Goal: Task Accomplishment & Management: Manage account settings

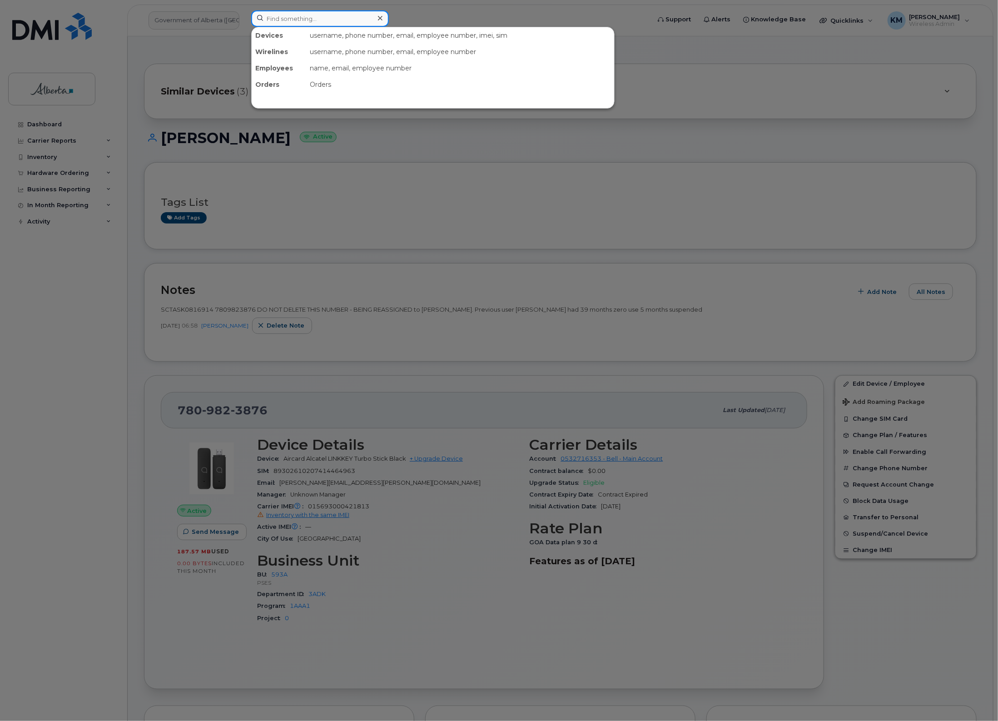
click at [337, 20] on input at bounding box center [320, 18] width 138 height 16
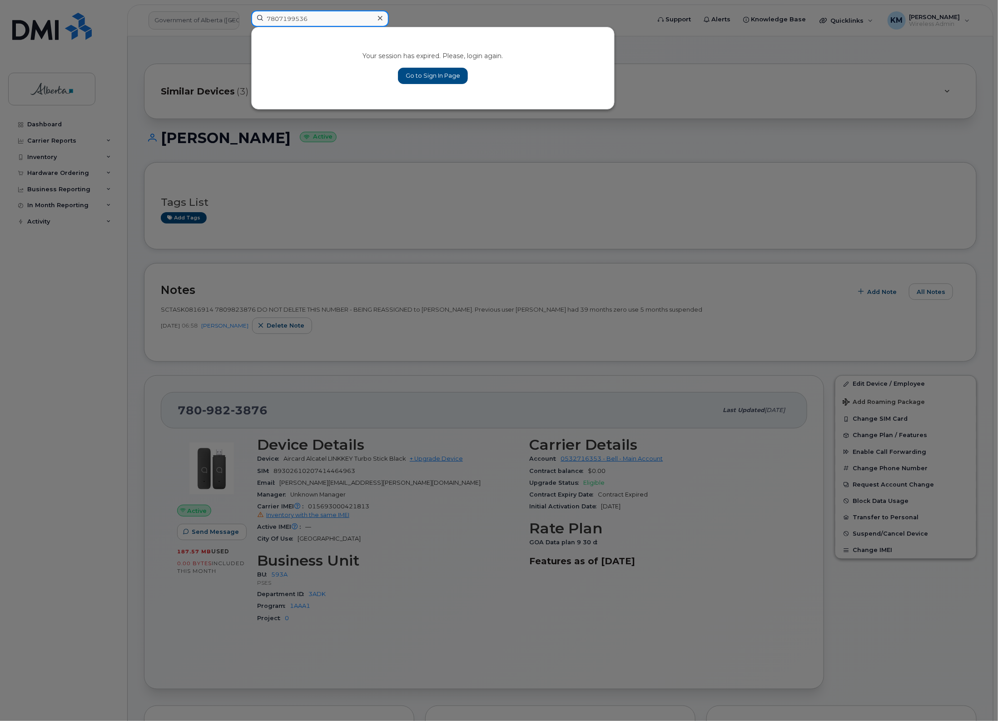
type input "7807199536"
click at [423, 78] on link "Go to Sign In Page" at bounding box center [433, 76] width 70 height 16
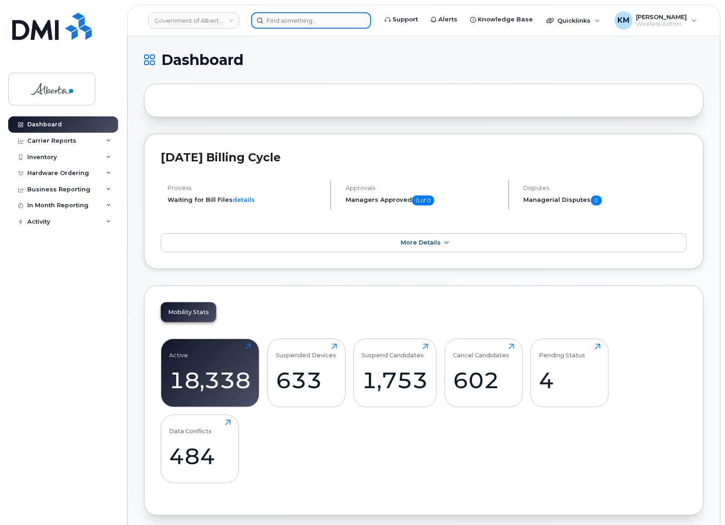
click at [267, 16] on input at bounding box center [311, 20] width 120 height 16
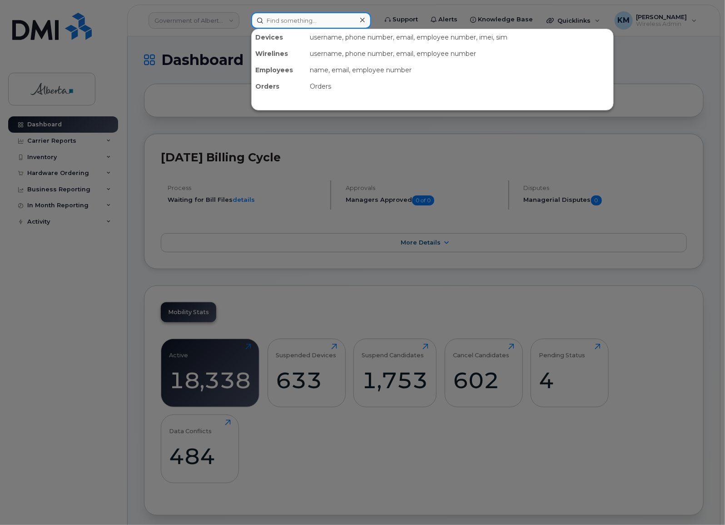
type input "5"
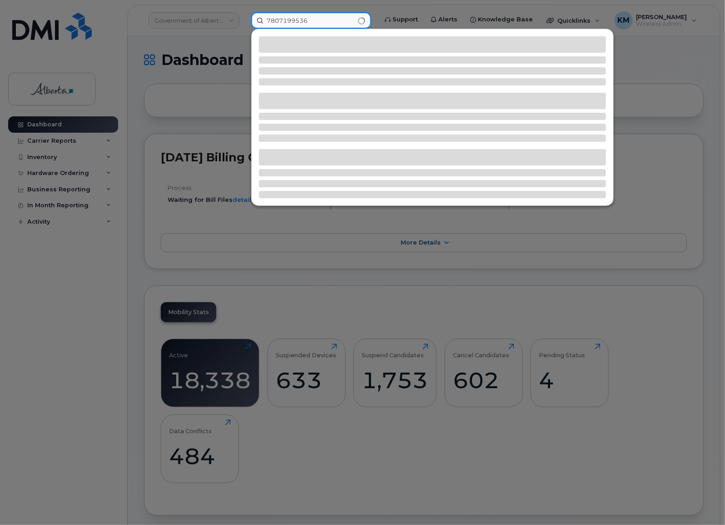
type input "7807199536"
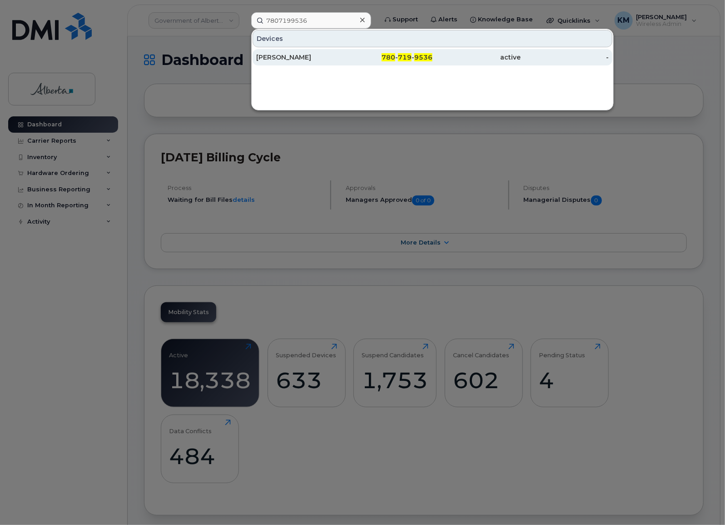
click at [286, 55] on div "[PERSON_NAME]" at bounding box center [300, 57] width 88 height 9
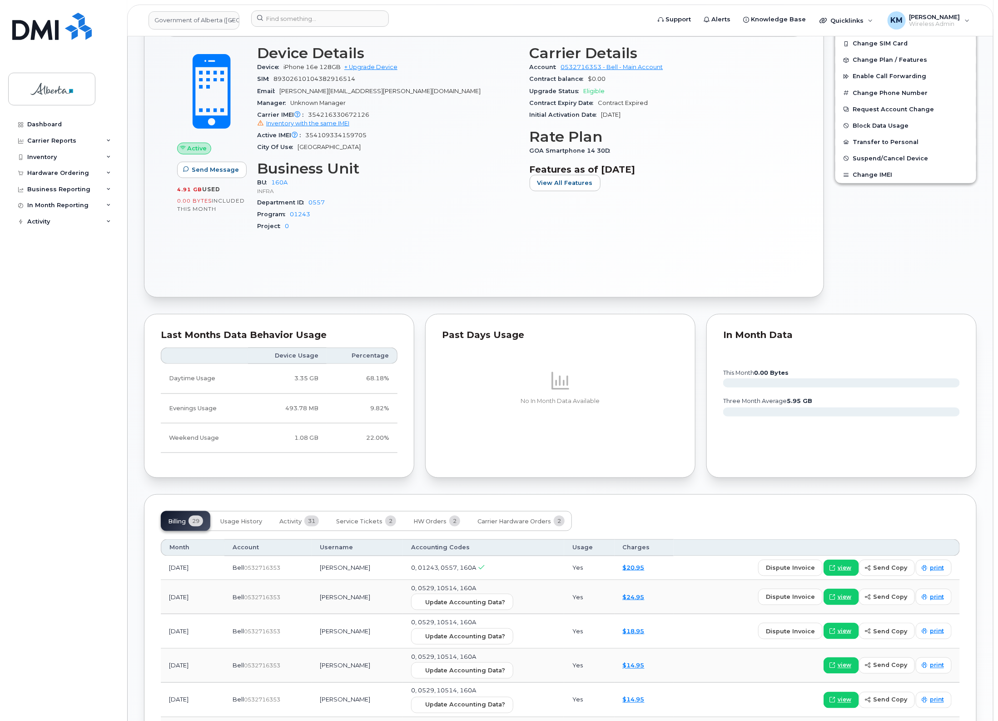
scroll to position [341, 0]
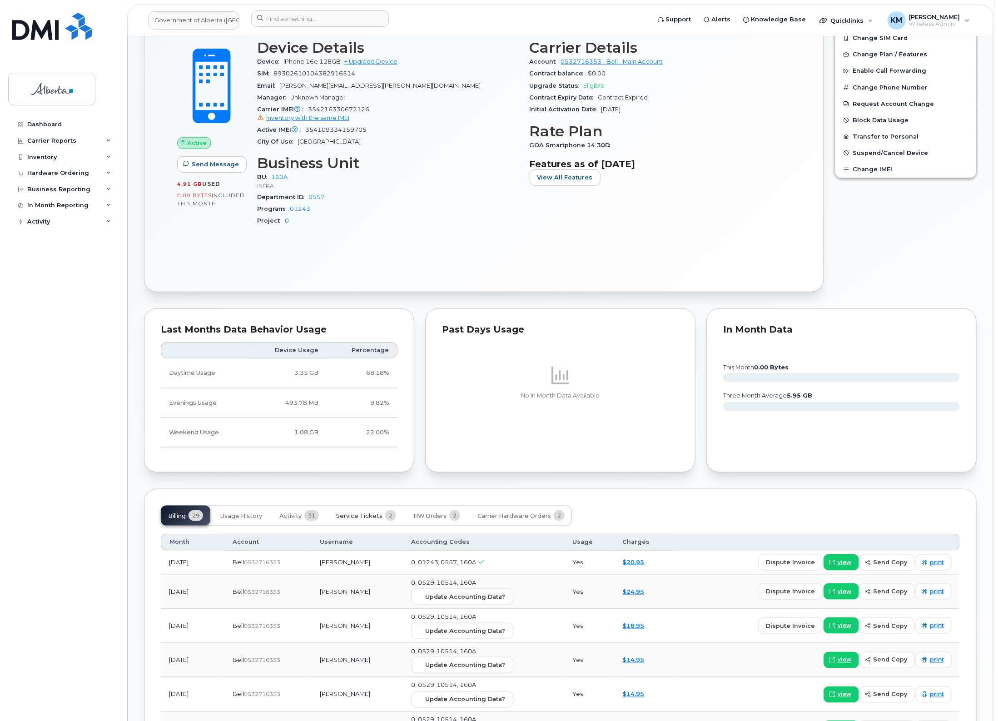
click at [367, 518] on span "Service Tickets" at bounding box center [359, 515] width 46 height 7
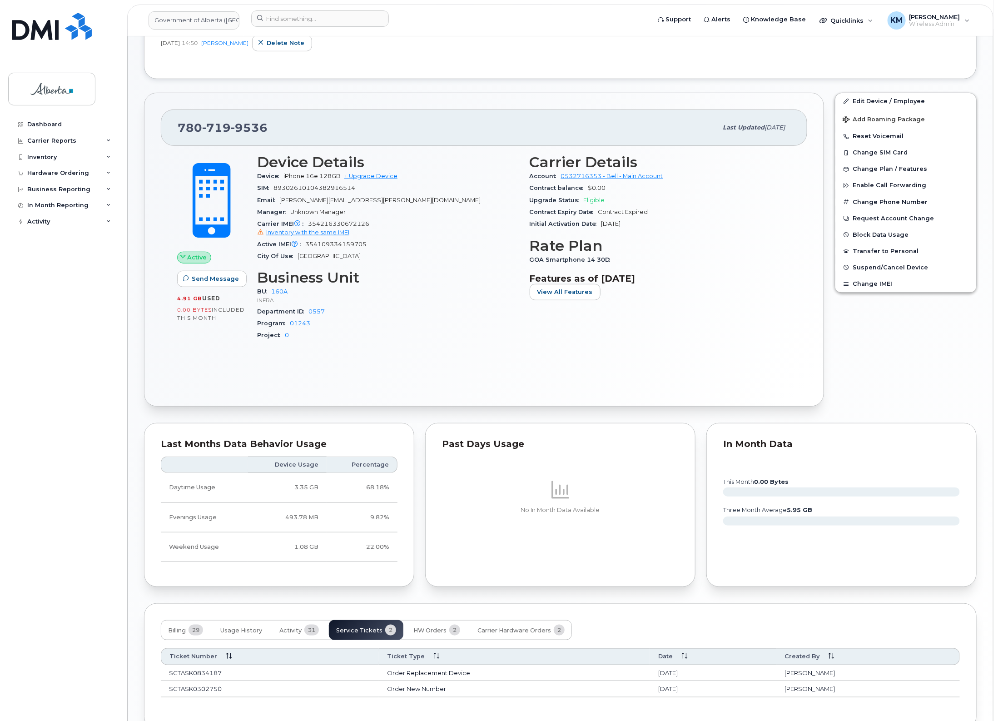
scroll to position [283, 0]
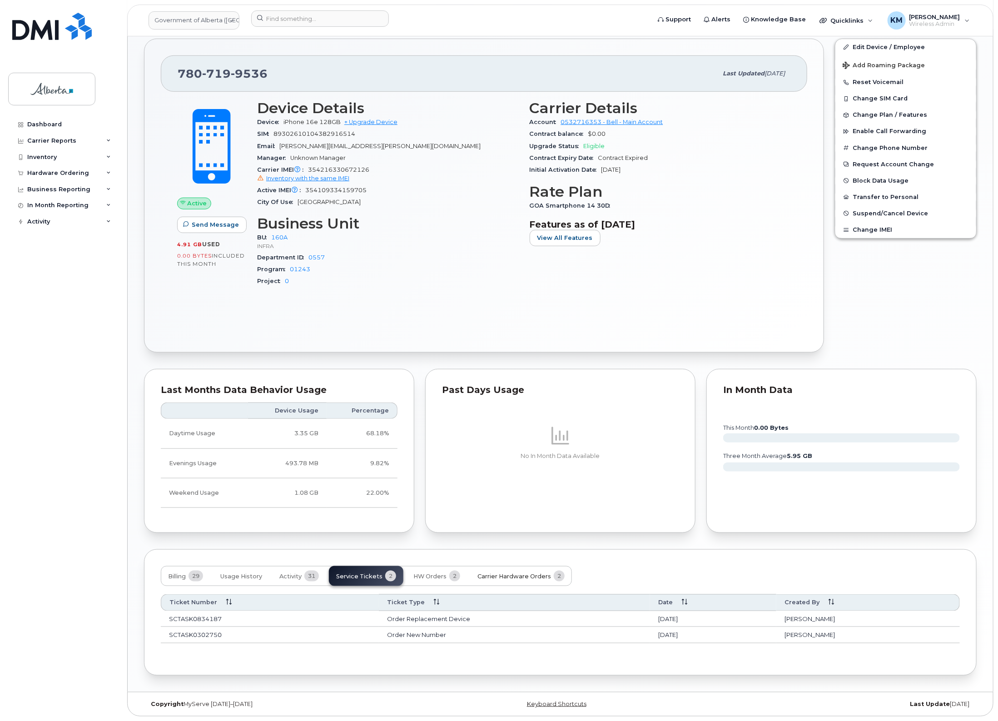
click at [529, 575] on span "Carrier Hardware Orders" at bounding box center [515, 576] width 74 height 7
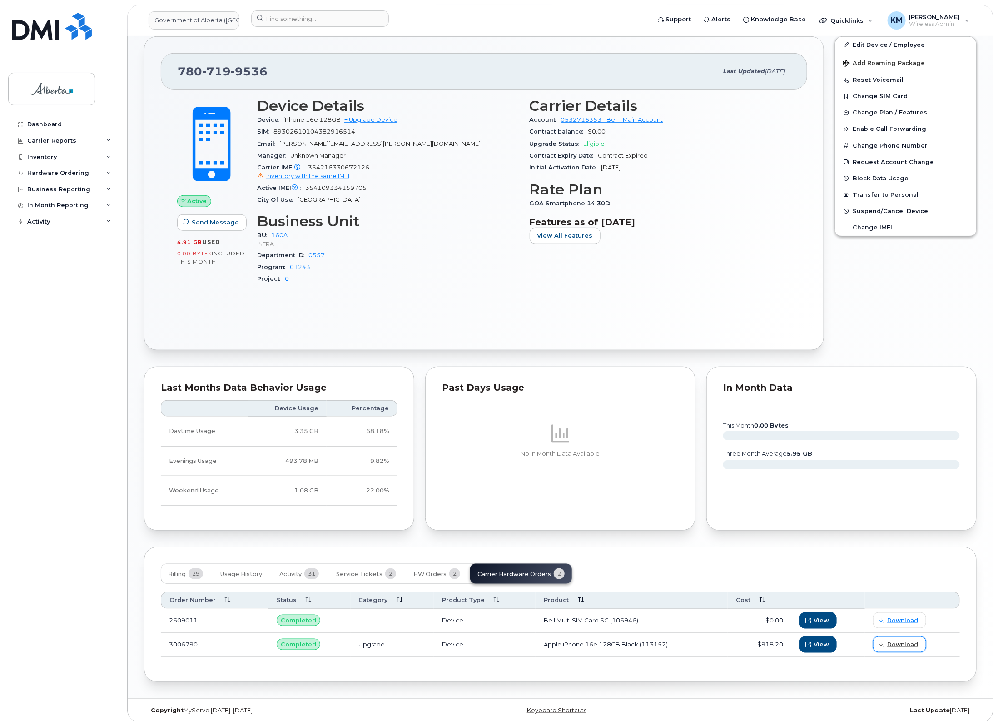
click at [902, 649] on span "Download" at bounding box center [903, 645] width 31 height 8
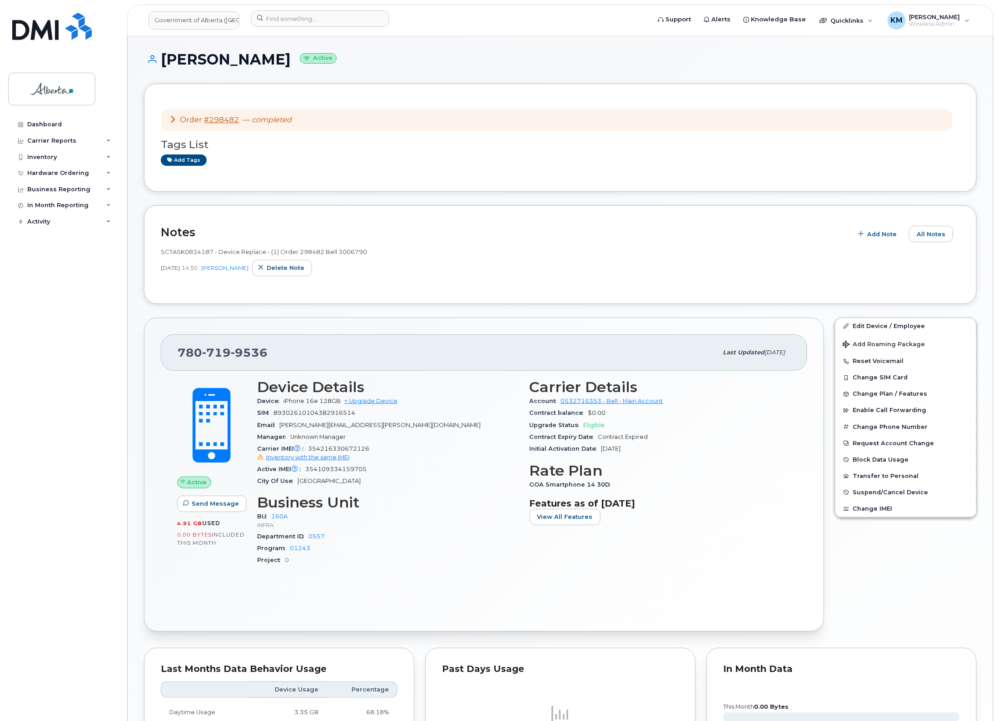
scroll to position [0, 0]
click at [194, 160] on link "Add tags" at bounding box center [184, 161] width 46 height 11
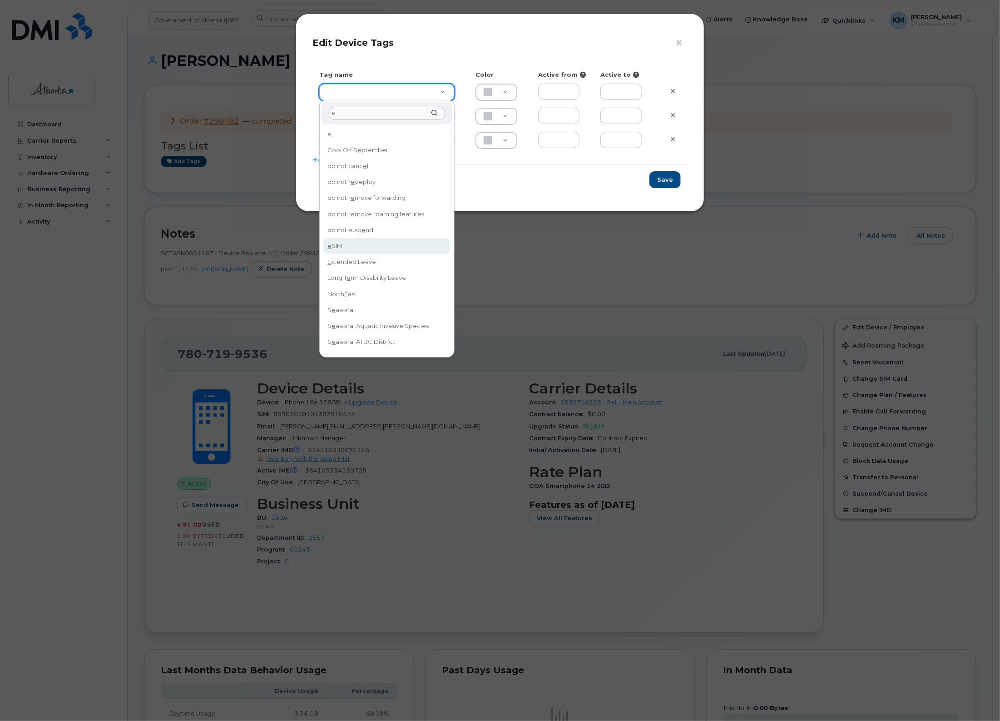
type input "e"
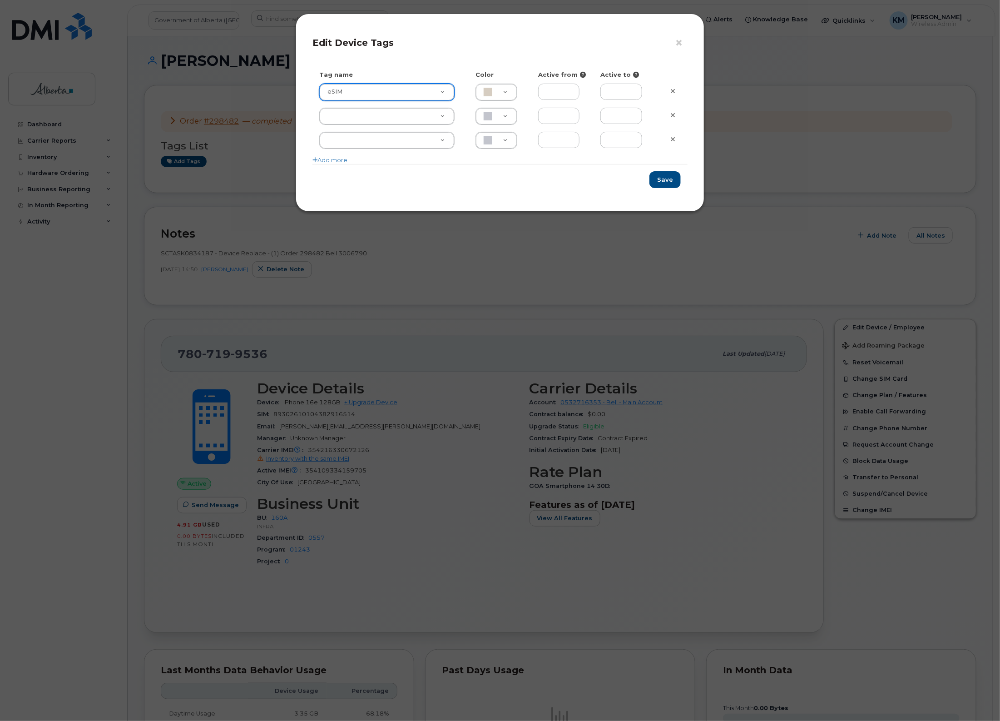
type input "eSIM"
type input "D6CDC1"
click at [669, 180] on button "Save" at bounding box center [665, 179] width 31 height 17
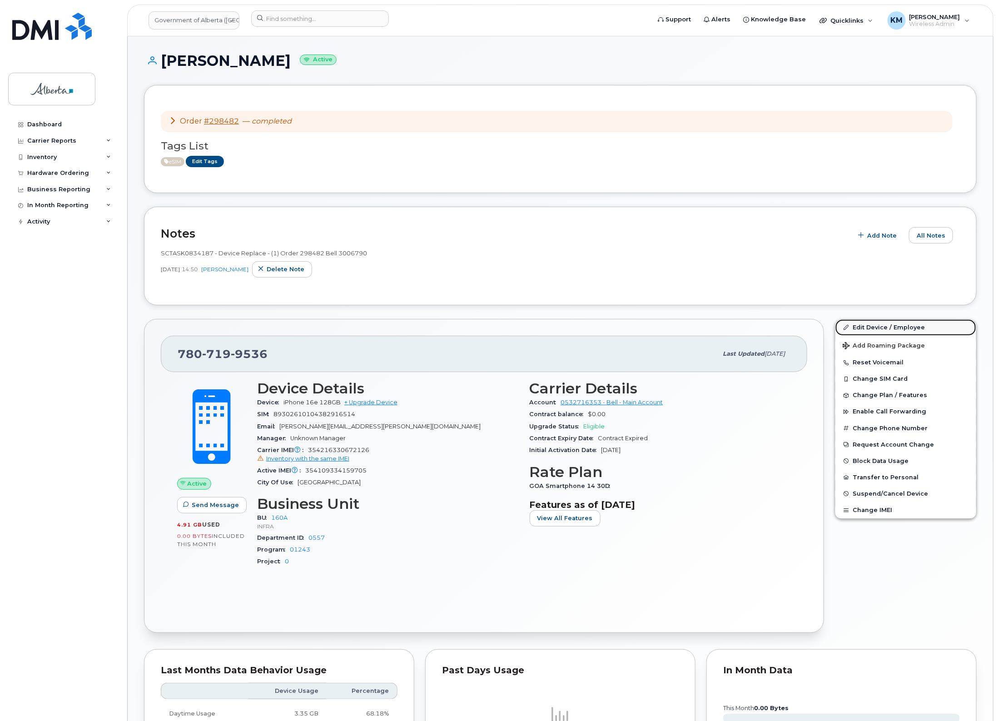
click at [870, 325] on link "Edit Device / Employee" at bounding box center [906, 327] width 141 height 16
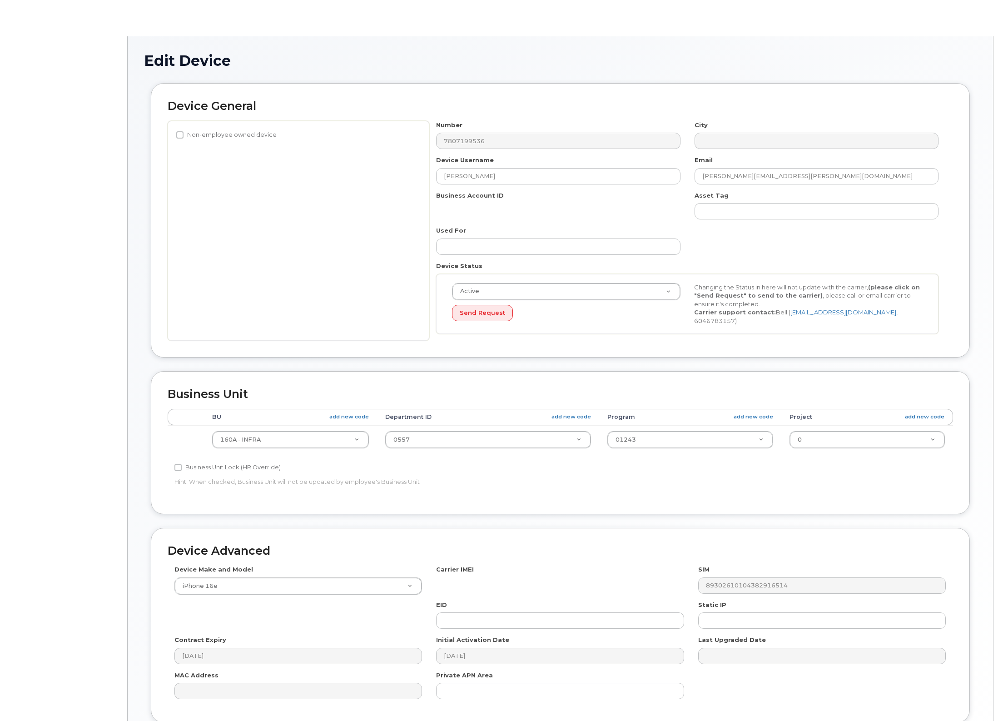
select select "4681665"
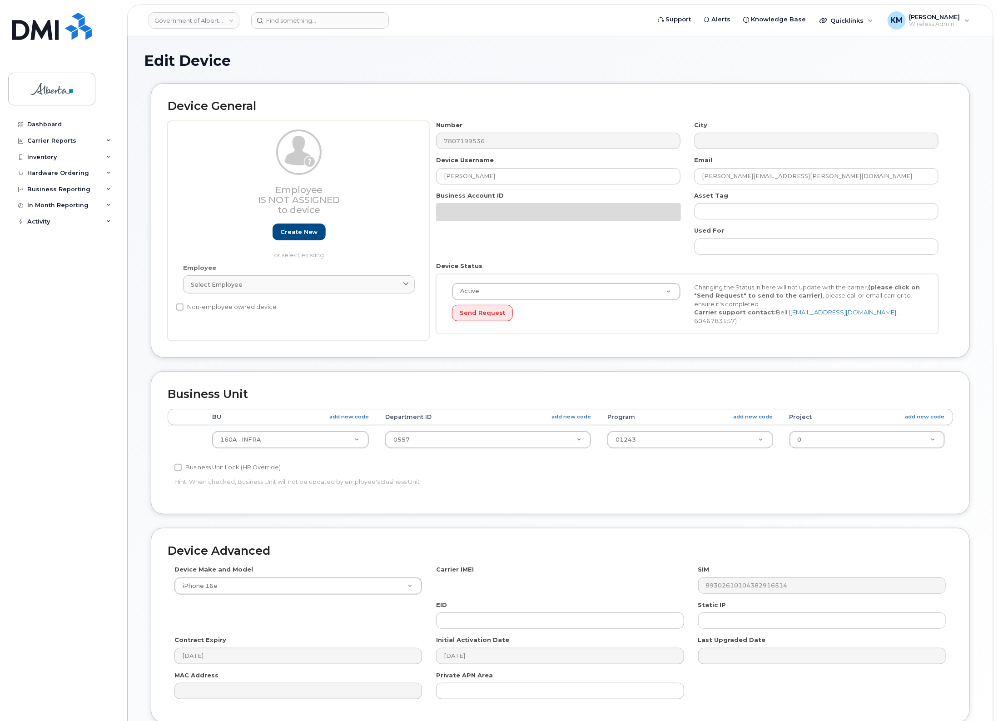
scroll to position [76, 0]
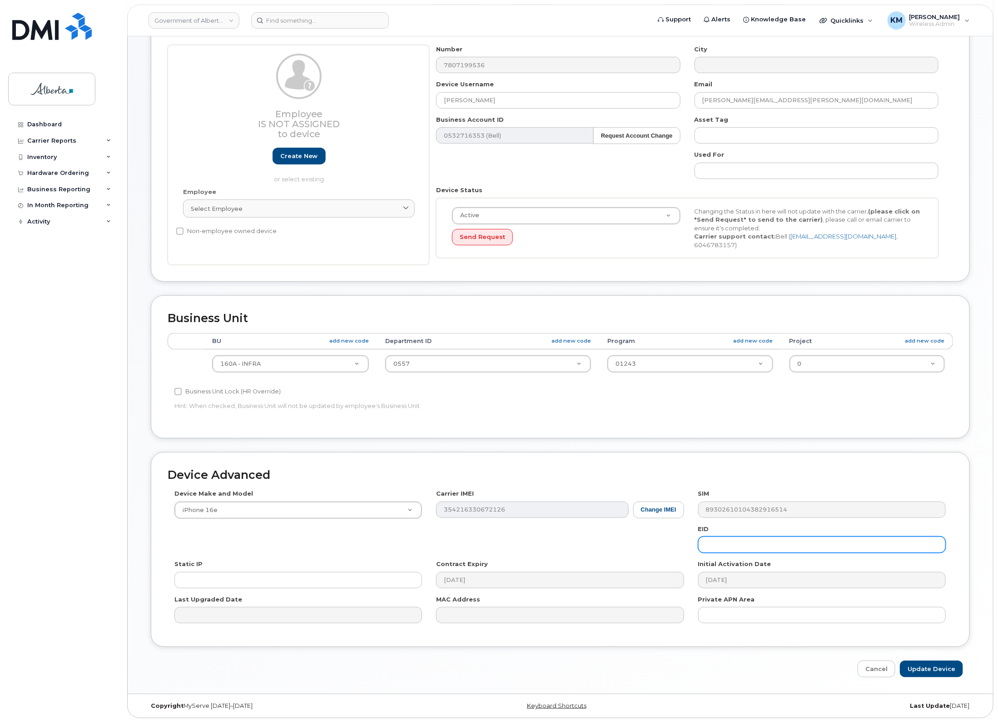
paste input "89043052010008887025002642679680"
type input "89043052010008887025002642679680"
click at [955, 667] on input "Update Device" at bounding box center [931, 669] width 63 height 17
type input "Saving..."
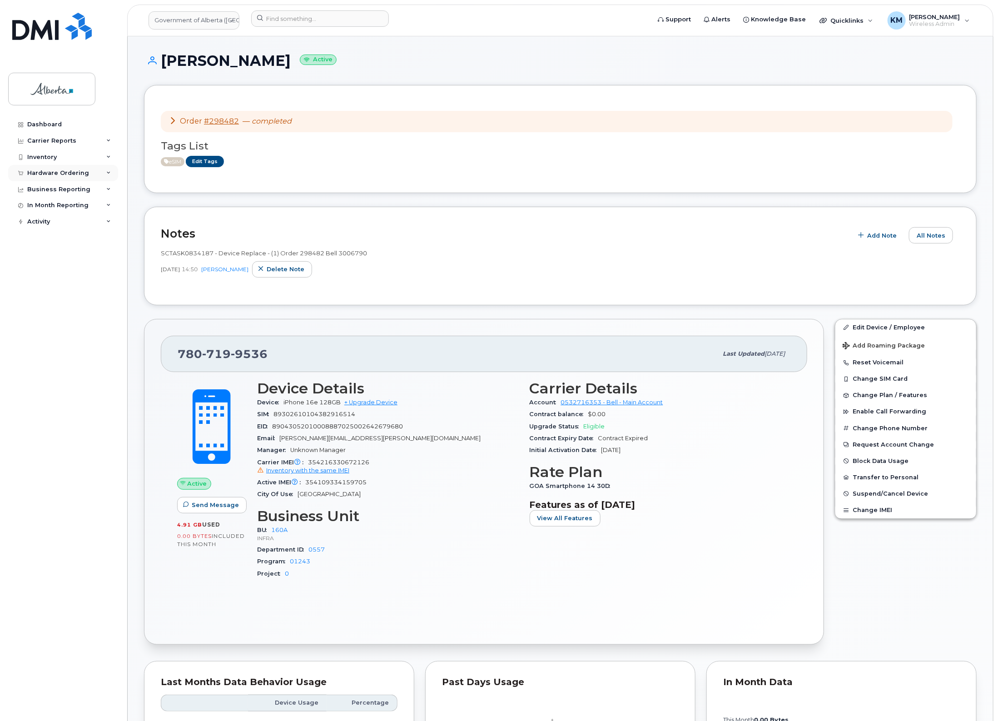
click at [57, 175] on div "Hardware Ordering" at bounding box center [58, 172] width 62 height 7
click at [44, 204] on div "Orders" at bounding box center [42, 207] width 22 height 8
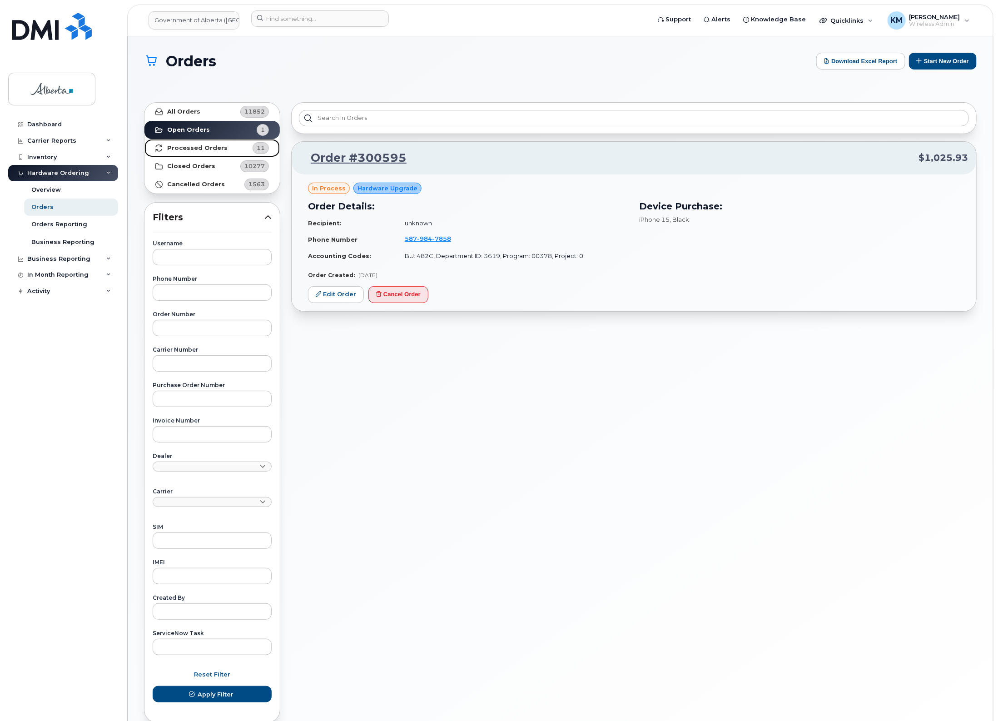
click at [198, 147] on strong "Processed Orders" at bounding box center [197, 147] width 60 height 7
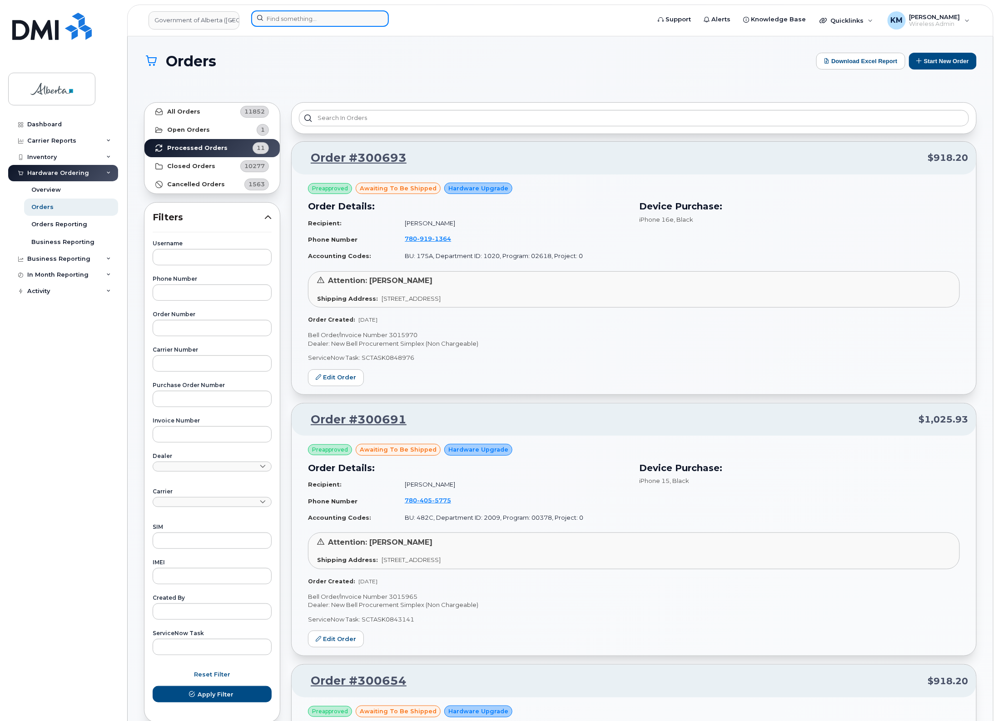
click at [300, 12] on input at bounding box center [320, 18] width 138 height 16
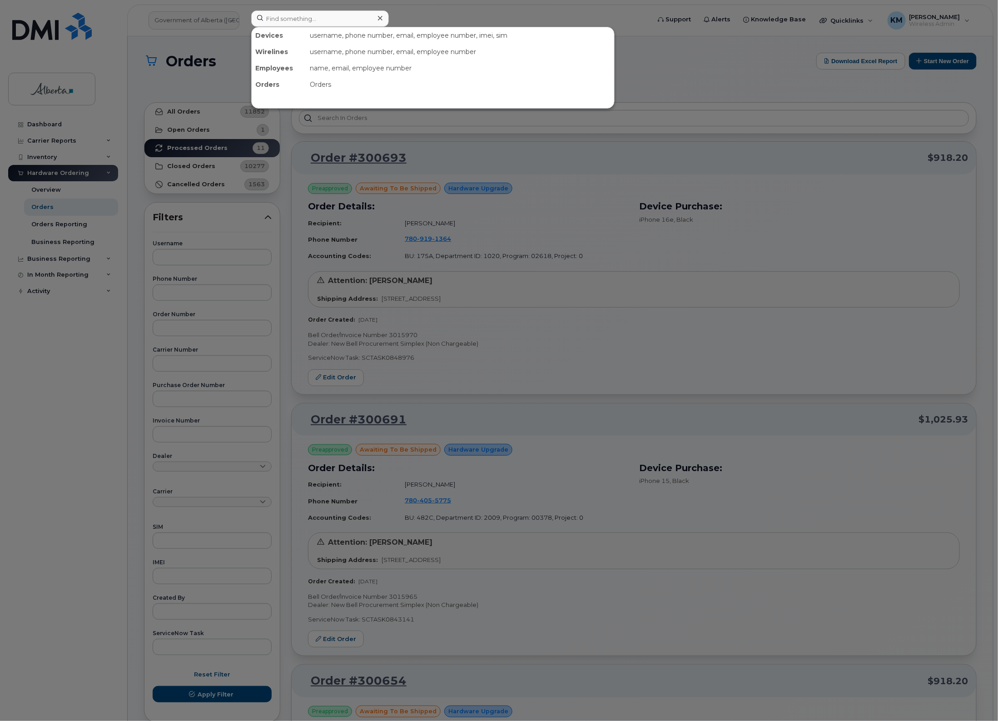
click at [58, 125] on div at bounding box center [499, 360] width 998 height 721
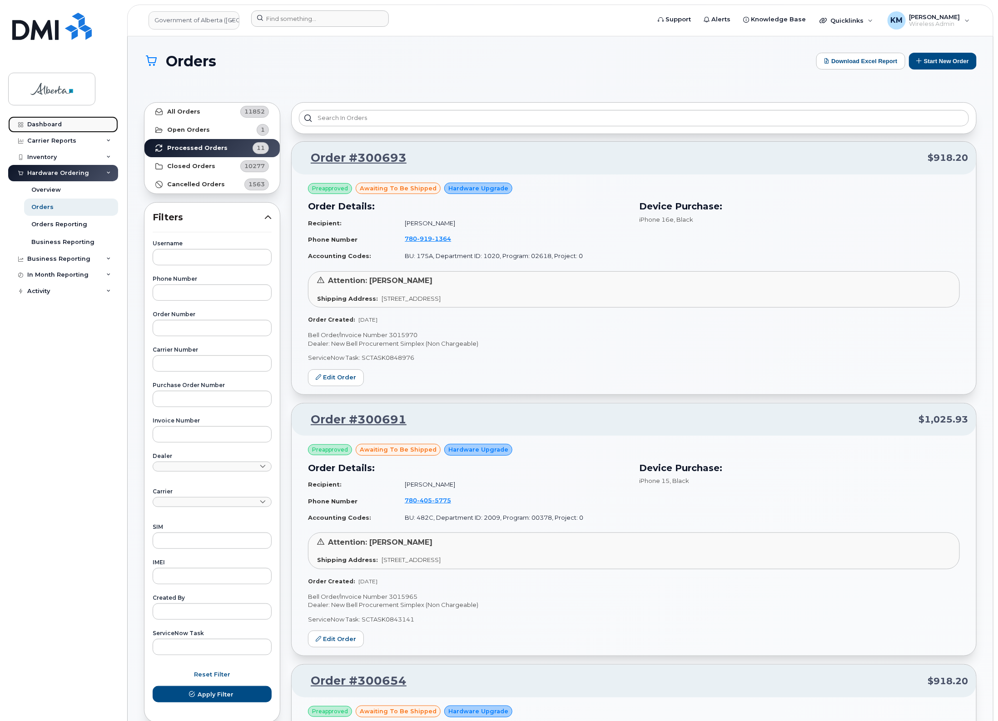
click at [57, 124] on div "Dashboard" at bounding box center [44, 124] width 35 height 7
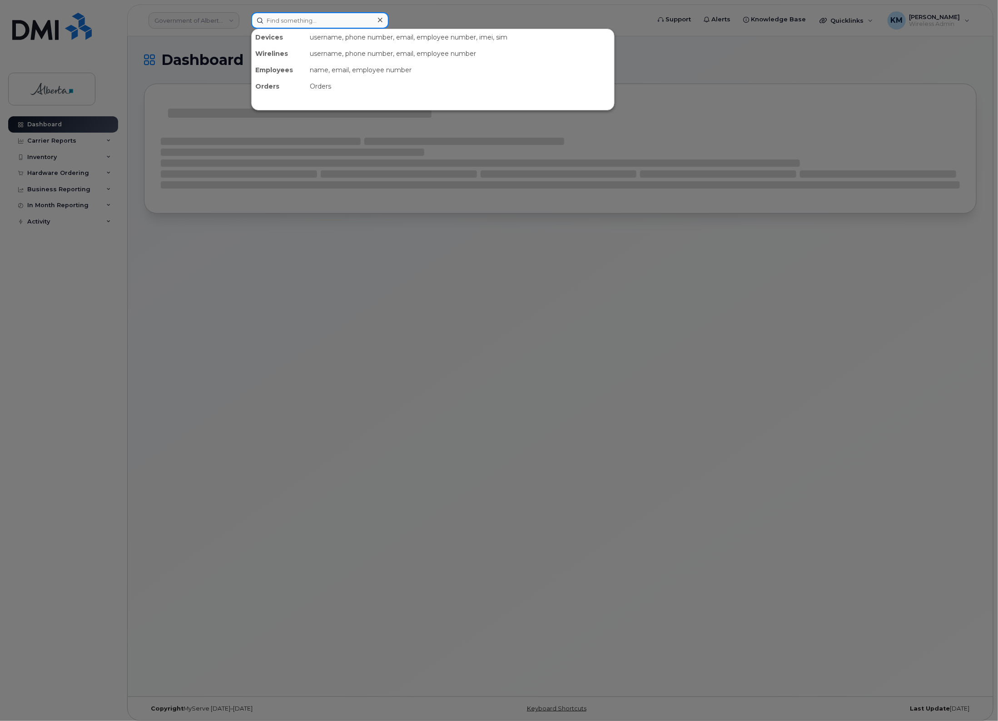
click at [300, 20] on input at bounding box center [320, 20] width 138 height 16
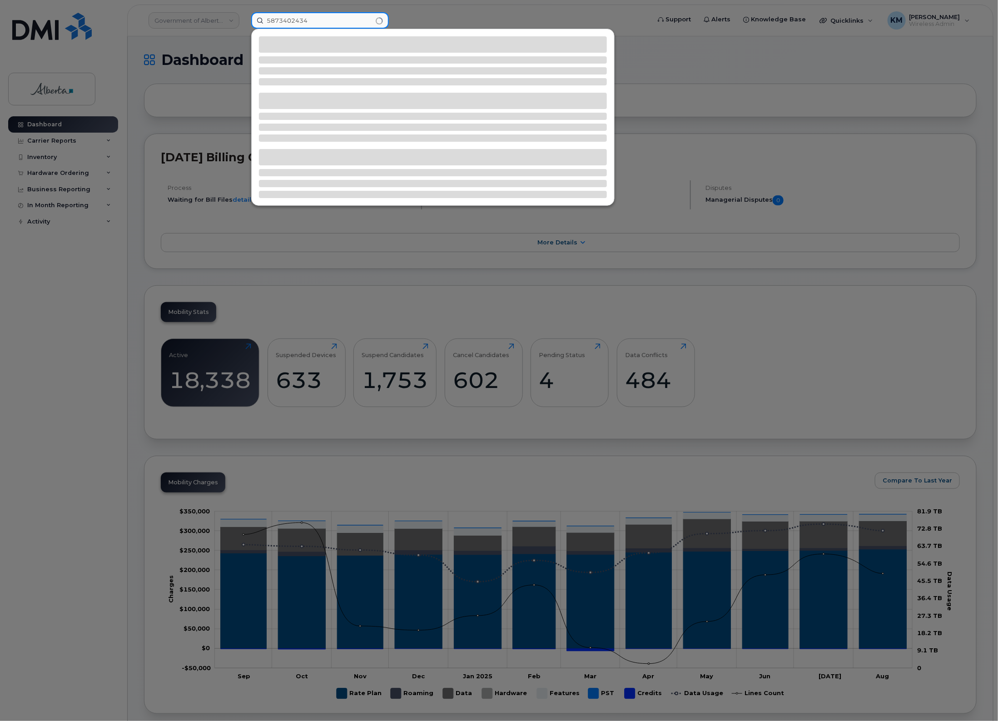
type input "5873402434"
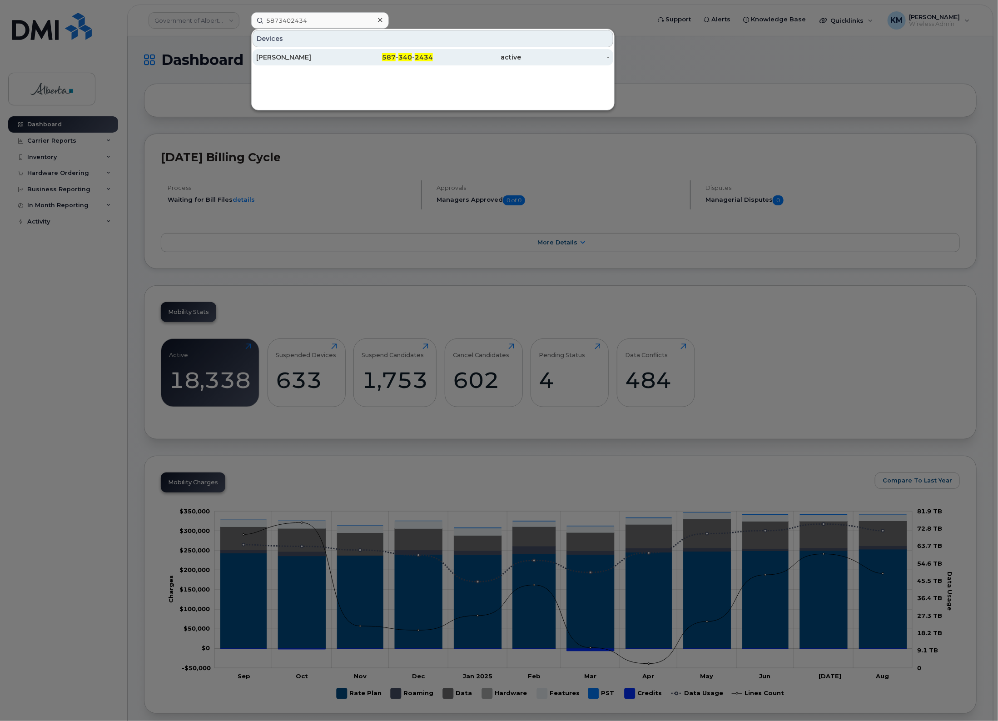
click at [326, 53] on div "Brian McBride" at bounding box center [300, 57] width 89 height 9
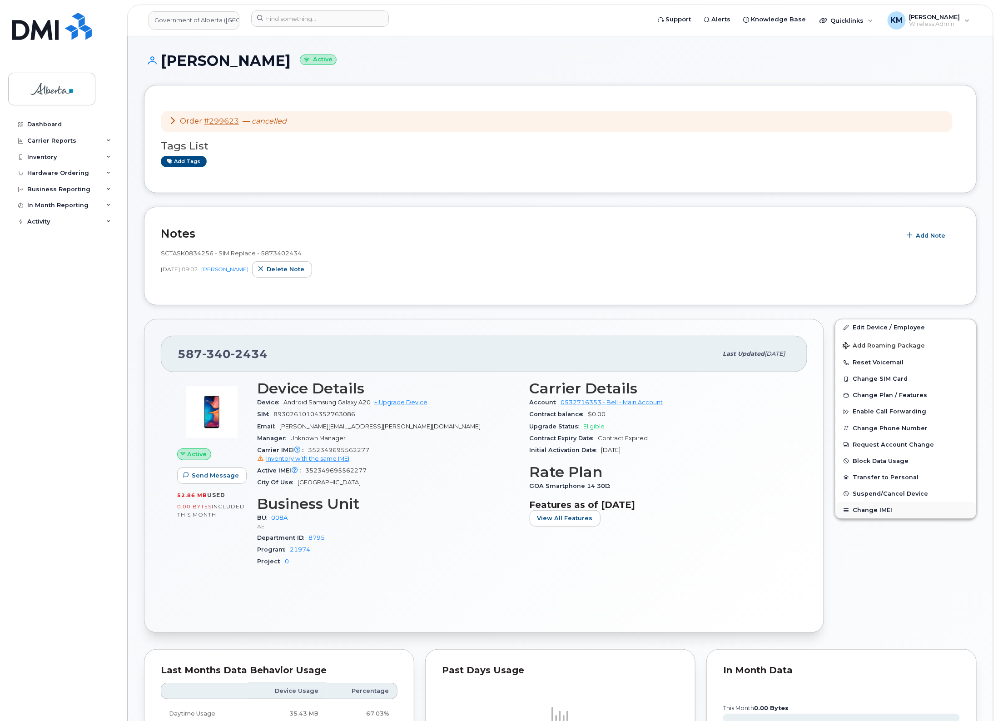
click at [868, 507] on button "Change IMEI" at bounding box center [906, 510] width 141 height 16
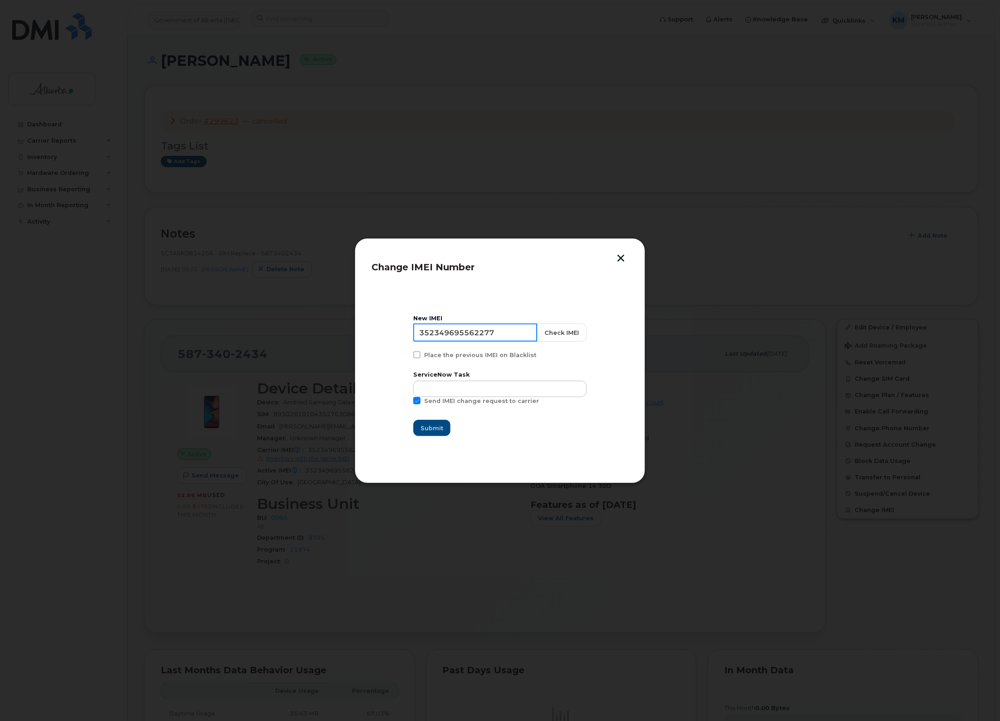
drag, startPoint x: 510, startPoint y: 328, endPoint x: 406, endPoint y: 333, distance: 104.6
click at [406, 333] on section "New IMEI [TECHNICAL_ID] Check IMEI Place the previous IMEI on Blacklist Service…" at bounding box center [500, 376] width 257 height 182
type input "351545707039086"
click at [568, 331] on button "Check IMEI" at bounding box center [562, 332] width 50 height 18
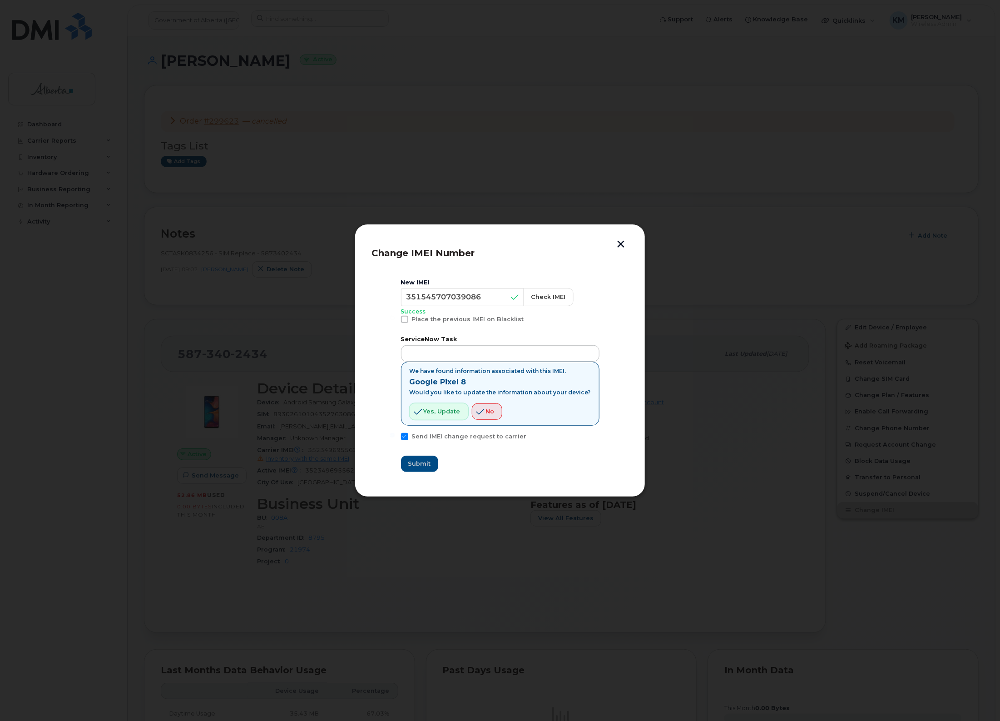
click at [456, 412] on span "Yes, update" at bounding box center [442, 411] width 37 height 9
click at [445, 349] on input "text" at bounding box center [500, 353] width 199 height 16
type input "SCTASK0849106"
click at [429, 463] on span "Submit" at bounding box center [419, 463] width 23 height 9
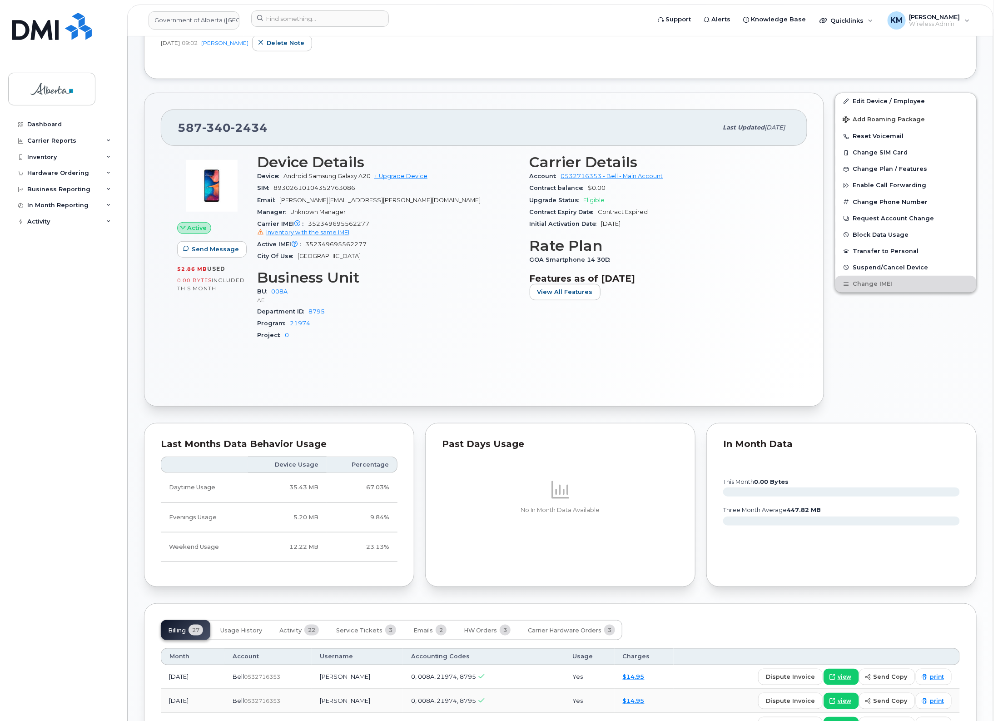
scroll to position [227, 0]
click at [895, 98] on link "Edit Device / Employee" at bounding box center [906, 100] width 141 height 16
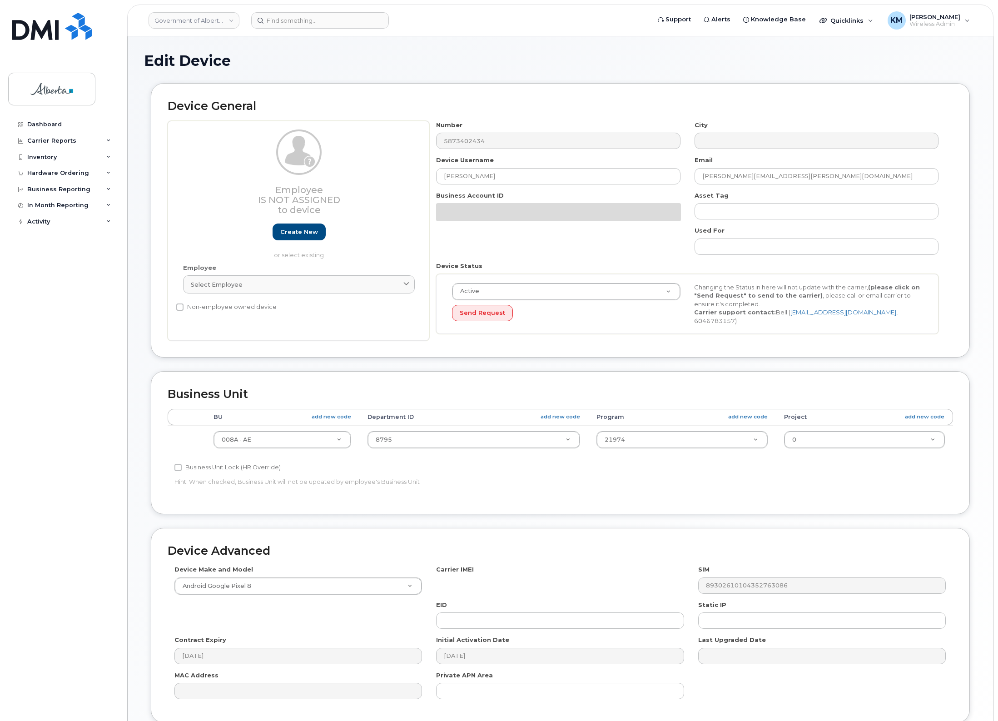
select select "4749737"
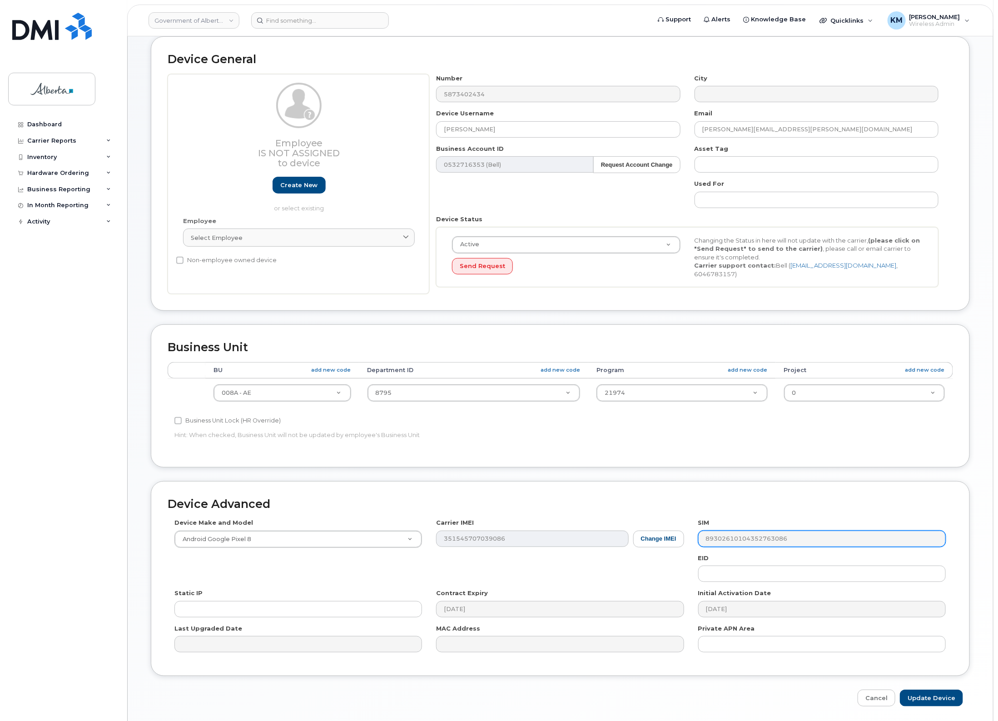
scroll to position [76, 0]
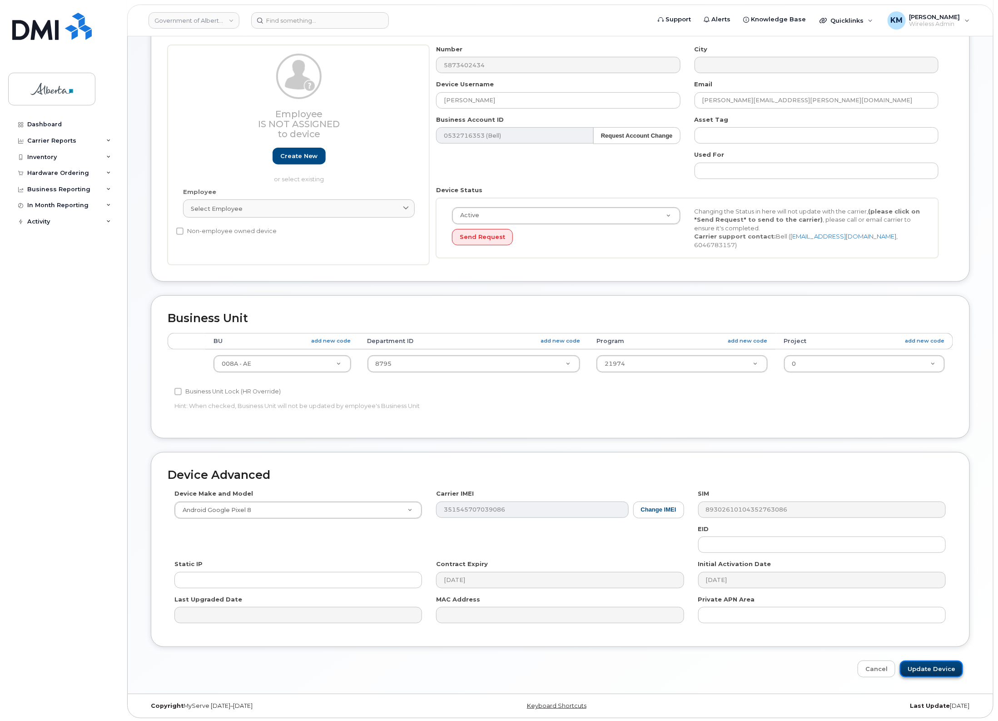
click at [937, 666] on input "Update Device" at bounding box center [931, 669] width 63 height 17
type input "Saving..."
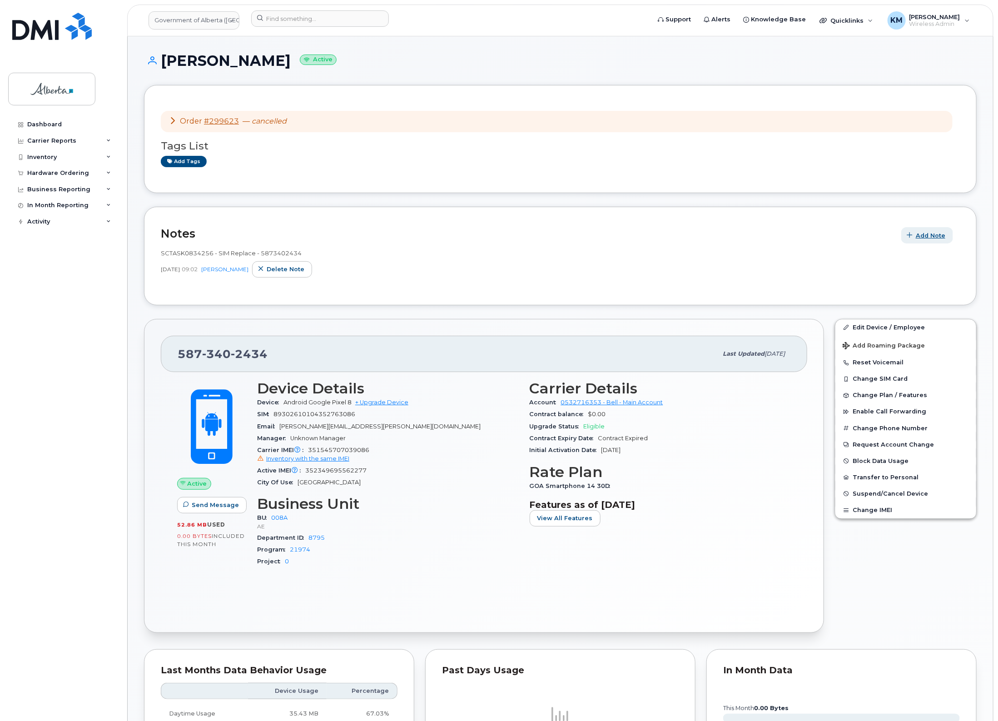
click at [921, 231] on span "Add Note" at bounding box center [931, 235] width 30 height 9
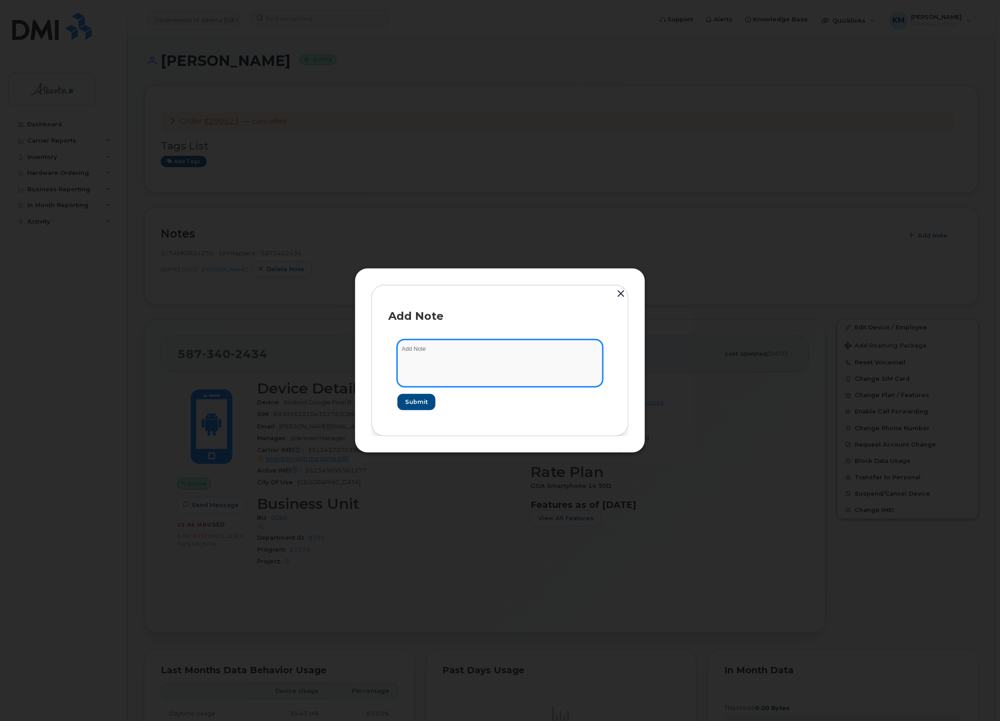
click at [534, 350] on textarea at bounding box center [500, 363] width 205 height 46
type textarea "s"
click at [493, 350] on textarea "SCTASK0849106 -" at bounding box center [500, 363] width 205 height 46
paste textarea "Device Assign Spare - (1)"
type textarea "SCTASK0849106 - Device Assign Spare - (1)"
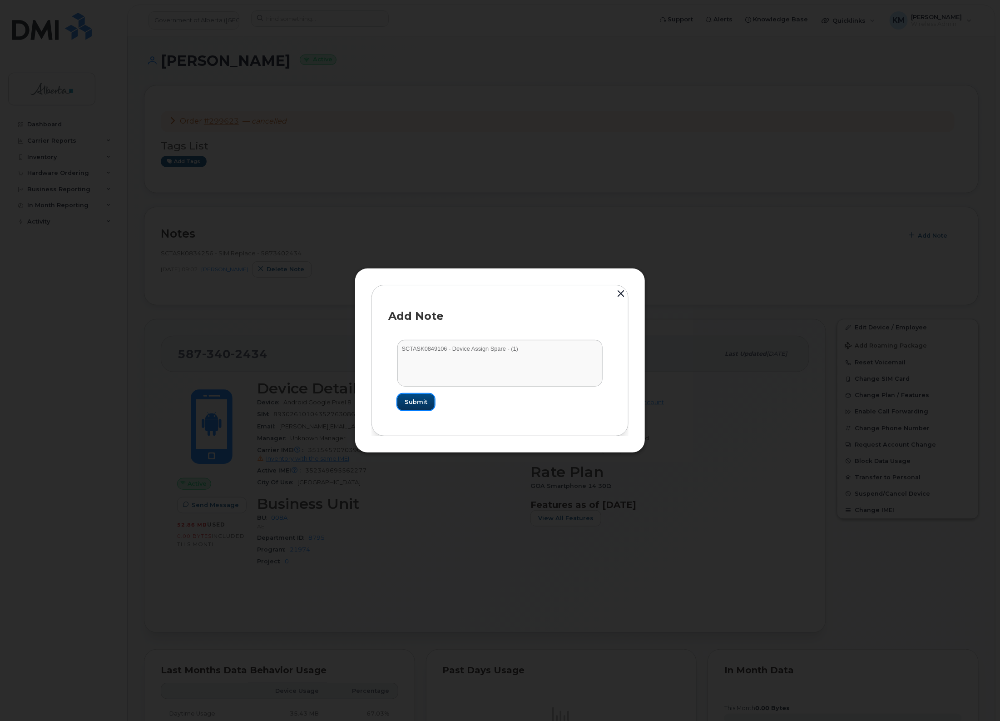
click at [416, 404] on span "Submit" at bounding box center [416, 402] width 23 height 9
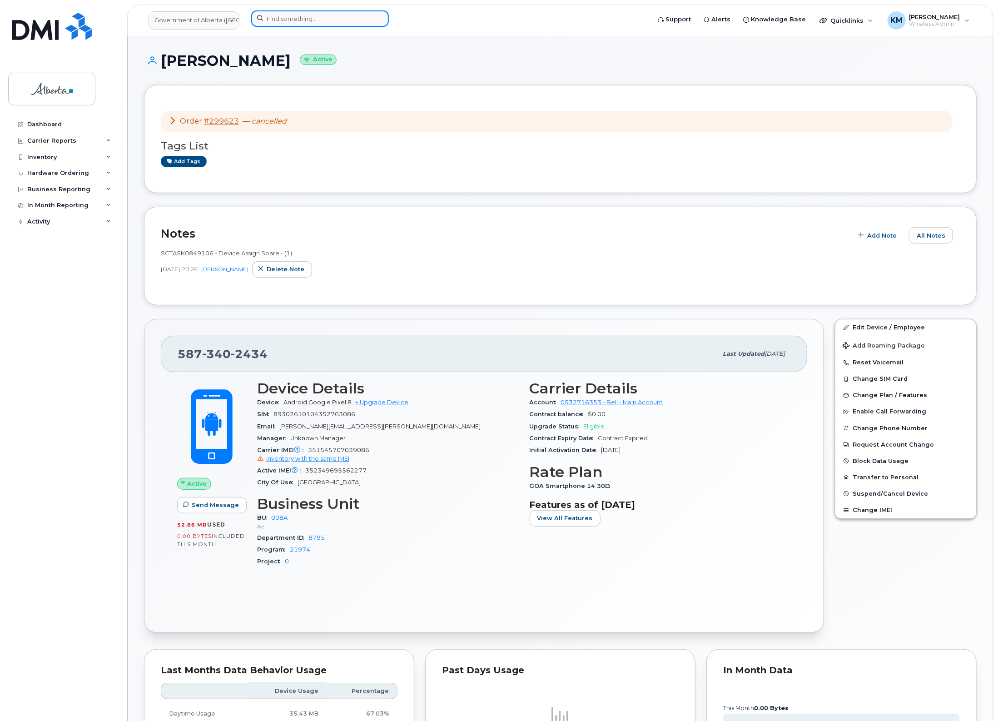
click at [269, 23] on input at bounding box center [320, 18] width 138 height 16
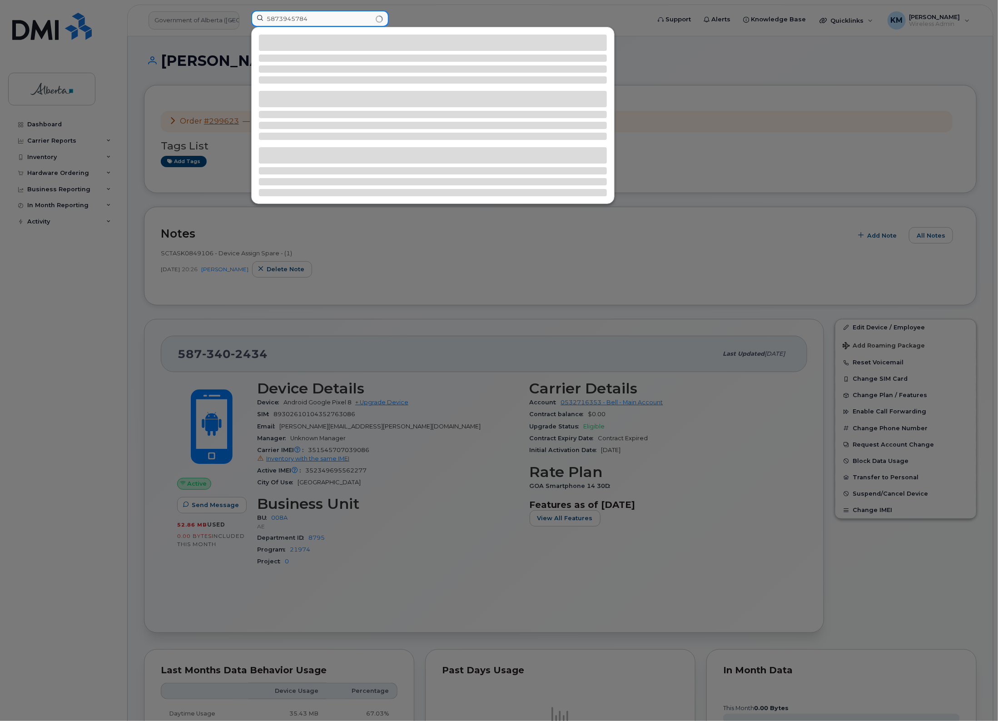
type input "5873945784"
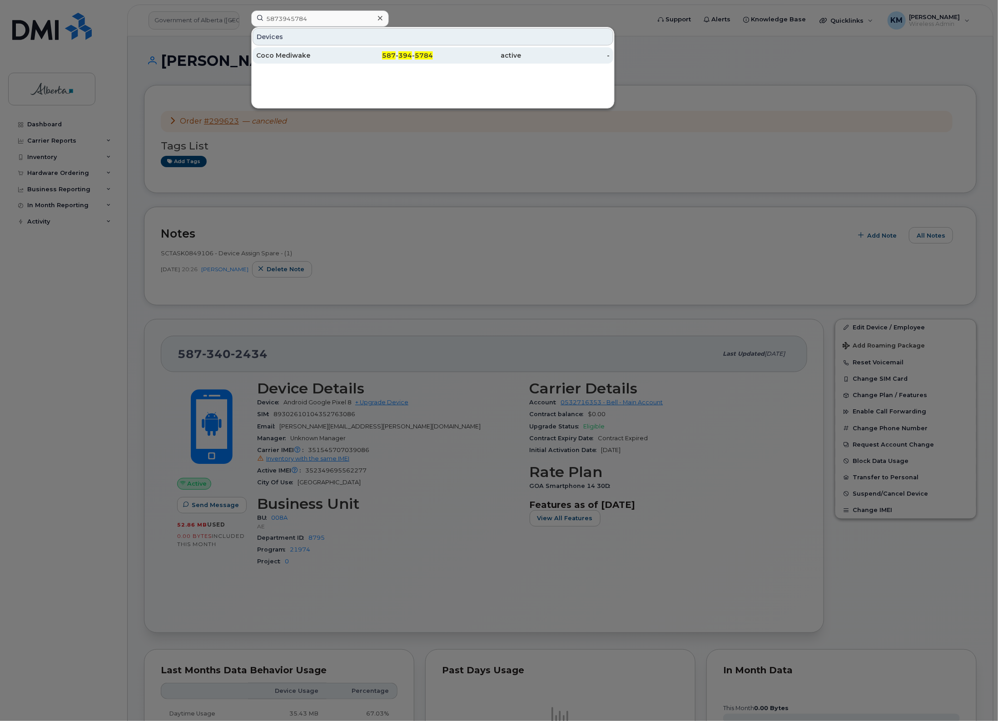
click at [267, 55] on div "Coco Mediwake" at bounding box center [300, 55] width 89 height 9
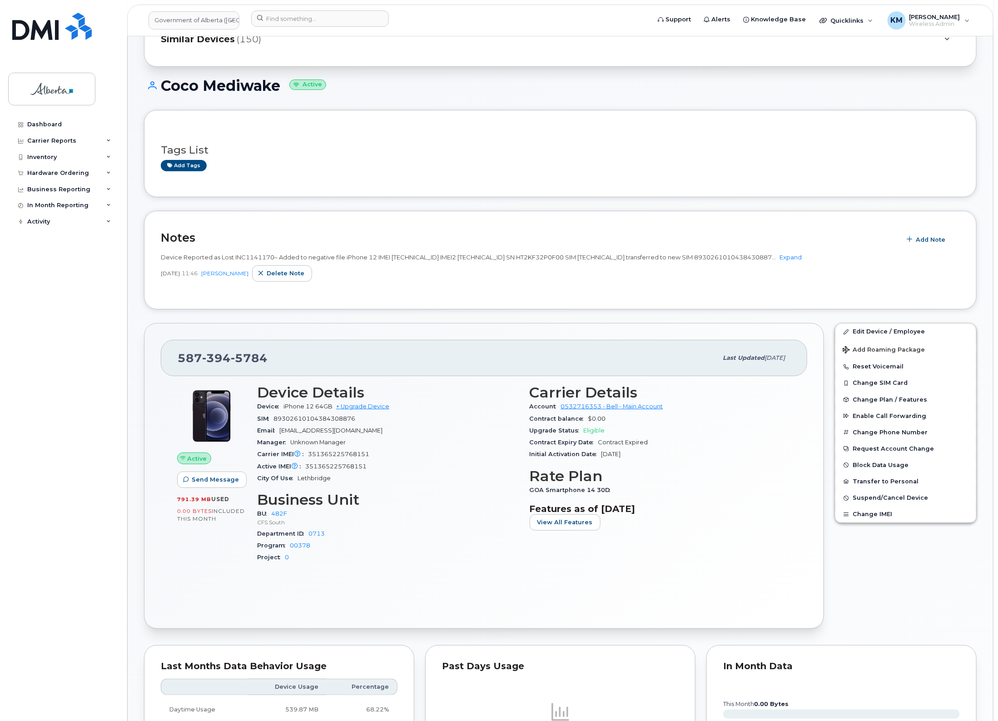
scroll to position [57, 0]
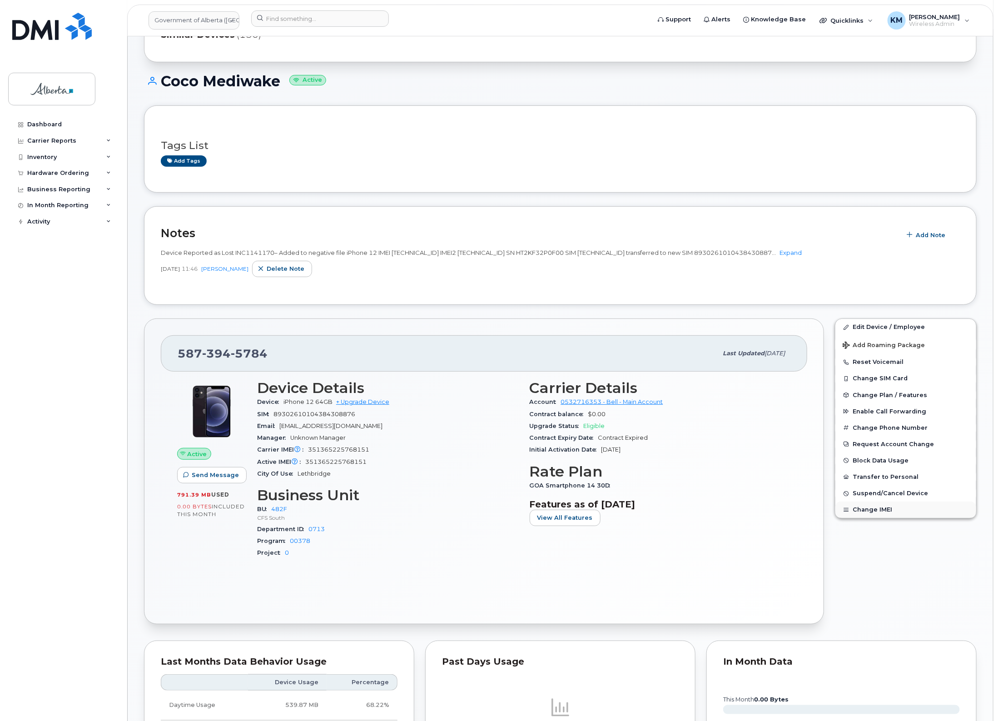
click at [860, 509] on button "Change IMEI" at bounding box center [906, 510] width 141 height 16
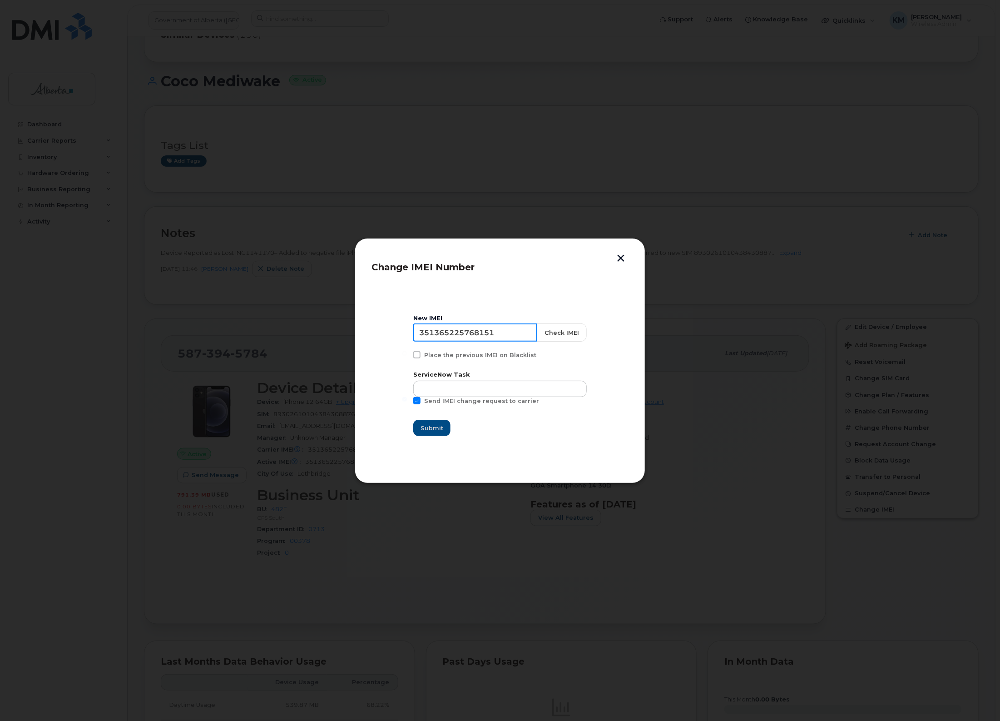
drag, startPoint x: 496, startPoint y: 332, endPoint x: 411, endPoint y: 334, distance: 85.0
click at [411, 334] on section "New IMEI [TECHNICAL_ID] Check IMEI Place the previous IMEI on Blacklist Service…" at bounding box center [500, 376] width 257 height 182
type input "350596486767364"
click at [562, 329] on button "Check IMEI" at bounding box center [562, 332] width 50 height 18
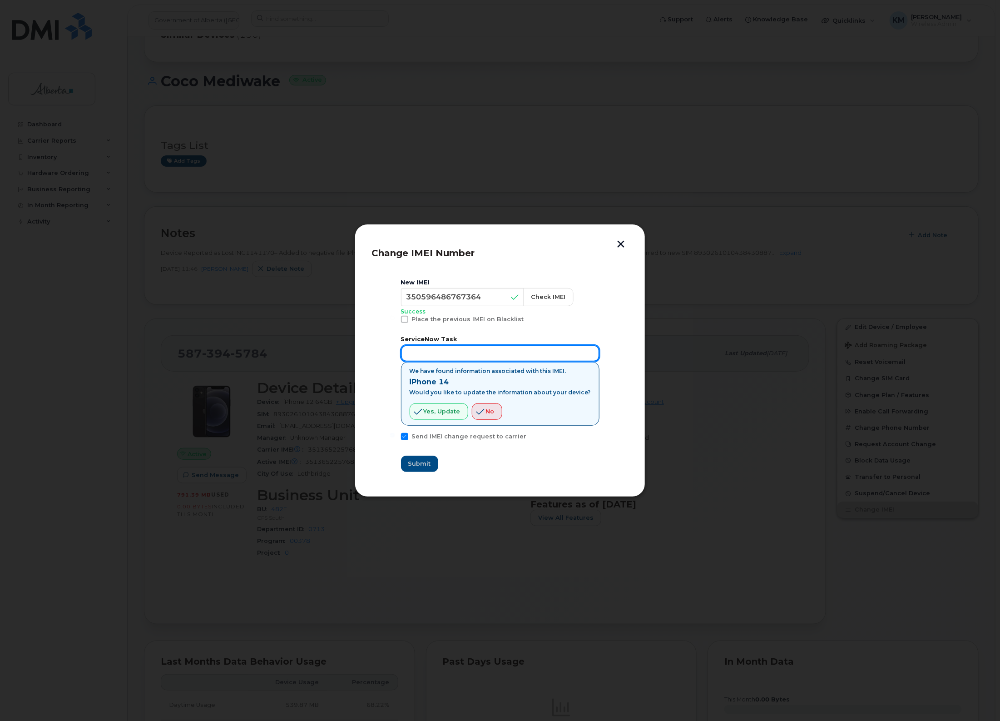
click at [498, 353] on input "text" at bounding box center [500, 353] width 199 height 16
type input "sCTASK0850083"
click at [453, 410] on span "Yes, update" at bounding box center [442, 411] width 37 height 9
click at [422, 466] on span "Submit" at bounding box center [419, 463] width 23 height 9
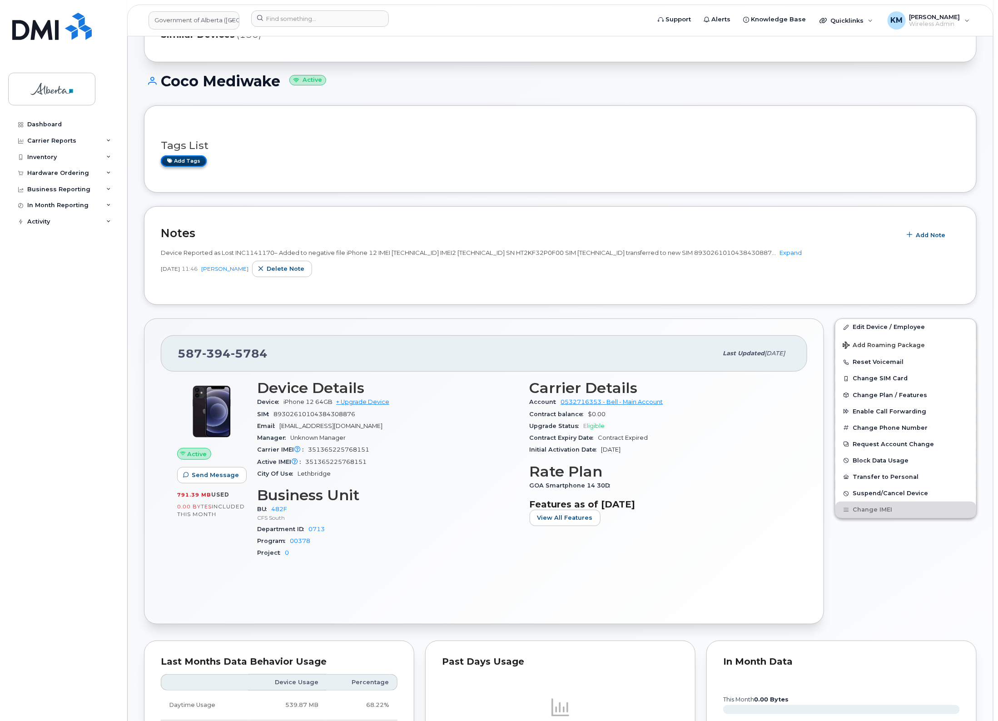
click at [188, 162] on link "Add tags" at bounding box center [184, 160] width 46 height 11
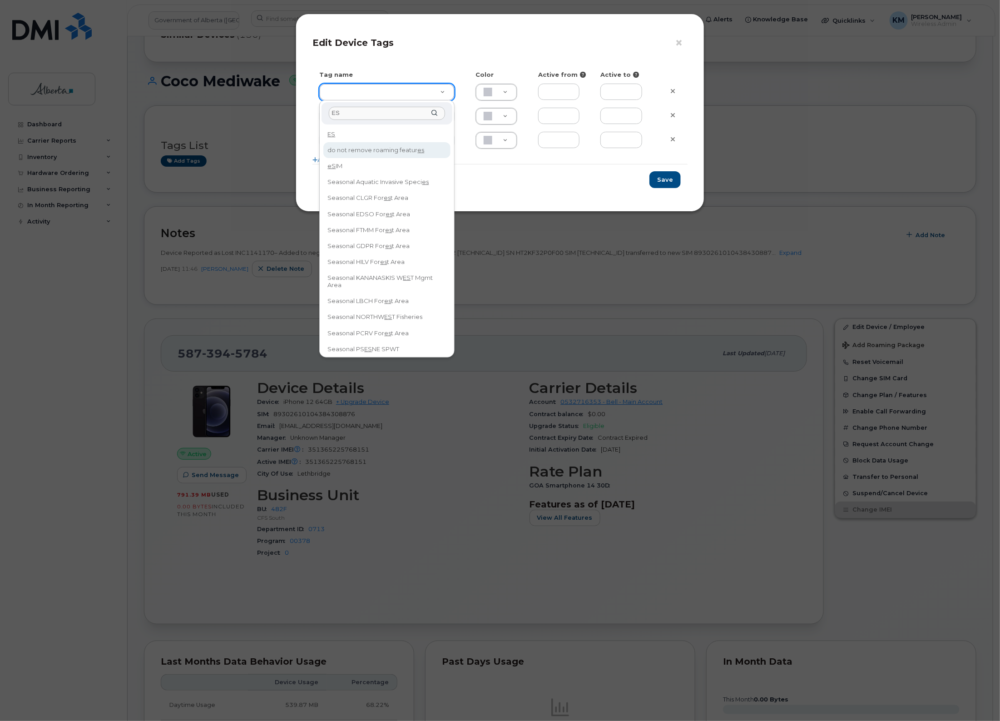
type input "ES"
type input "eSIM"
type input "D6CDC1"
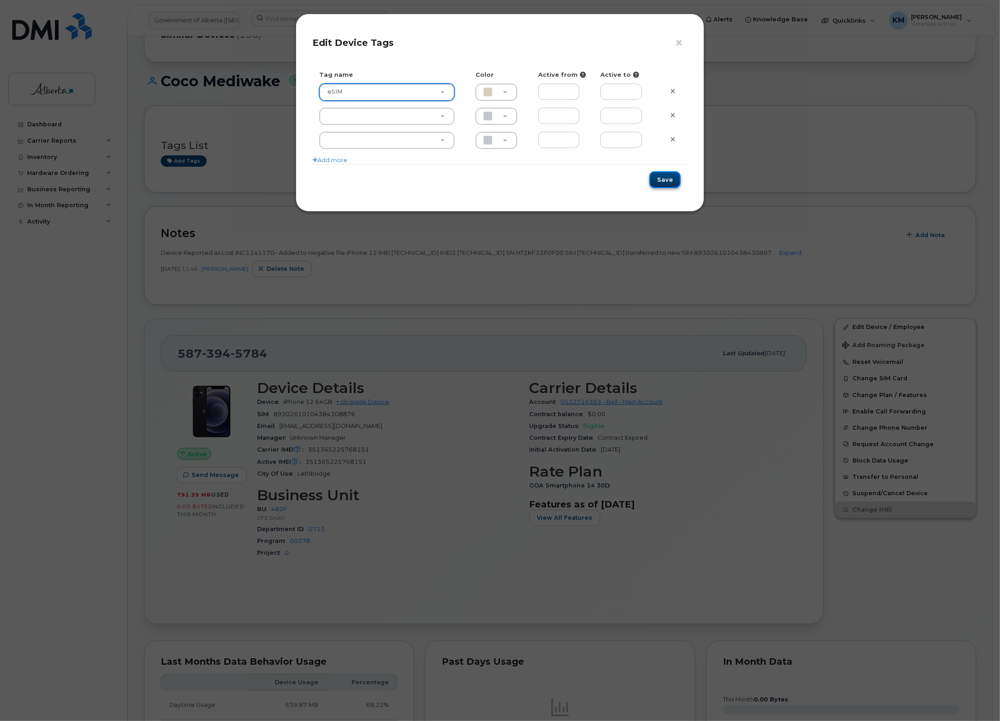
click at [671, 187] on button "Save" at bounding box center [665, 179] width 31 height 17
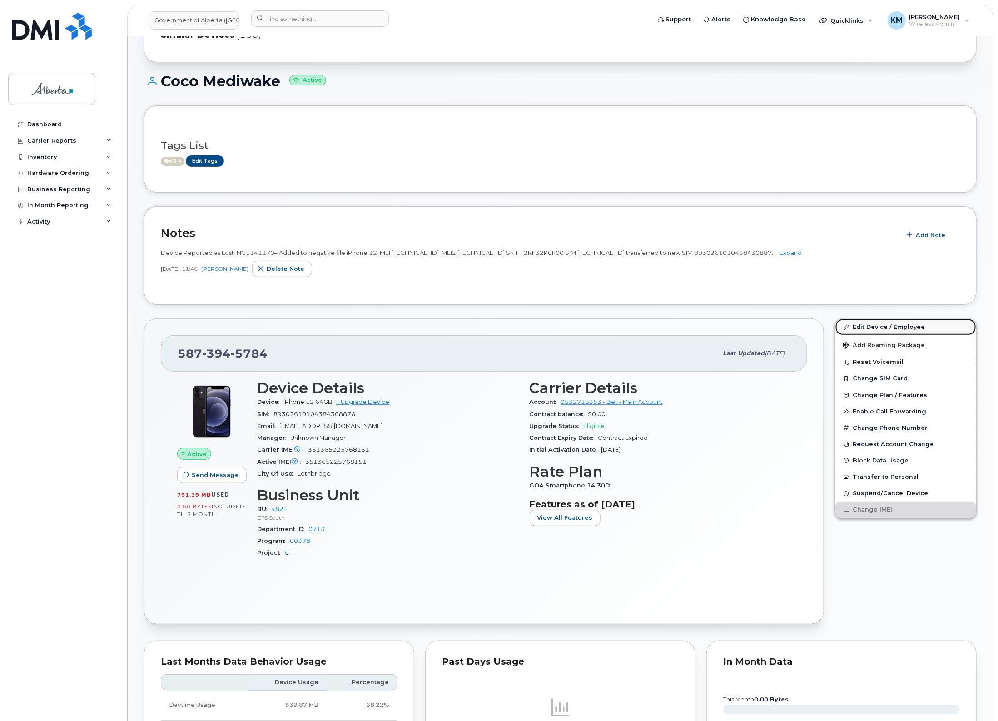
click at [861, 323] on link "Edit Device / Employee" at bounding box center [906, 327] width 141 height 16
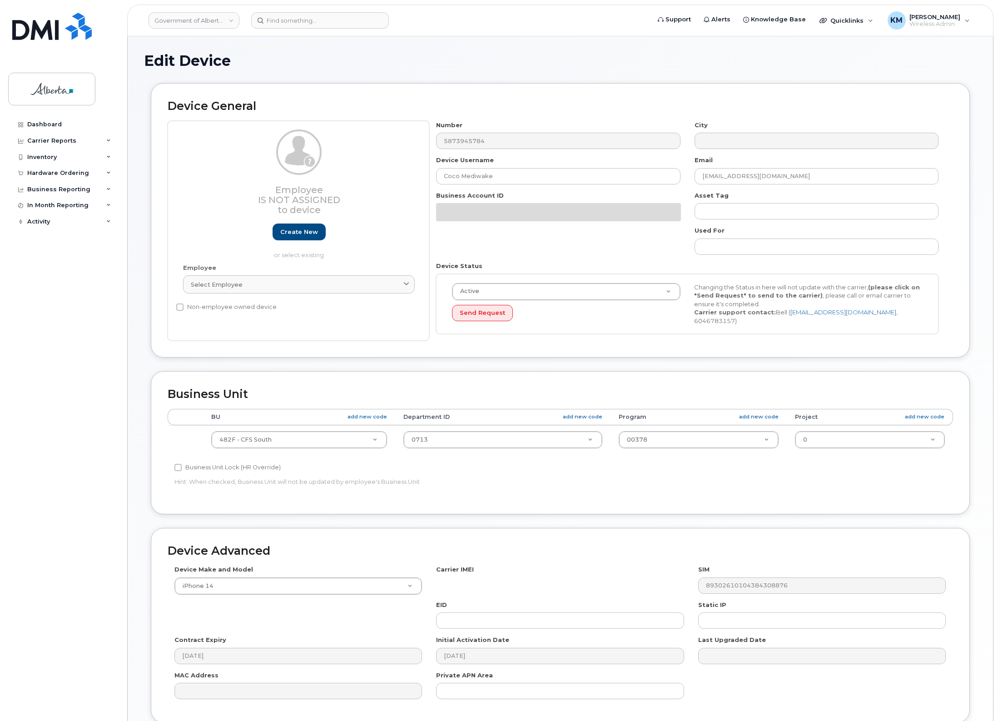
select select "4749740"
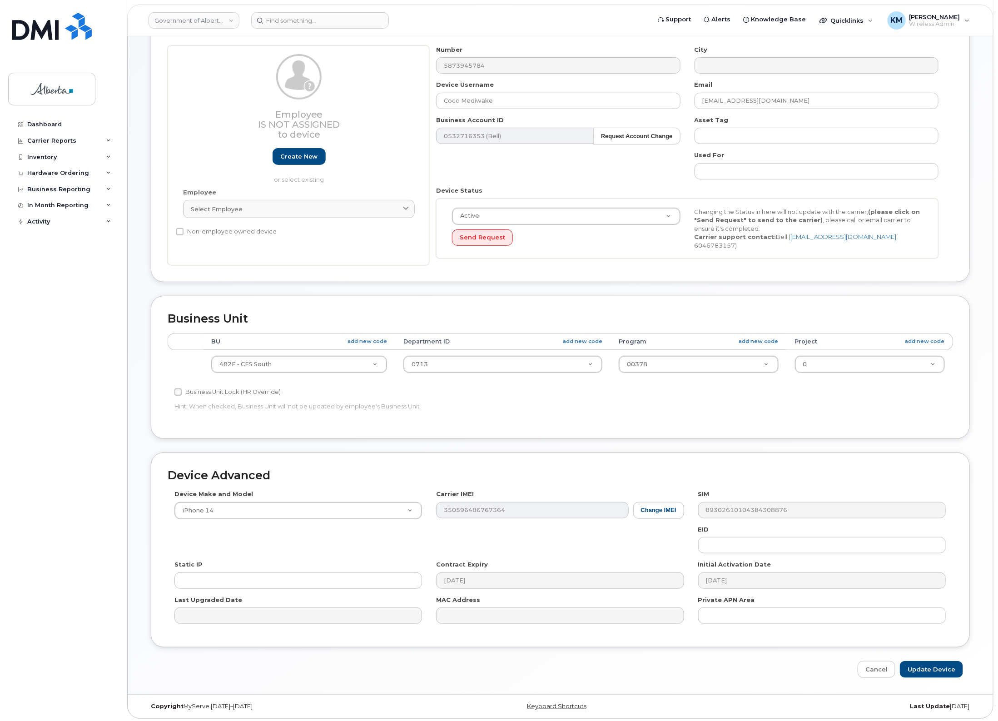
scroll to position [76, 0]
click at [746, 539] on input "text" at bounding box center [822, 545] width 248 height 16
paste input "89049032007108882600160899488505"
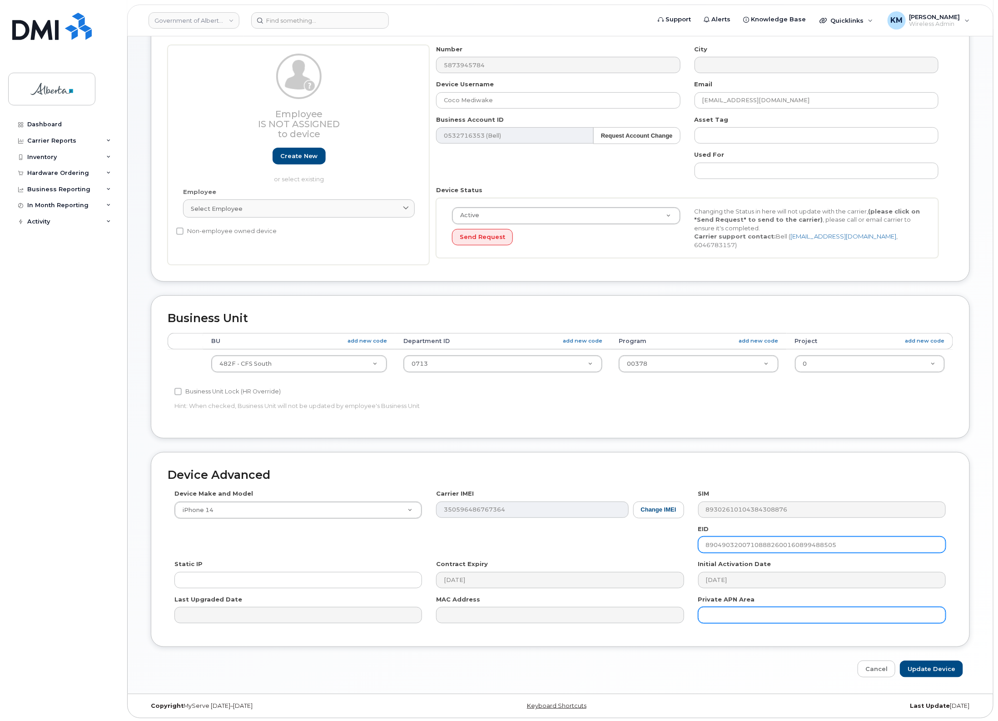
type input "89049032007108882600160899488505"
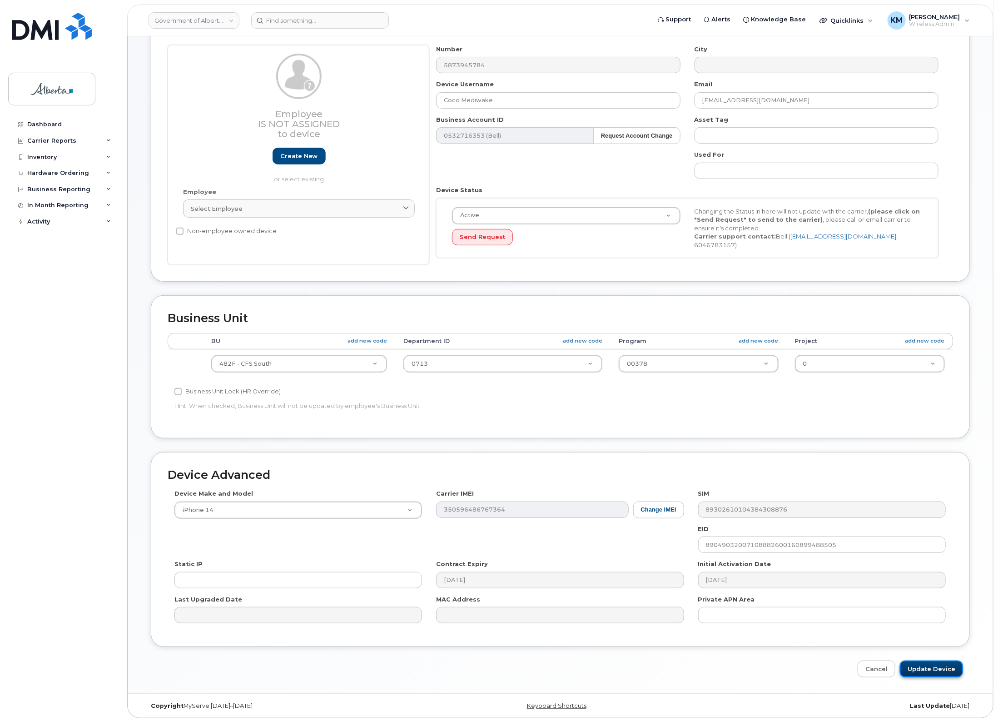
click at [930, 667] on input "Update Device" at bounding box center [931, 669] width 63 height 17
type input "Saving..."
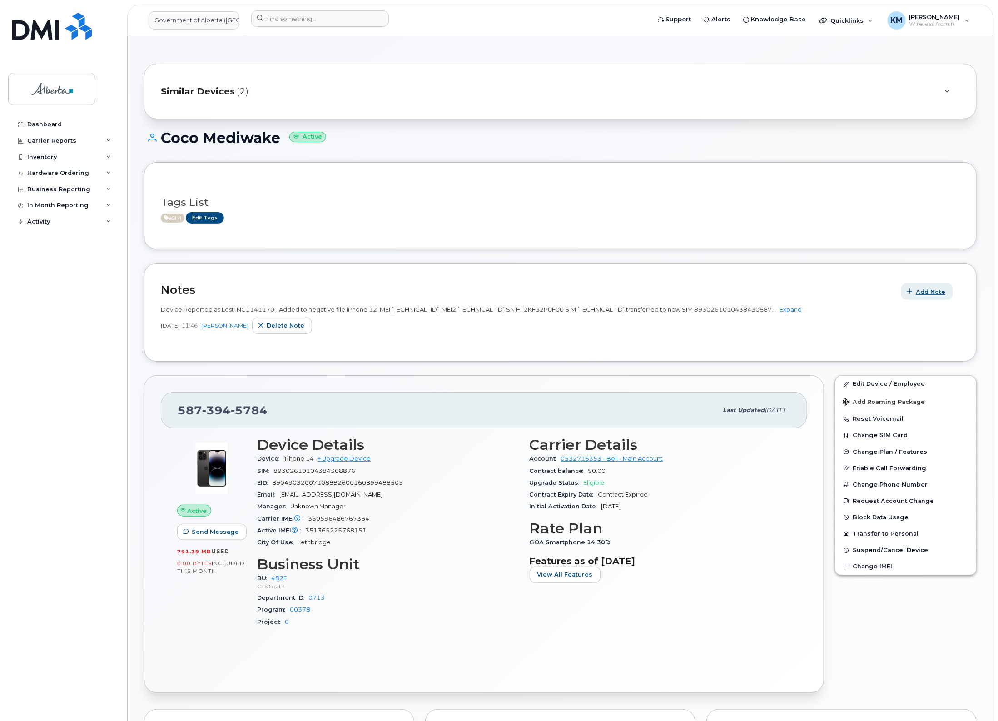
click at [925, 289] on span "Add Note" at bounding box center [931, 292] width 30 height 9
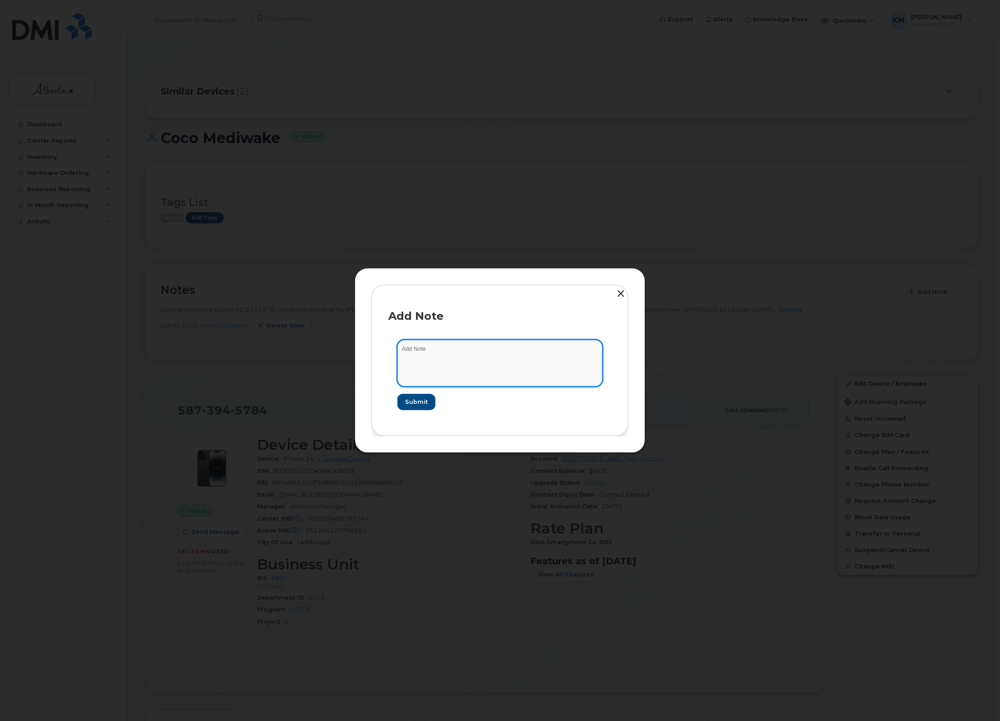
click at [421, 344] on textarea at bounding box center [500, 363] width 205 height 46
type textarea "s"
type textarea "S"
click at [498, 348] on textarea "SCTASK0850083 -" at bounding box center [500, 363] width 205 height 46
paste textarea "Device Assign Spare - (1)"
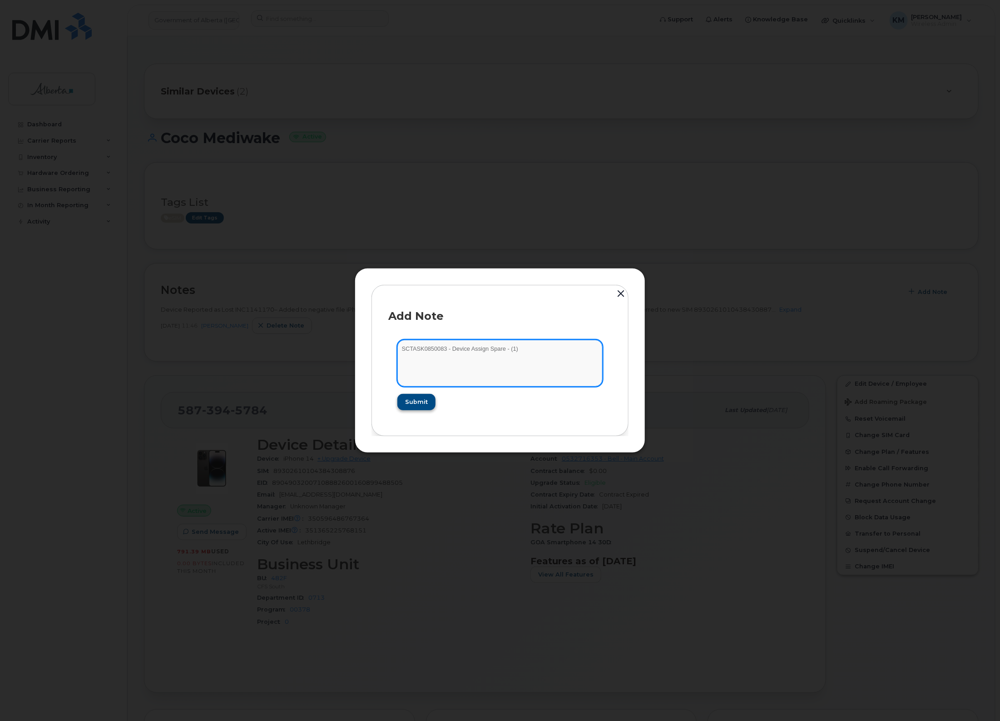
type textarea "SCTASK0850083 - Device Assign Spare - (1)"
click at [425, 403] on span "Submit" at bounding box center [416, 402] width 23 height 9
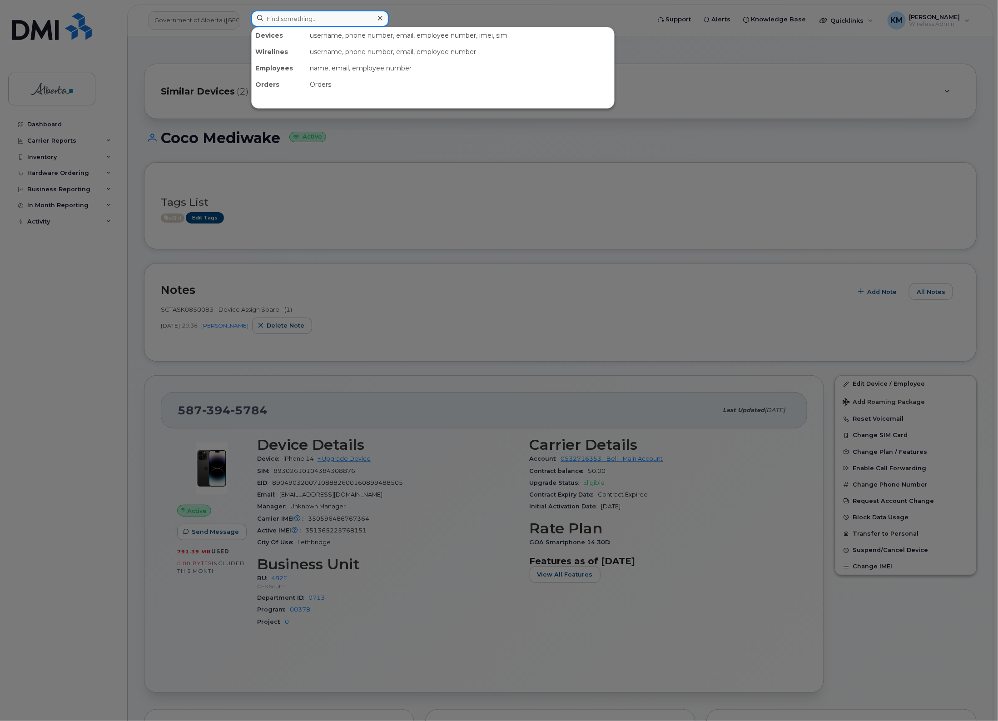
click at [310, 22] on input at bounding box center [320, 18] width 138 height 16
type input "5876438529"
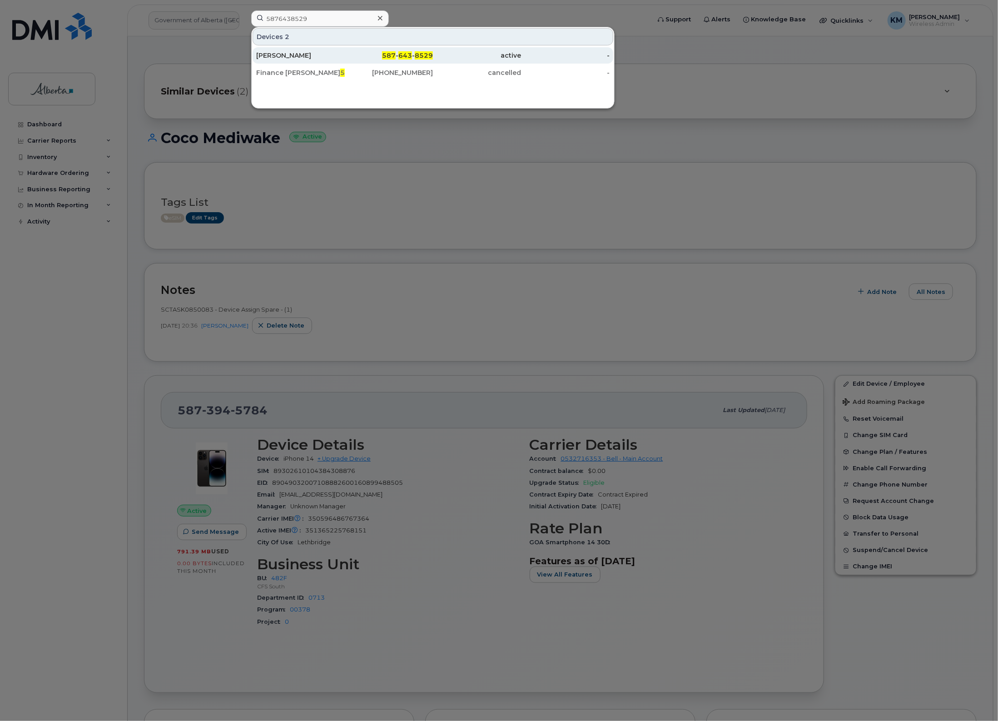
click at [318, 59] on div "[PERSON_NAME]" at bounding box center [300, 55] width 89 height 9
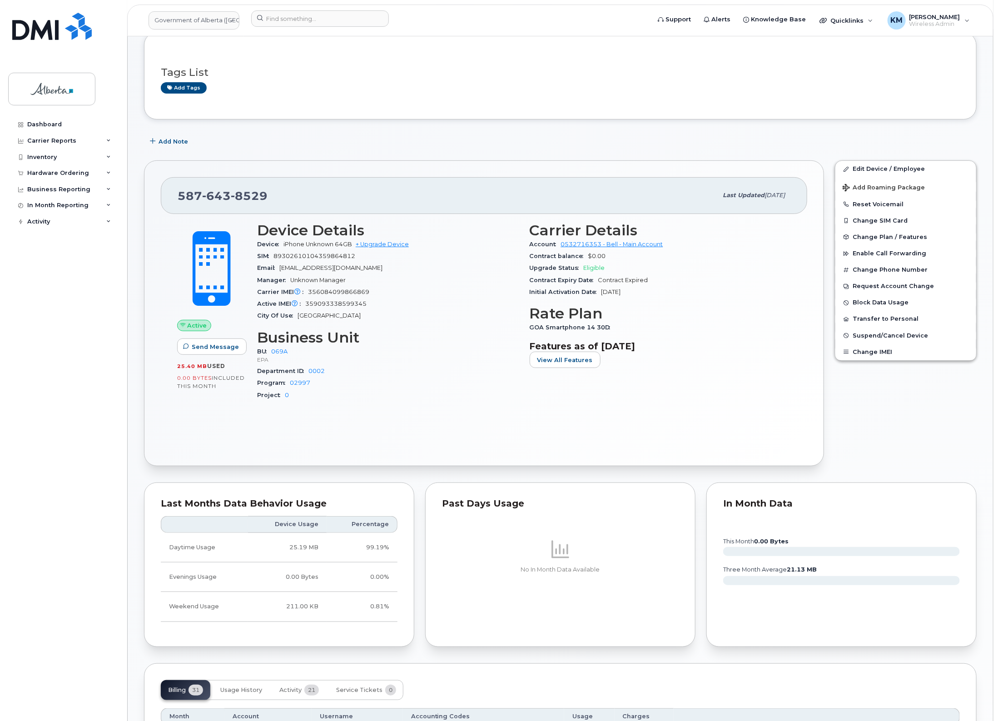
scroll to position [57, 0]
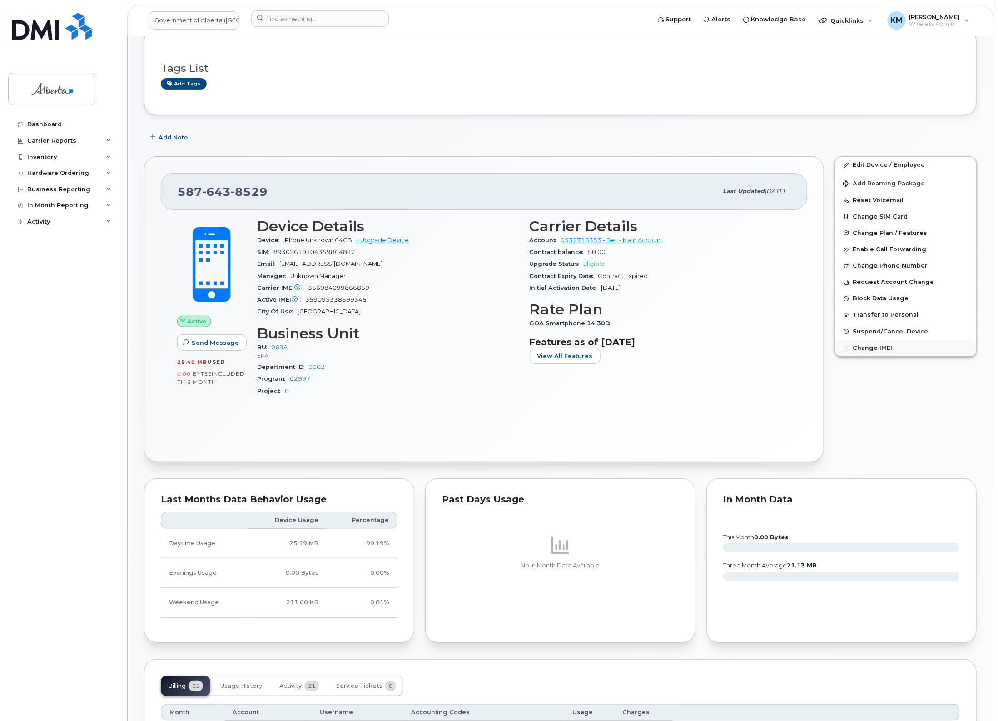
click at [891, 344] on button "Change IMEI" at bounding box center [906, 348] width 141 height 16
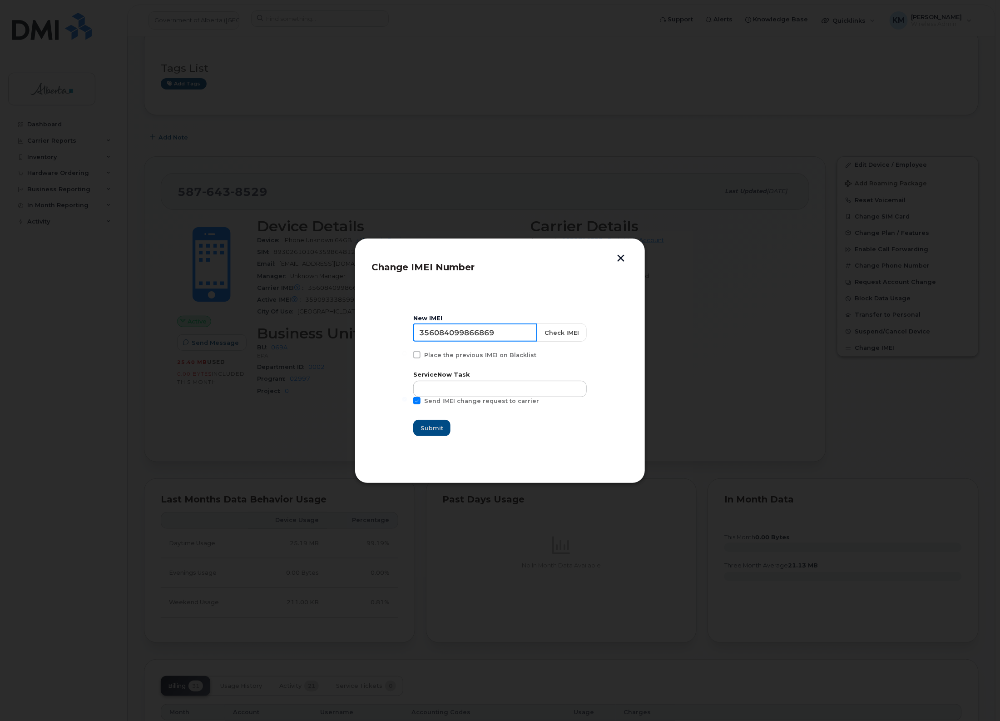
drag, startPoint x: 521, startPoint y: 332, endPoint x: 385, endPoint y: 341, distance: 136.6
click at [385, 341] on section "New IMEI [TECHNICAL_ID] Check IMEI Place the previous IMEI on Blacklist Service…" at bounding box center [500, 376] width 257 height 182
type input "359093338599345"
click at [576, 331] on button "Check IMEI" at bounding box center [562, 332] width 50 height 18
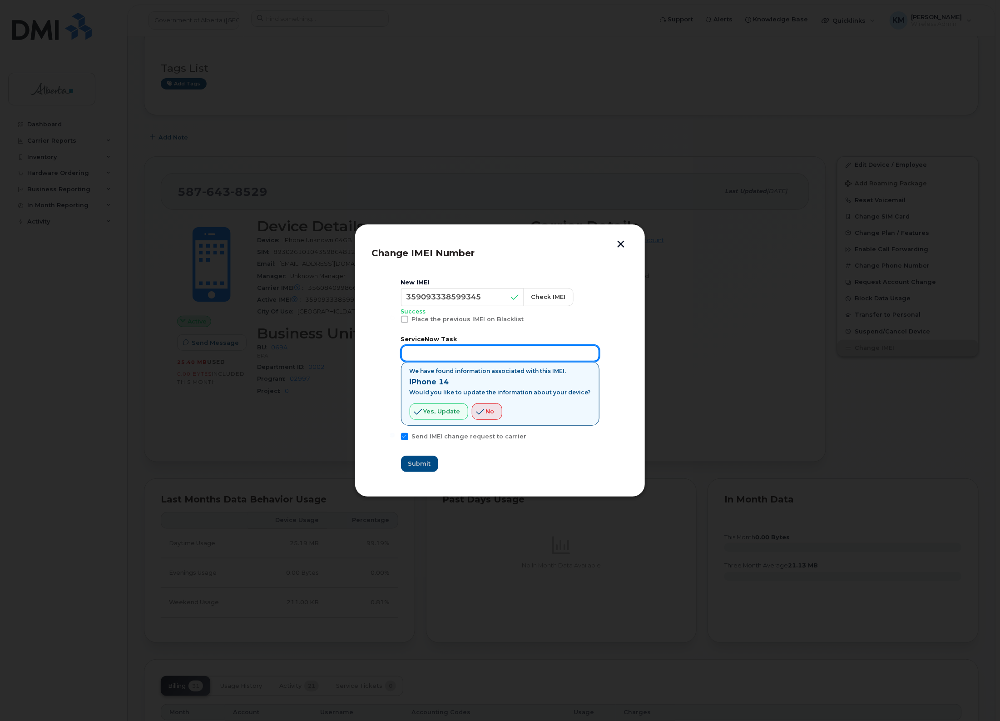
click at [450, 355] on input "text" at bounding box center [500, 353] width 199 height 16
type input "SCTASK0848886"
click at [447, 410] on span "Yes, update" at bounding box center [442, 411] width 37 height 9
click at [425, 464] on span "Submit" at bounding box center [419, 463] width 23 height 9
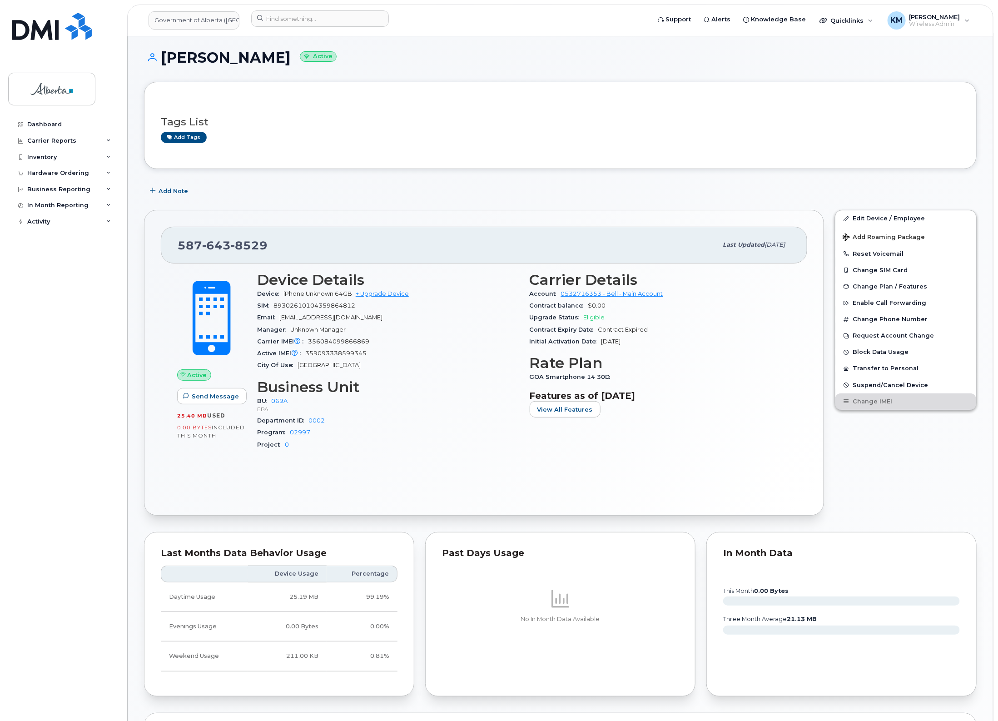
scroll to position [0, 0]
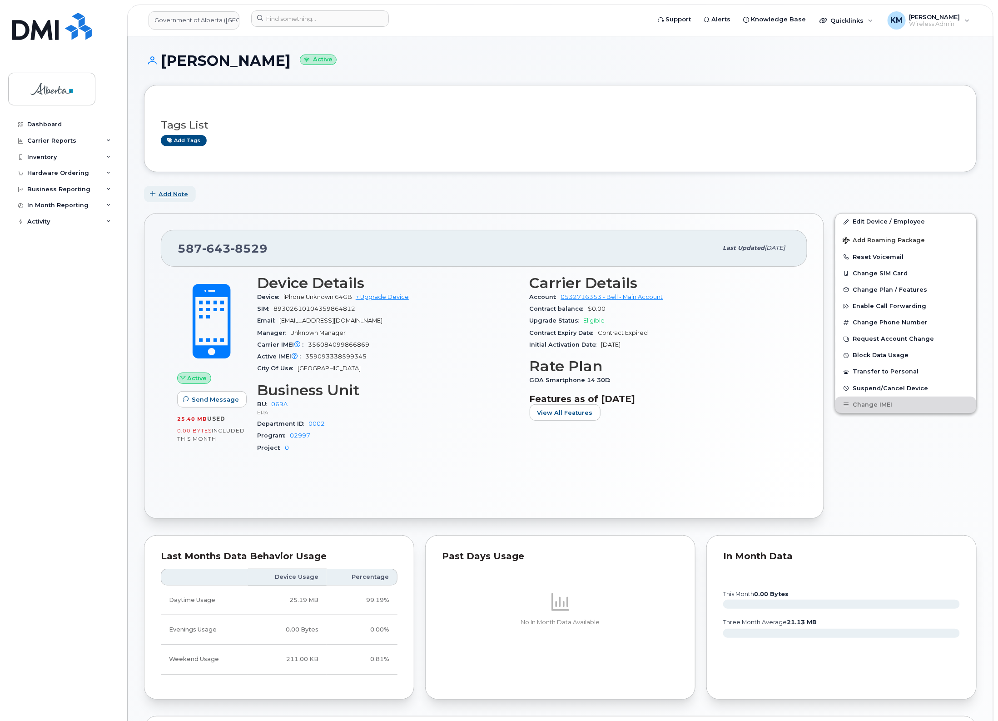
click at [174, 196] on span "Add Note" at bounding box center [174, 194] width 30 height 9
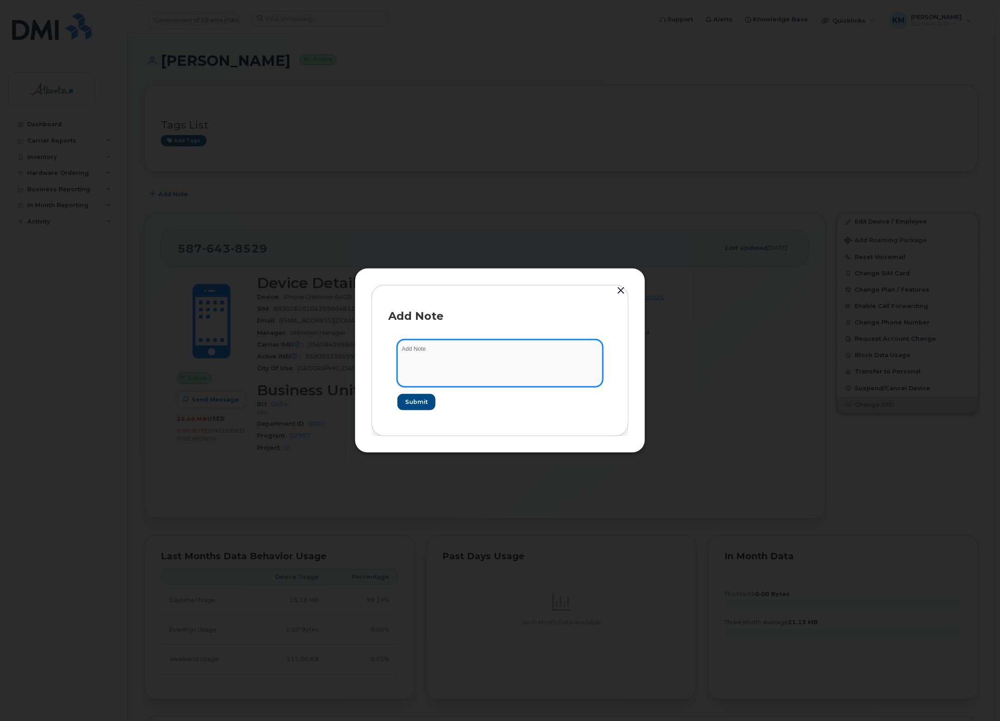
click at [444, 353] on textarea at bounding box center [500, 363] width 205 height 46
type textarea "s"
click at [480, 348] on textarea "SCTASK0848886 -" at bounding box center [500, 363] width 205 height 46
paste textarea "Device Assign Spare - (1)"
type textarea "SCTASK0848886 - Device Assign Spare - (1)"
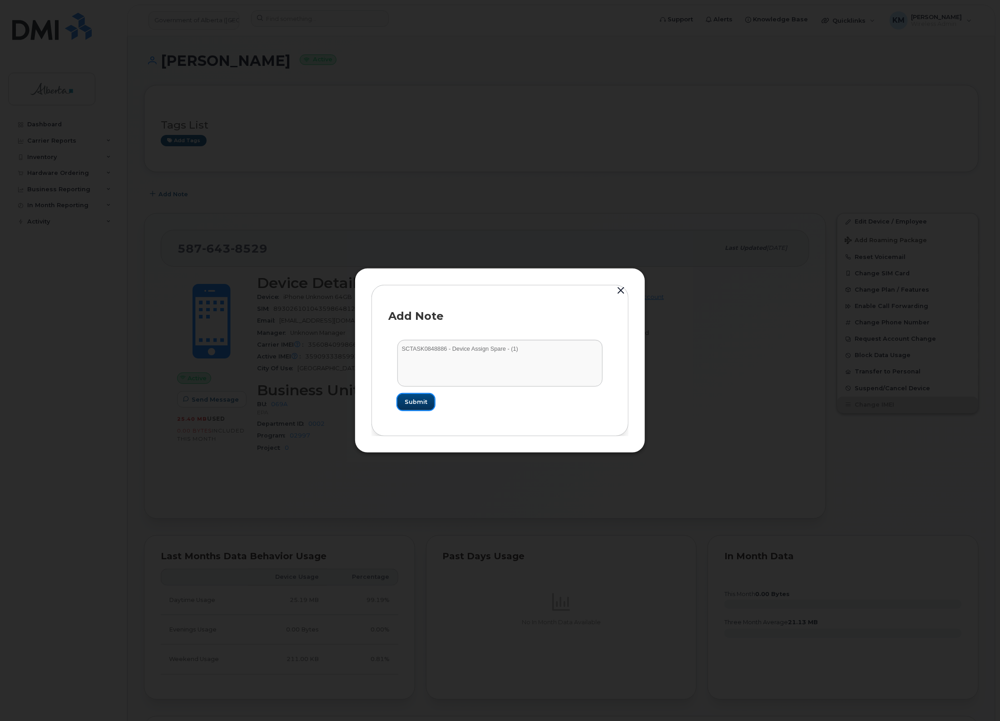
click at [417, 403] on span "Submit" at bounding box center [416, 402] width 23 height 9
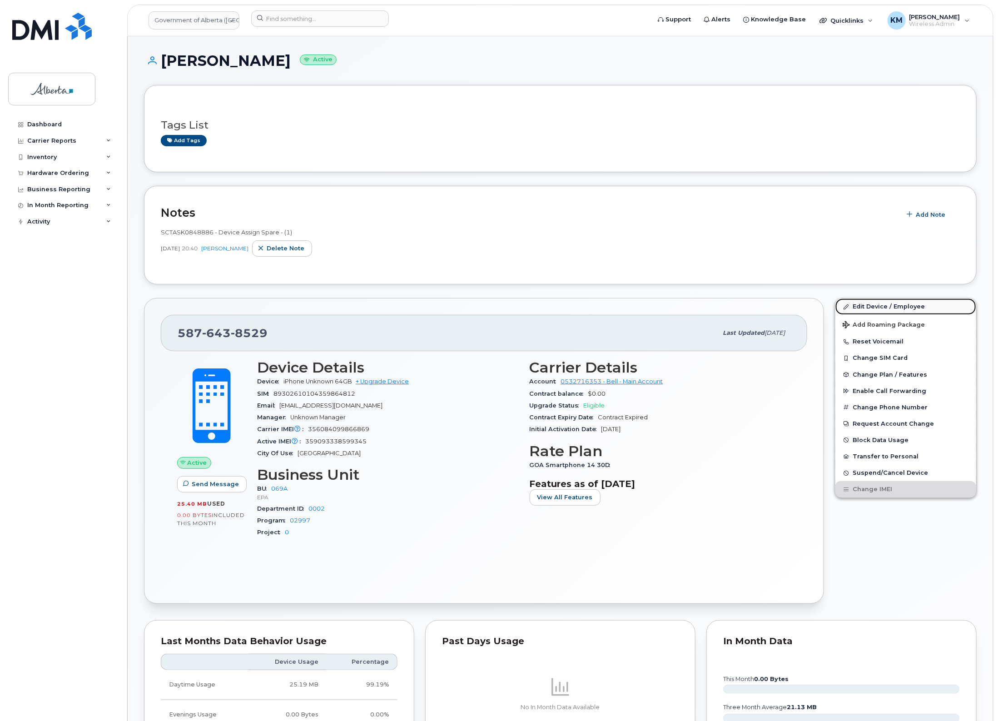
click at [874, 305] on link "Edit Device / Employee" at bounding box center [906, 307] width 141 height 16
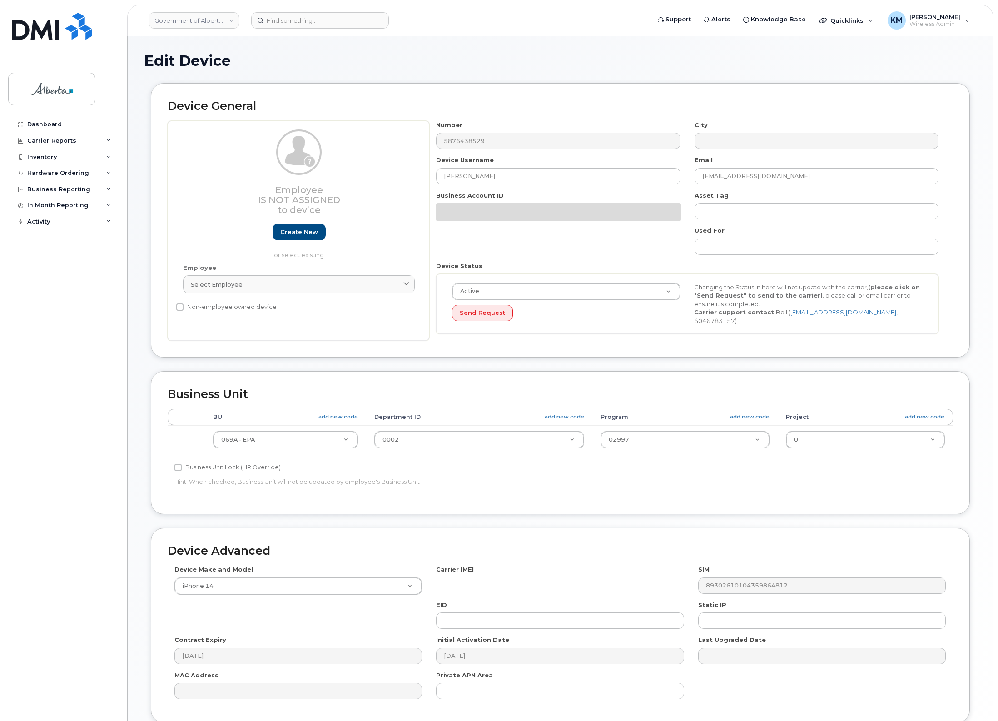
select select "4120331"
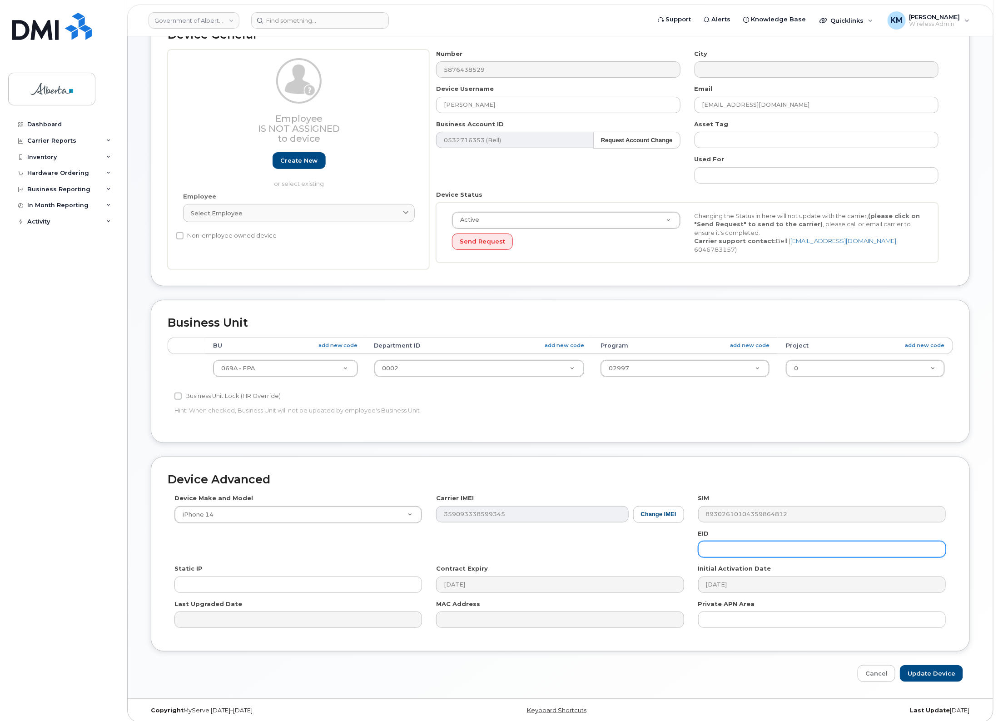
scroll to position [76, 0]
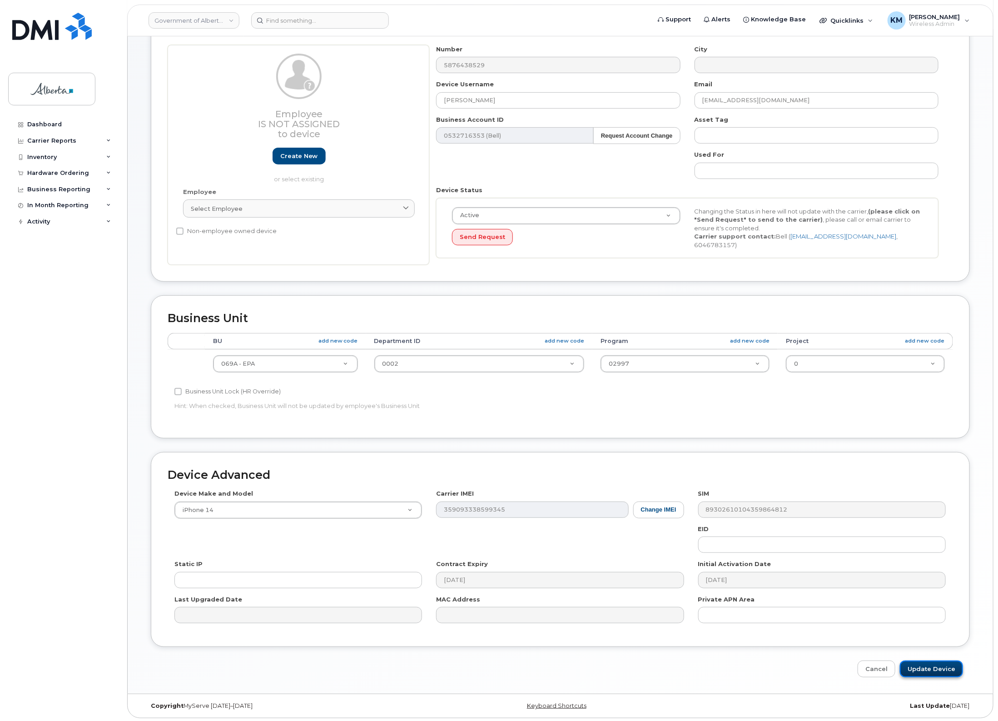
click at [929, 668] on input "Update Device" at bounding box center [931, 669] width 63 height 17
type input "Saving..."
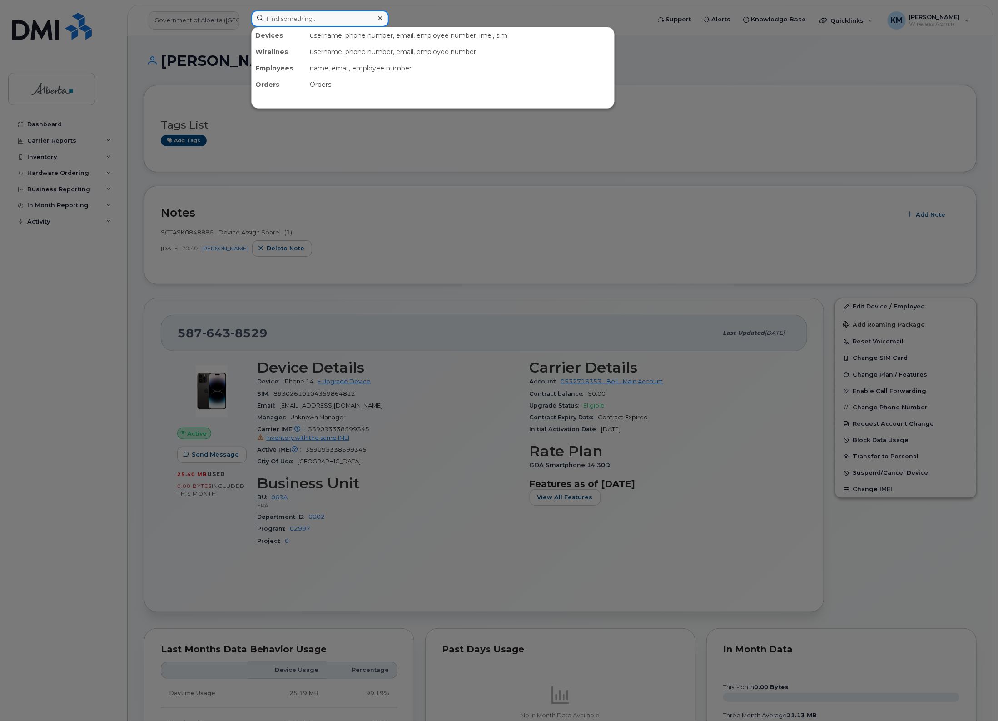
click at [314, 20] on input at bounding box center [320, 18] width 138 height 16
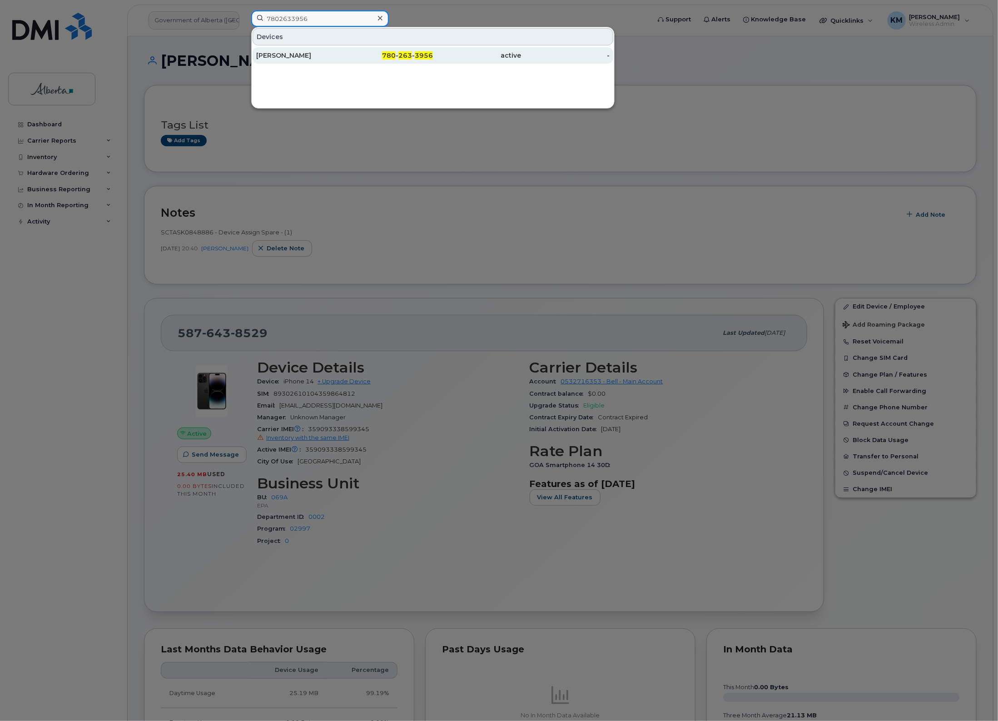
type input "7802633956"
click at [317, 58] on div "[PERSON_NAME]" at bounding box center [300, 55] width 89 height 9
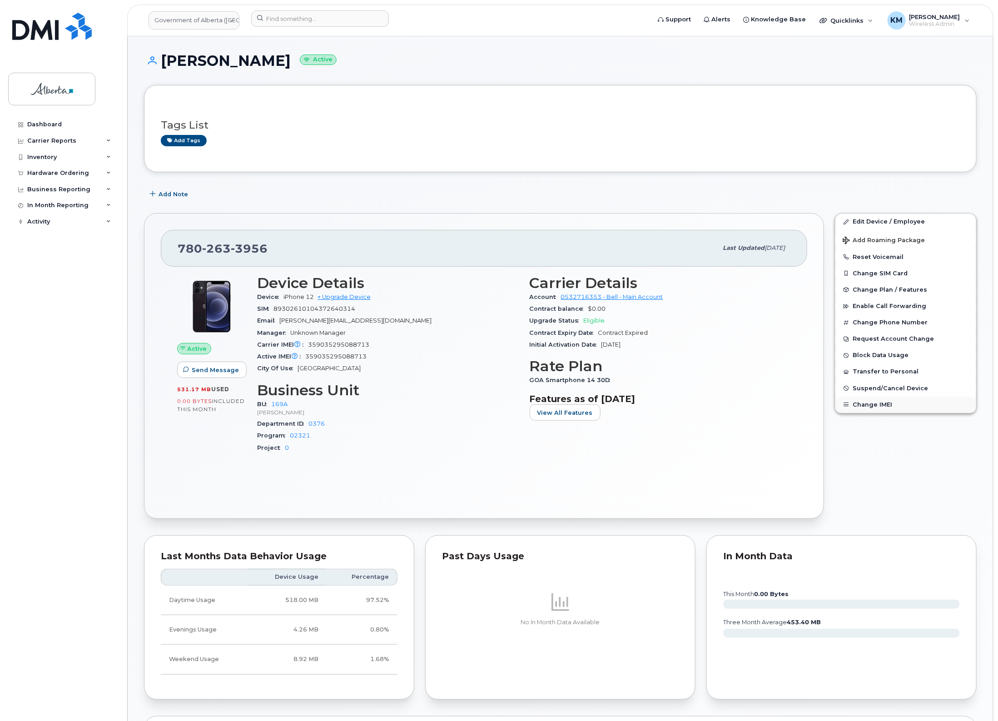
click at [859, 402] on button "Change IMEI" at bounding box center [906, 405] width 141 height 16
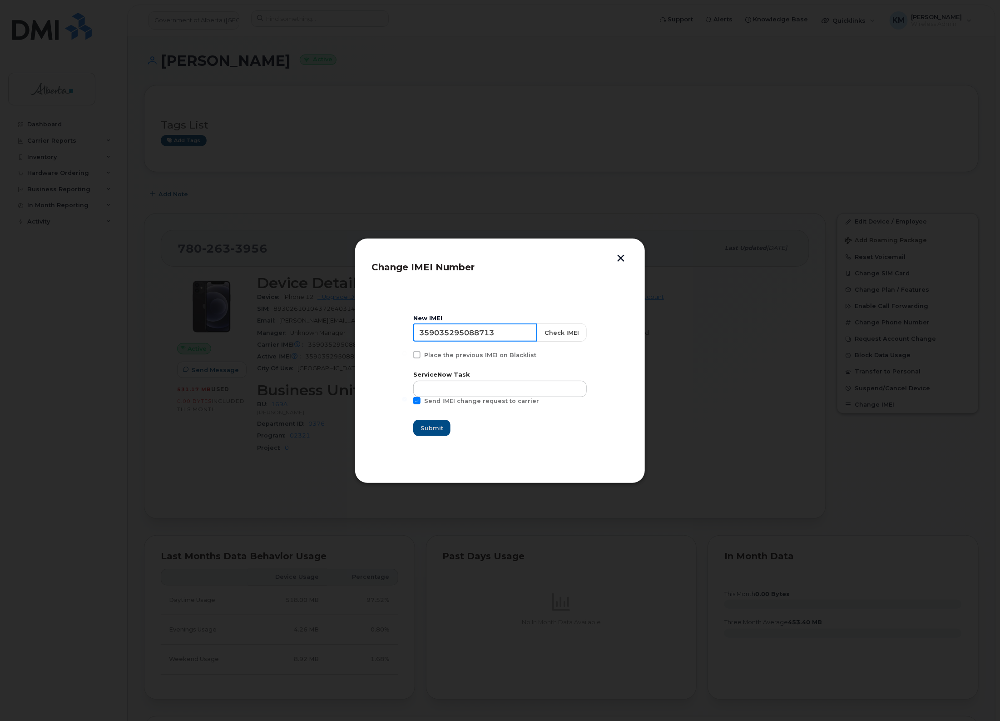
drag, startPoint x: 509, startPoint y: 330, endPoint x: 391, endPoint y: 337, distance: 118.3
click at [391, 337] on section "New IMEI 359035295088713 Check IMEI Place the previous IMEI on Blacklist Servic…" at bounding box center [500, 376] width 257 height 182
click at [571, 332] on button "Check IMEI" at bounding box center [562, 332] width 50 height 18
drag, startPoint x: 510, startPoint y: 330, endPoint x: 412, endPoint y: 329, distance: 98.1
click at [412, 329] on section "New IMEI 35706935676072 Check IMEI IMEI request failed: Invalid IMEI. Place the…" at bounding box center [500, 376] width 257 height 182
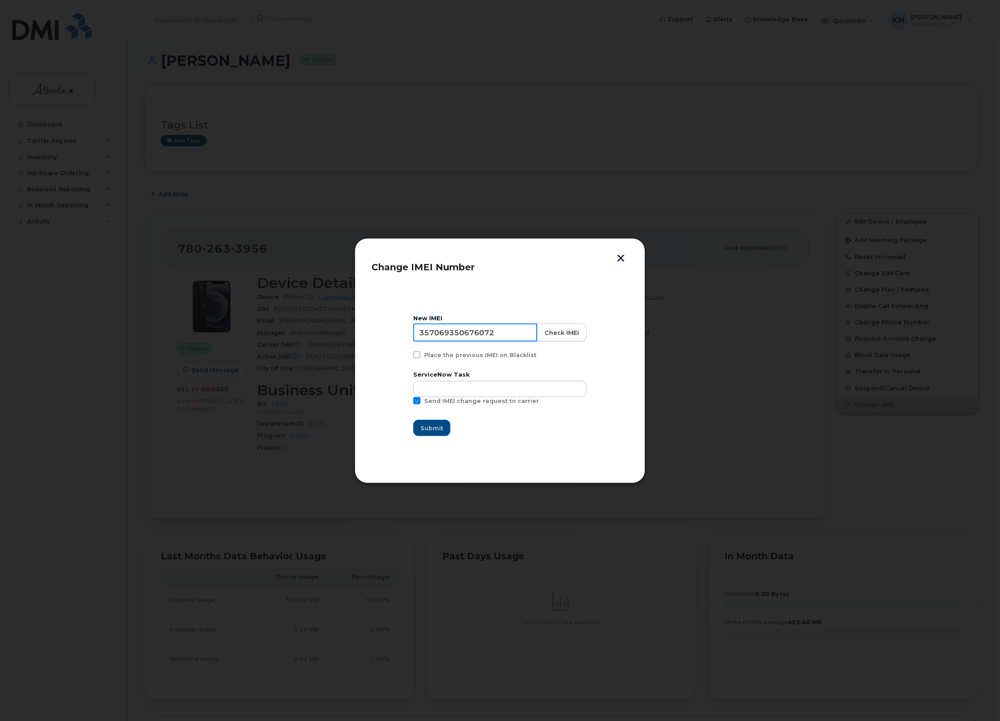
type input "357069350676072"
click at [558, 335] on button "Check IMEI" at bounding box center [562, 332] width 50 height 18
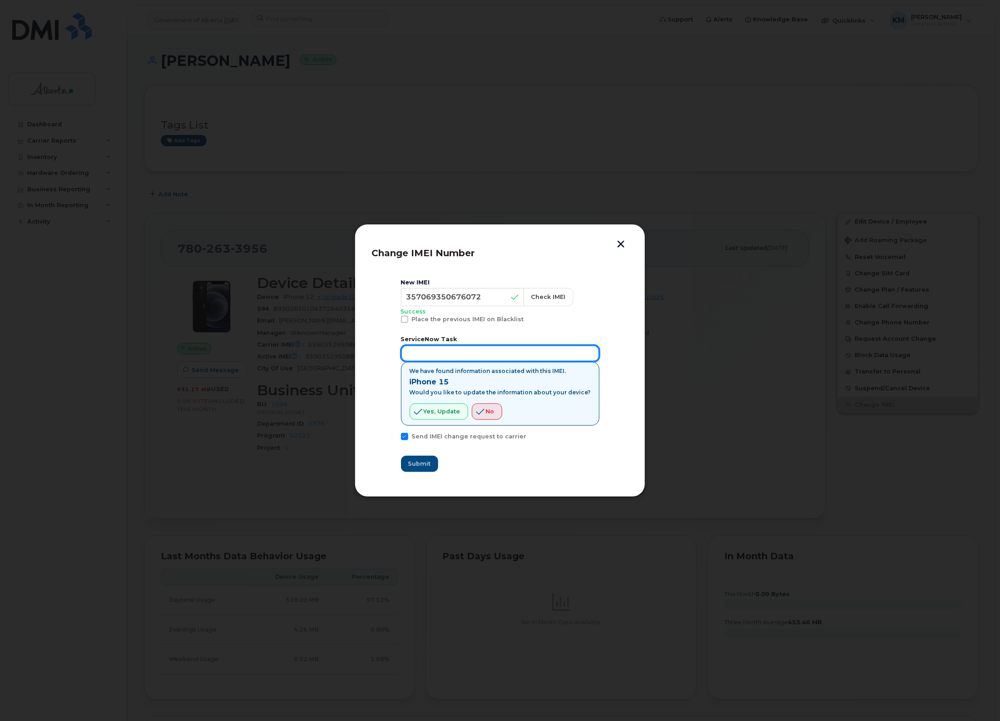
click at [486, 348] on input "text" at bounding box center [500, 353] width 199 height 16
type input "sCTASK0849688"
click at [447, 409] on span "Yes, update" at bounding box center [442, 411] width 37 height 9
click at [422, 465] on span "Submit" at bounding box center [419, 463] width 23 height 9
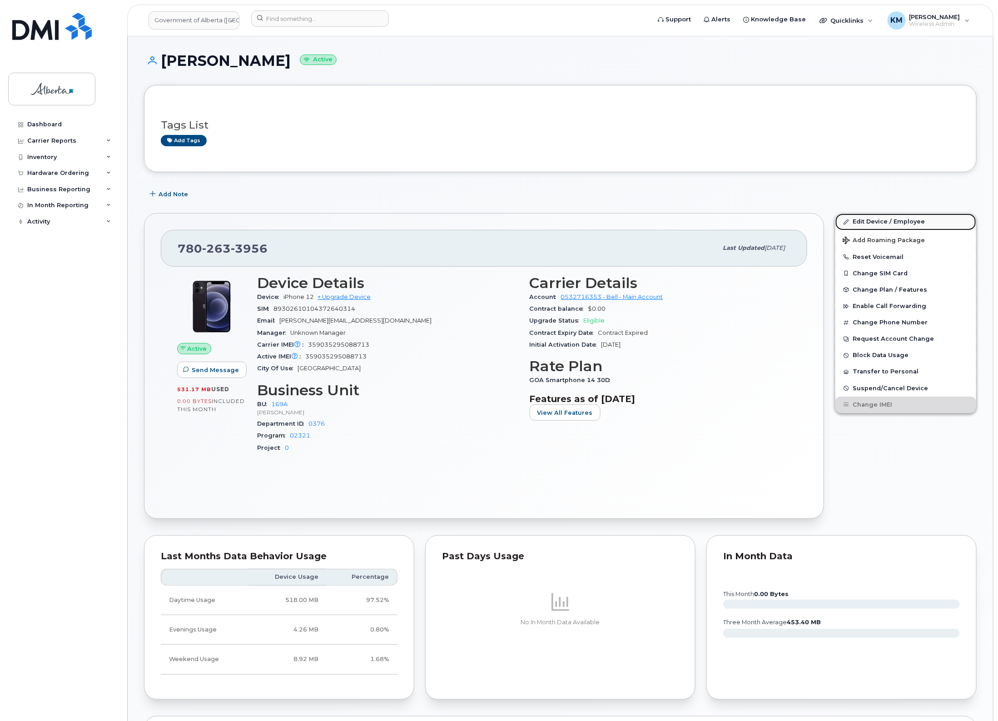
click at [866, 216] on link "Edit Device / Employee" at bounding box center [906, 222] width 141 height 16
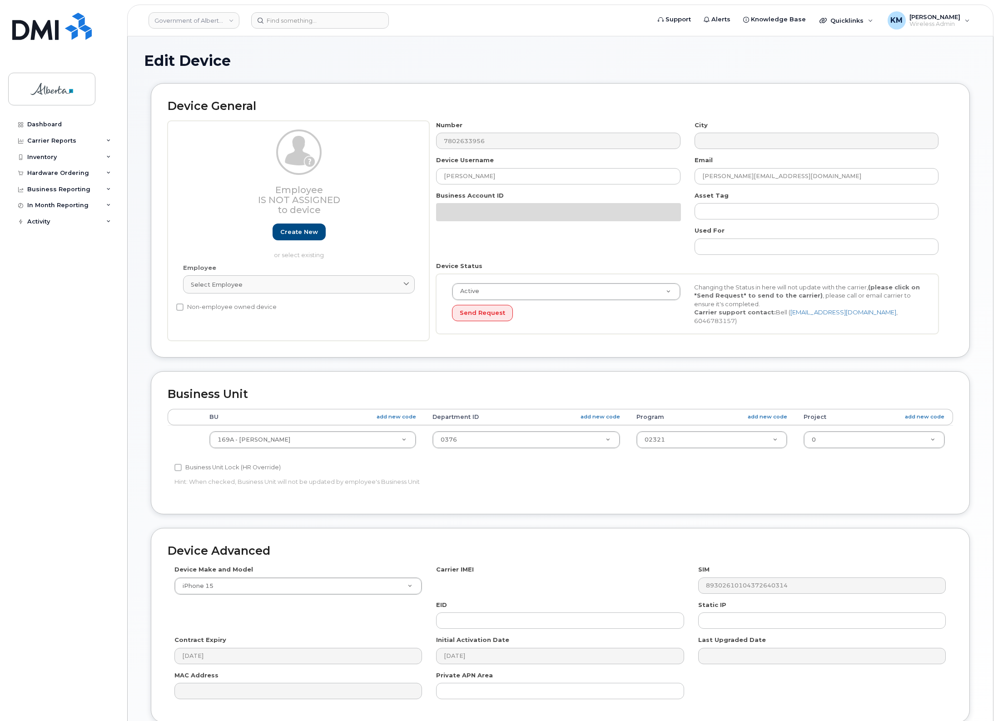
select select "4681667"
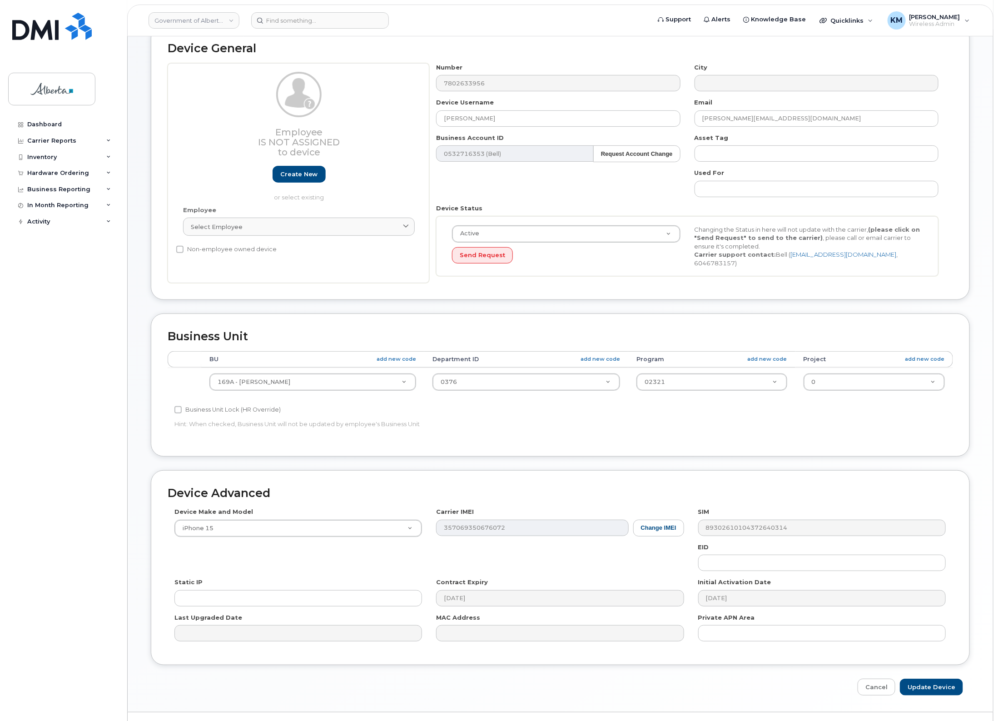
scroll to position [76, 0]
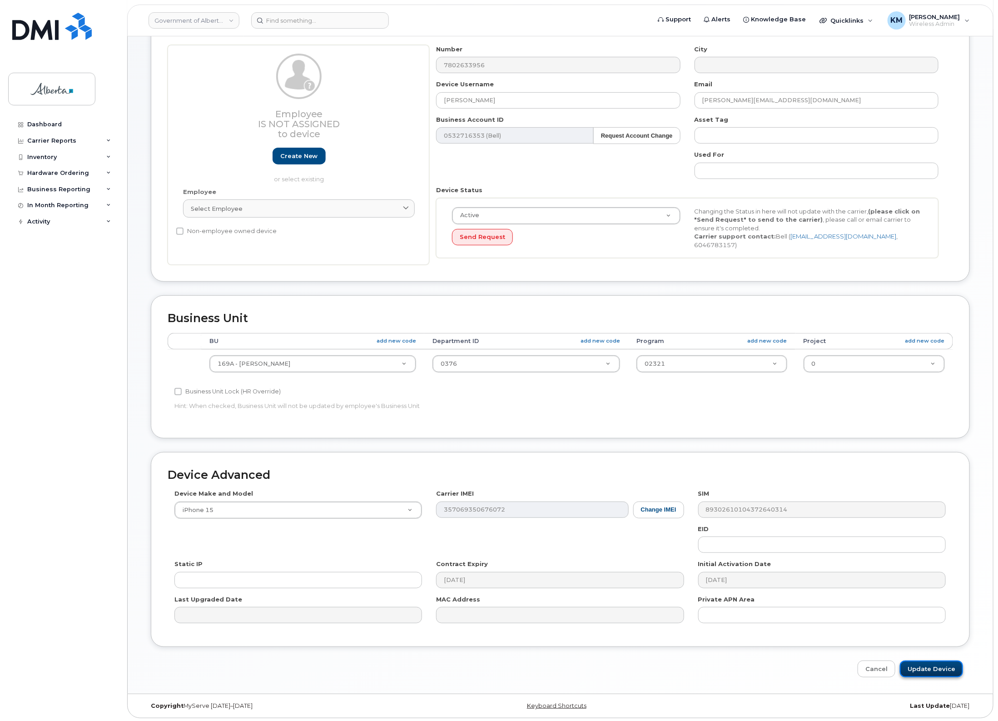
click at [913, 666] on input "Update Device" at bounding box center [931, 669] width 63 height 17
type input "Saving..."
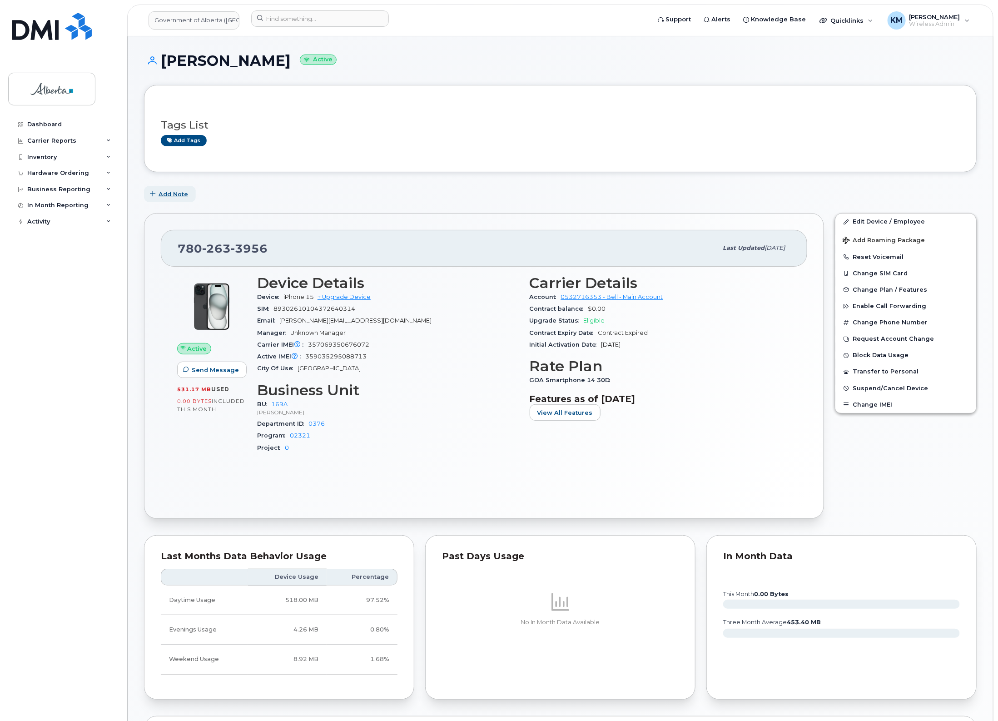
click at [169, 189] on button "Add Note" at bounding box center [170, 194] width 52 height 16
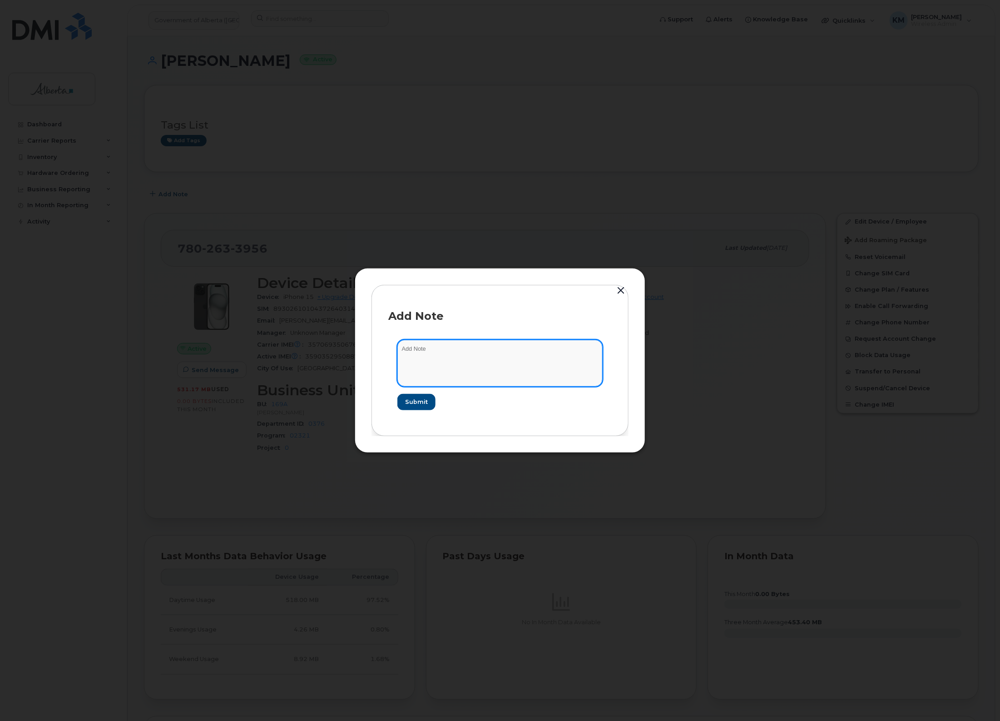
click at [457, 355] on textarea at bounding box center [500, 363] width 205 height 46
type textarea "s"
click at [502, 353] on textarea "SCTASK0849688 -" at bounding box center [500, 363] width 205 height 46
paste textarea "Device Assign Spare - (1)"
type textarea "SCTASK0849688 - Device Assign Spare - (1)"
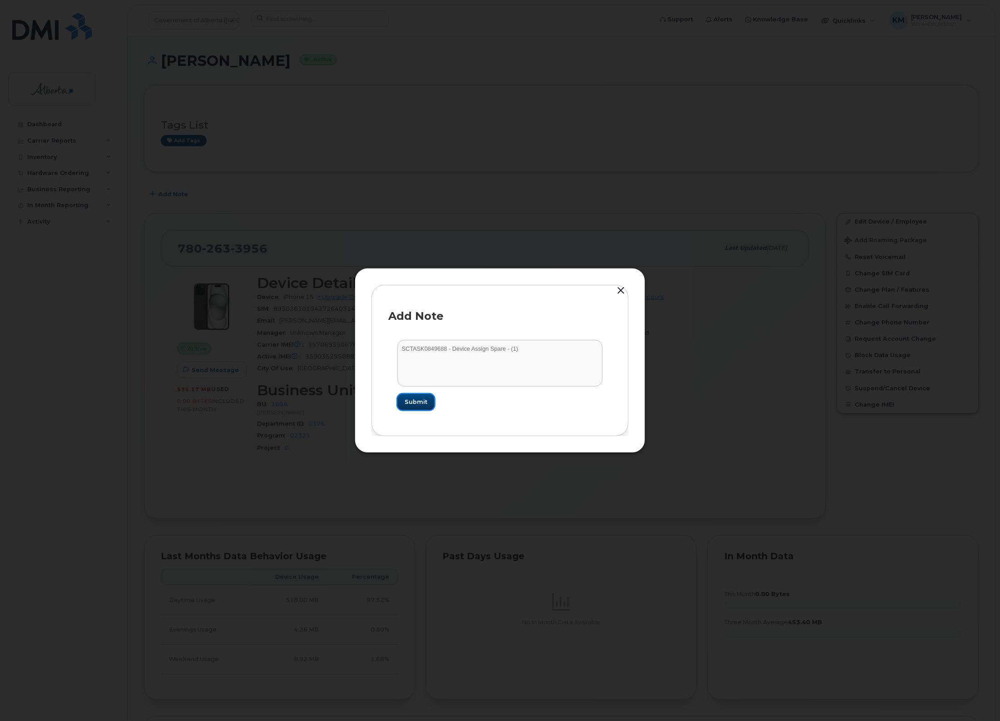
click at [421, 401] on span "Submit" at bounding box center [416, 402] width 23 height 9
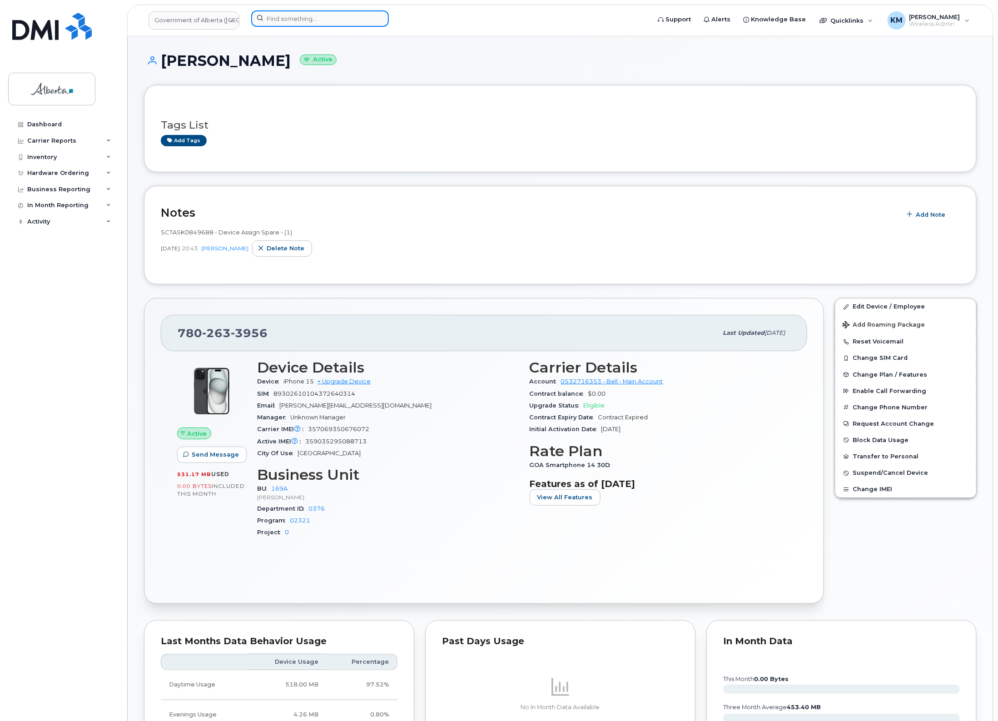
click at [319, 17] on input at bounding box center [320, 18] width 138 height 16
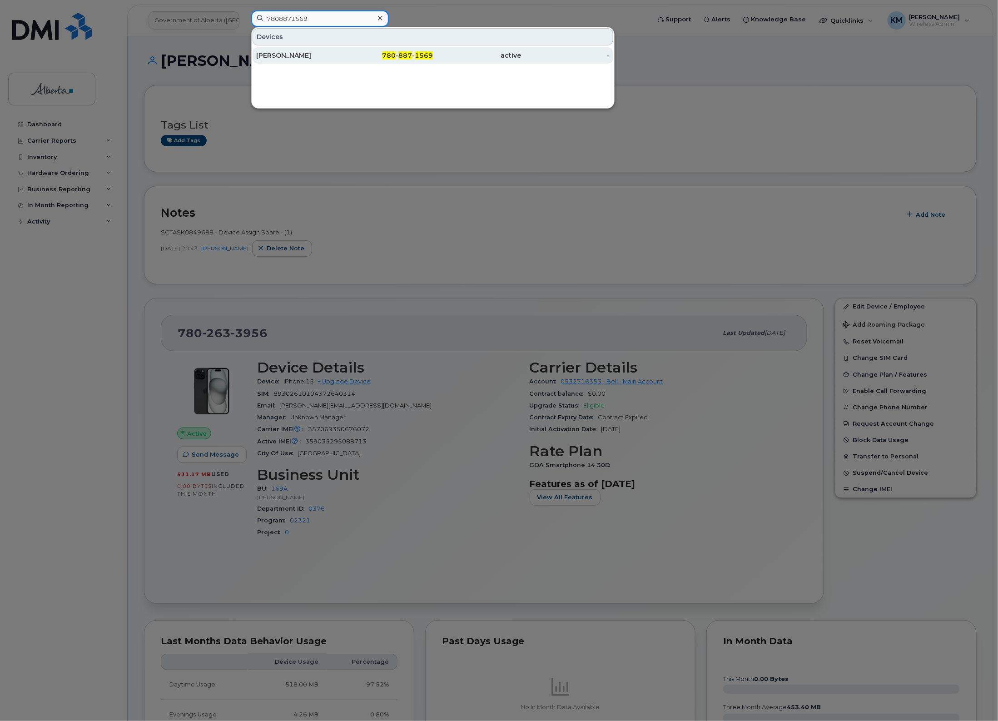
type input "7808871569"
click at [313, 55] on div "[PERSON_NAME]" at bounding box center [300, 55] width 89 height 9
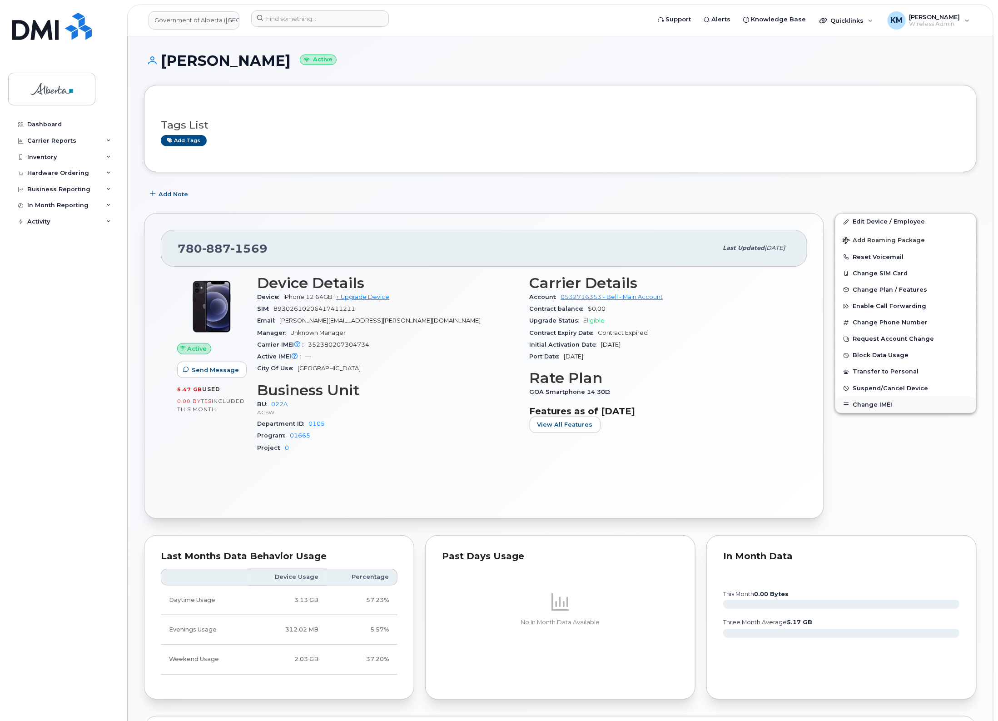
click at [854, 403] on button "Change IMEI" at bounding box center [906, 405] width 141 height 16
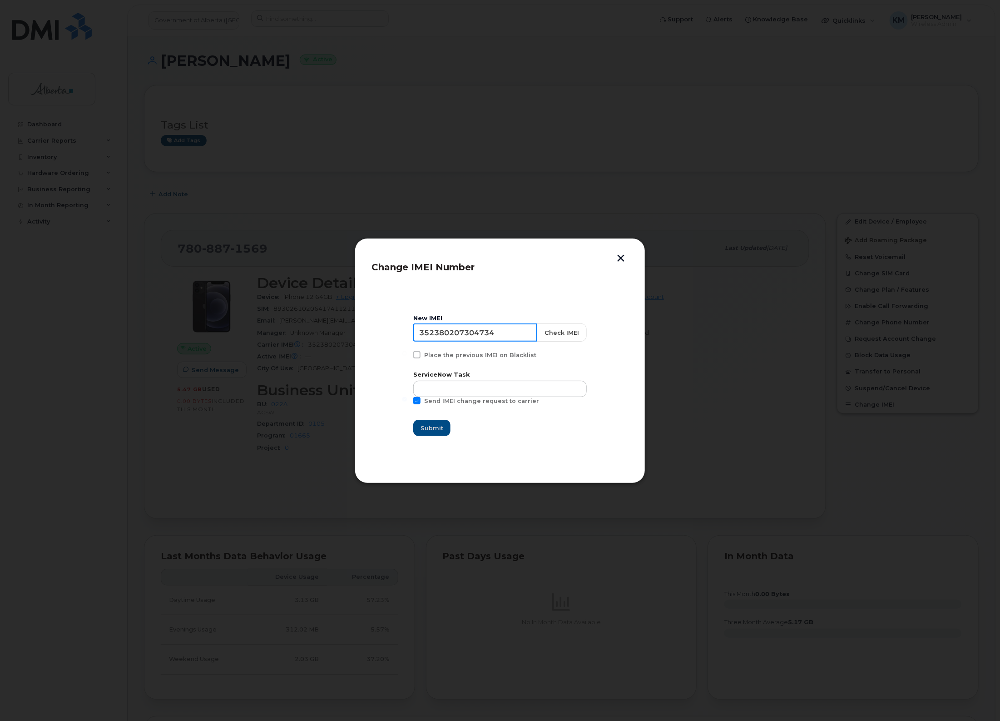
drag, startPoint x: 503, startPoint y: 332, endPoint x: 410, endPoint y: 331, distance: 93.1
click at [410, 331] on section "New IMEI [TECHNICAL_ID] Check IMEI Place the previous IMEI on Blacklist Service…" at bounding box center [500, 376] width 257 height 182
type input "352556223465829"
click at [551, 323] on button "Check IMEI" at bounding box center [562, 332] width 50 height 18
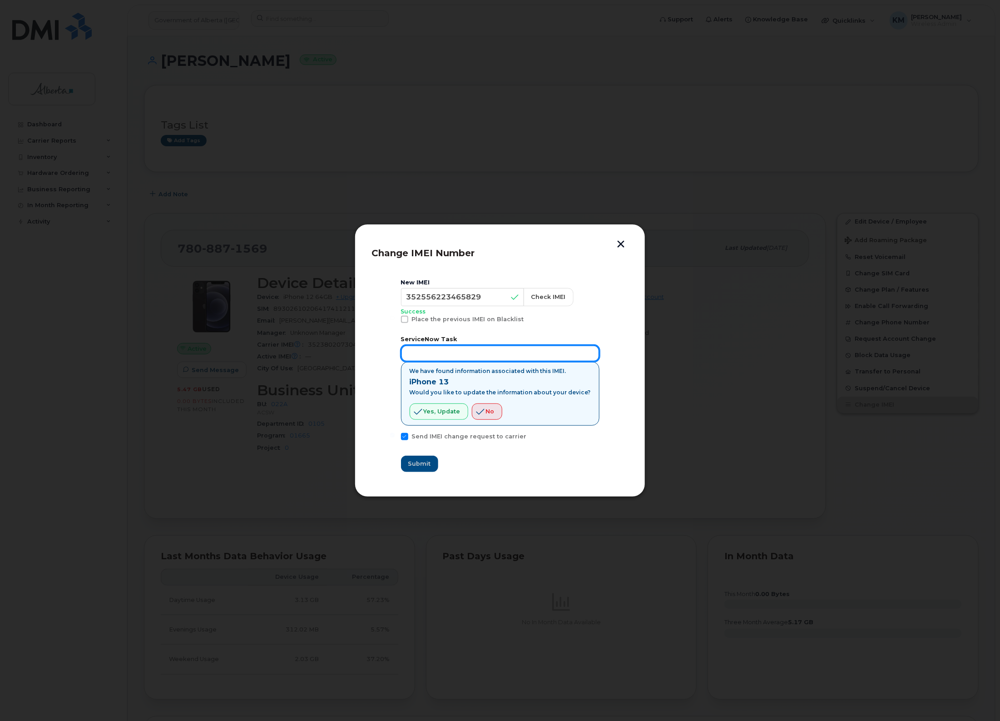
click at [504, 359] on input "text" at bounding box center [500, 353] width 199 height 16
type input "sCTASK0849167"
click at [448, 411] on span "Yes, update" at bounding box center [442, 411] width 37 height 9
click at [422, 463] on span "Submit" at bounding box center [419, 463] width 23 height 9
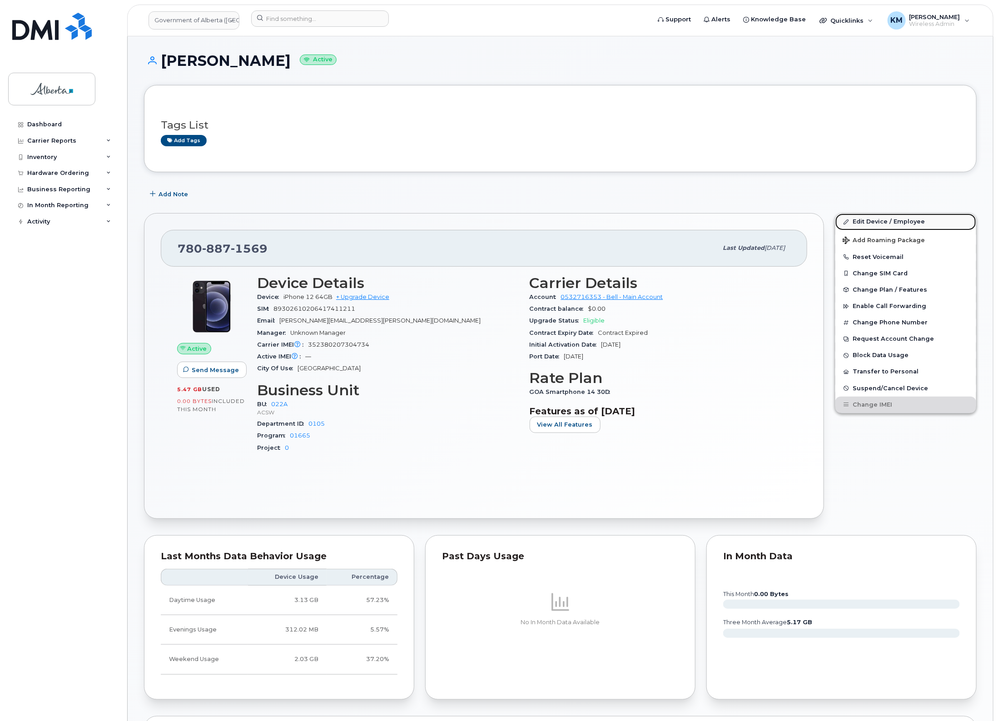
click at [881, 217] on link "Edit Device / Employee" at bounding box center [906, 222] width 141 height 16
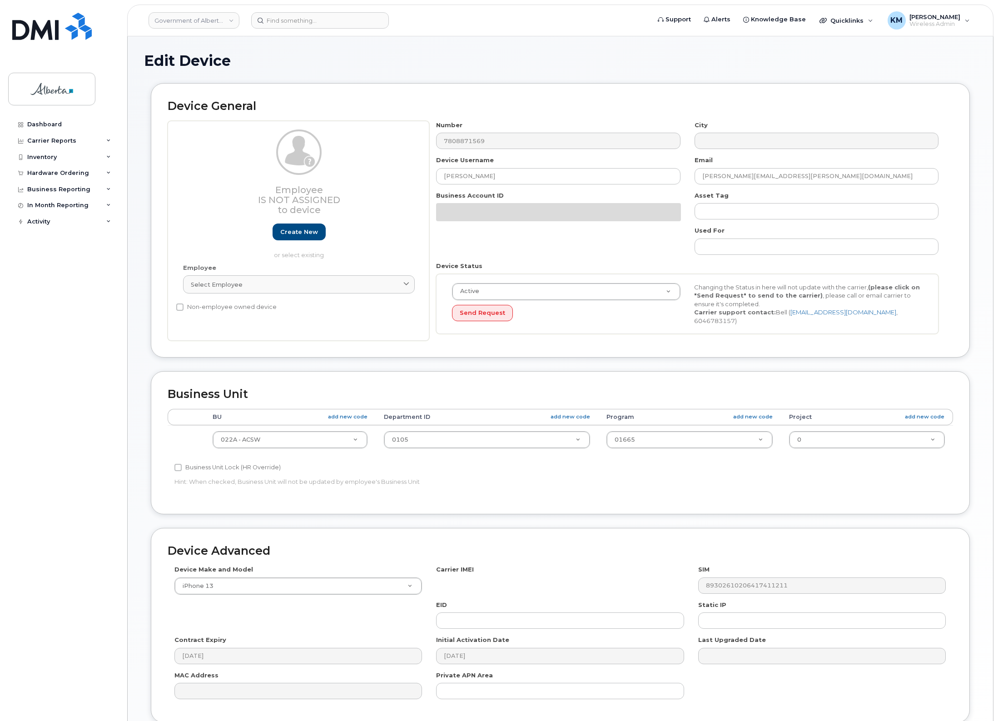
select select "4749739"
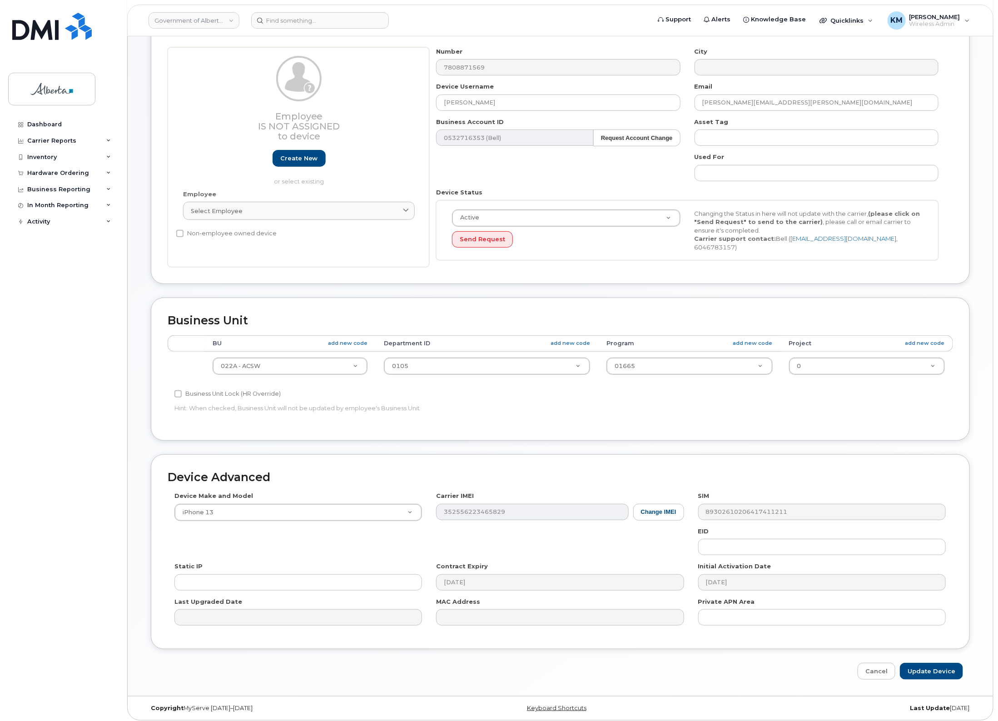
scroll to position [76, 0]
drag, startPoint x: 927, startPoint y: 667, endPoint x: 853, endPoint y: 630, distance: 82.7
click at [925, 667] on input "Update Device" at bounding box center [931, 669] width 63 height 17
type input "Saving..."
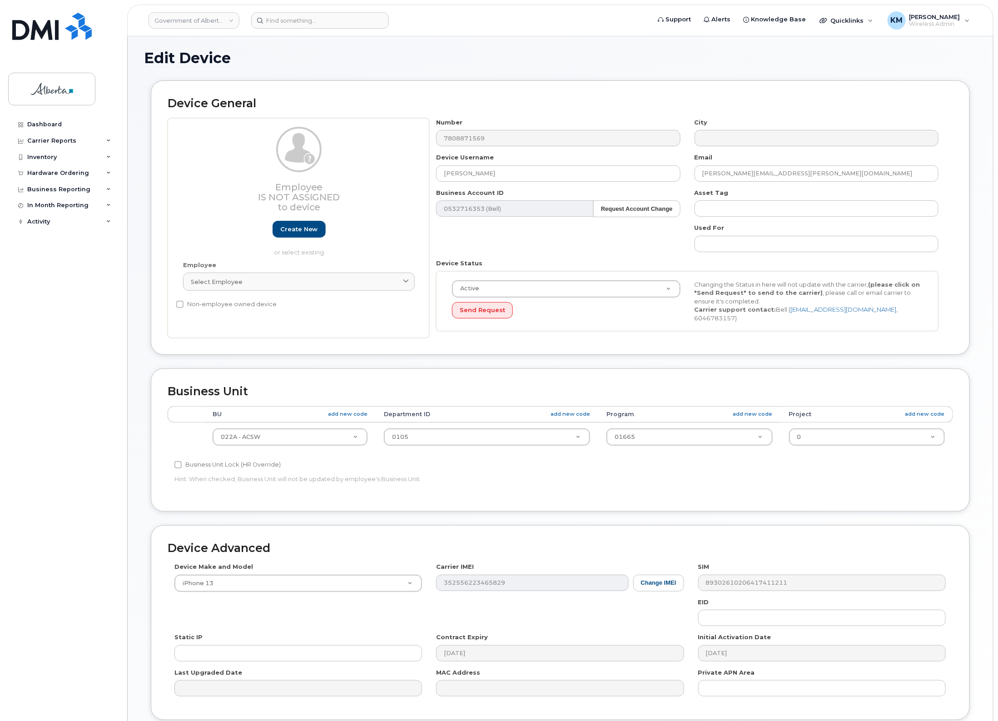
scroll to position [0, 0]
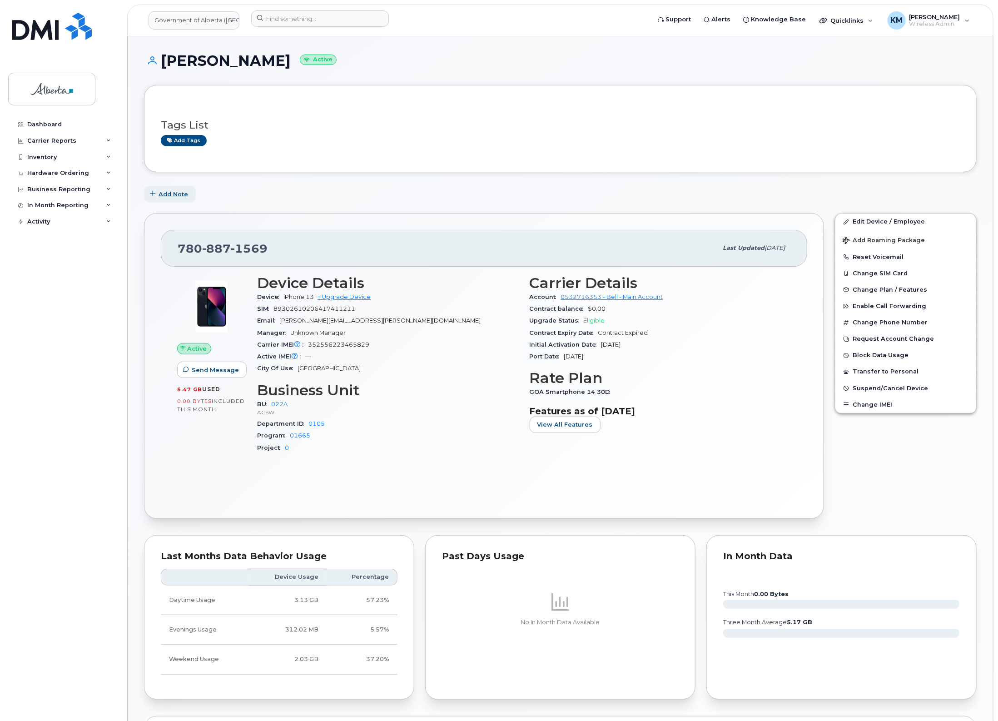
click at [180, 192] on span "Add Note" at bounding box center [174, 194] width 30 height 9
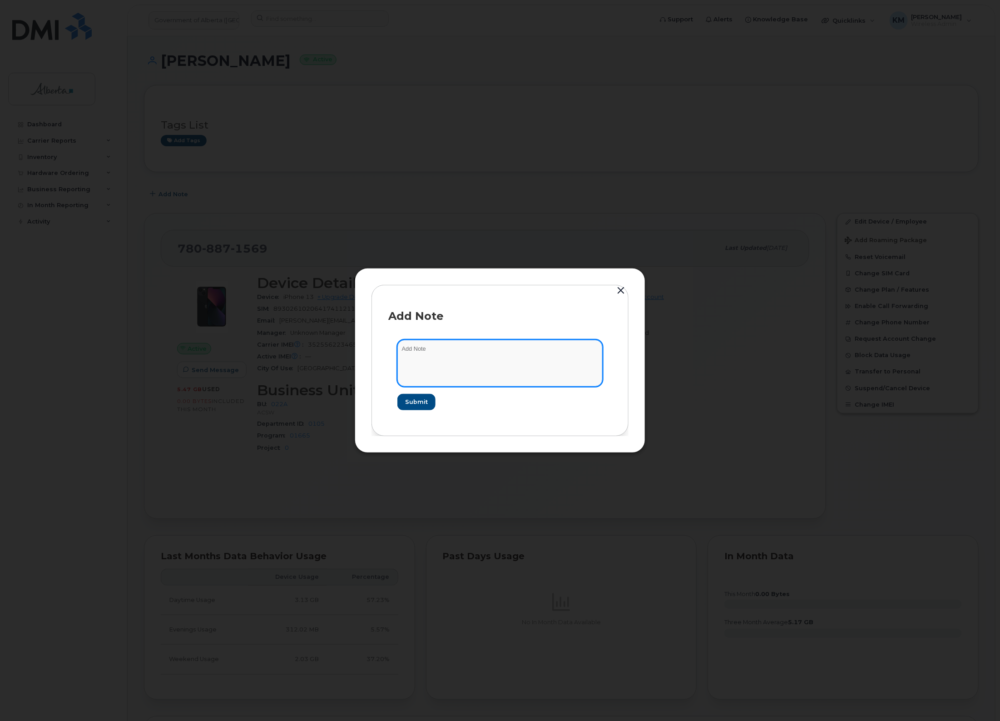
click at [423, 348] on textarea at bounding box center [500, 363] width 205 height 46
click at [482, 348] on textarea "SCTASK0849167 -" at bounding box center [500, 363] width 205 height 46
paste textarea "Device Assign Spare - (1)"
type textarea "SCTASK0849167 - Device Assign Spare - (1)"
click at [428, 404] on button "Submit" at bounding box center [416, 402] width 37 height 16
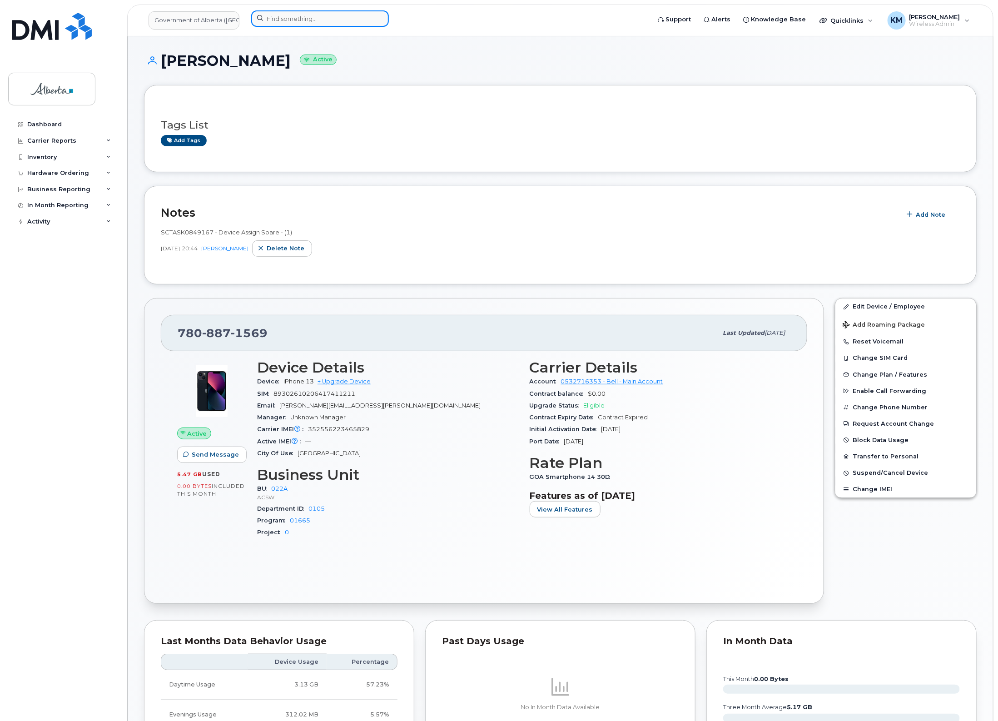
click at [320, 20] on input at bounding box center [320, 18] width 138 height 16
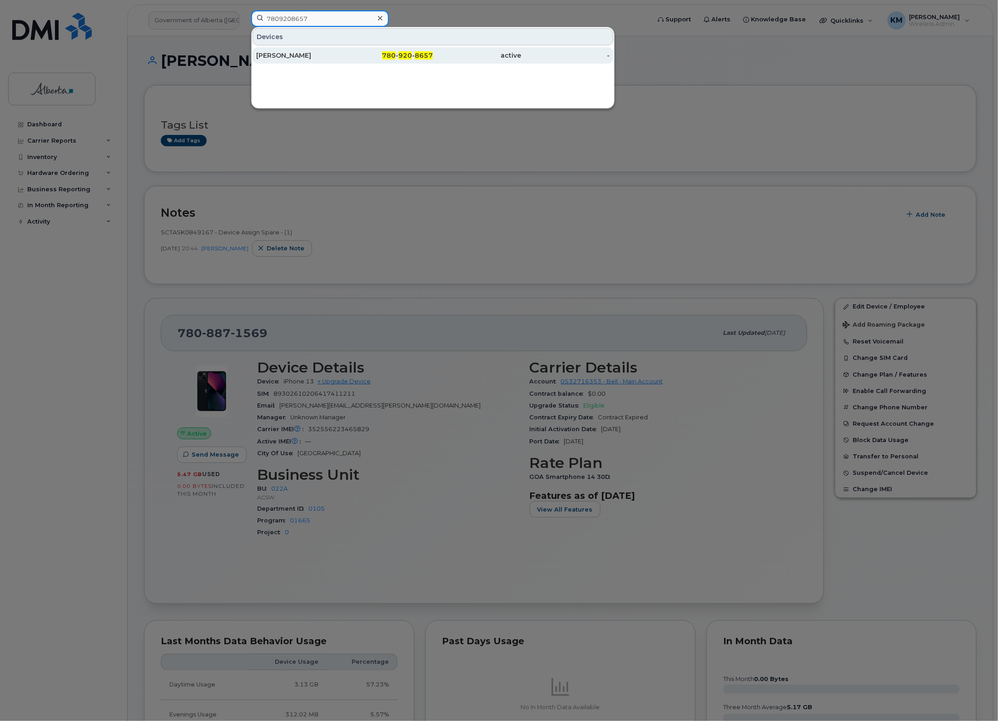
type input "7809208657"
click at [303, 52] on div "[PERSON_NAME]" at bounding box center [300, 55] width 89 height 9
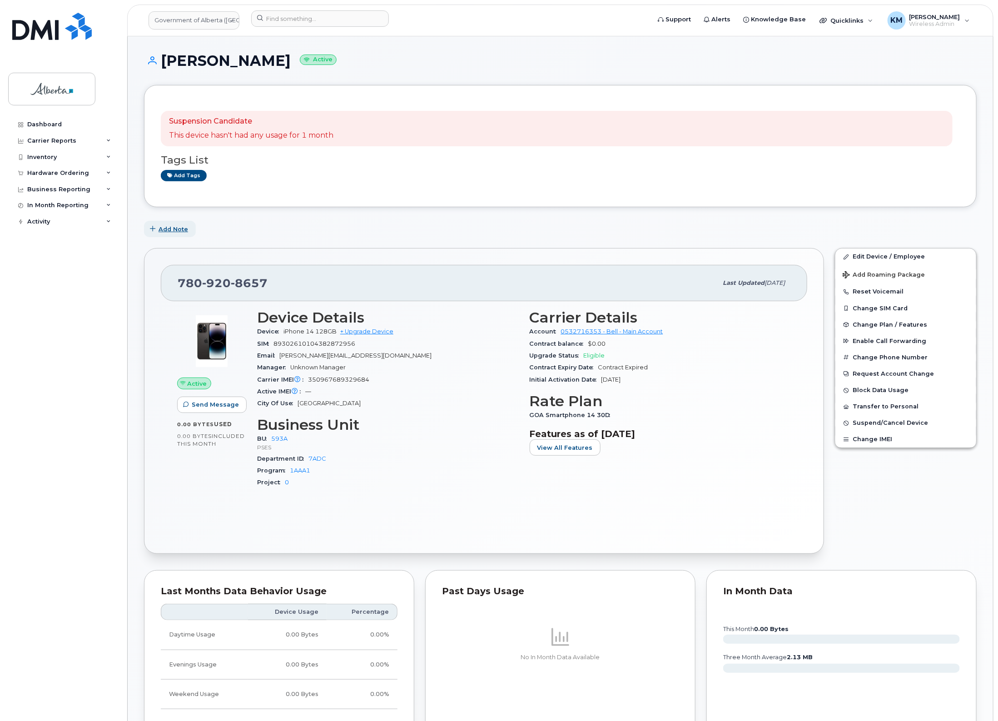
click at [175, 228] on span "Add Note" at bounding box center [174, 229] width 30 height 9
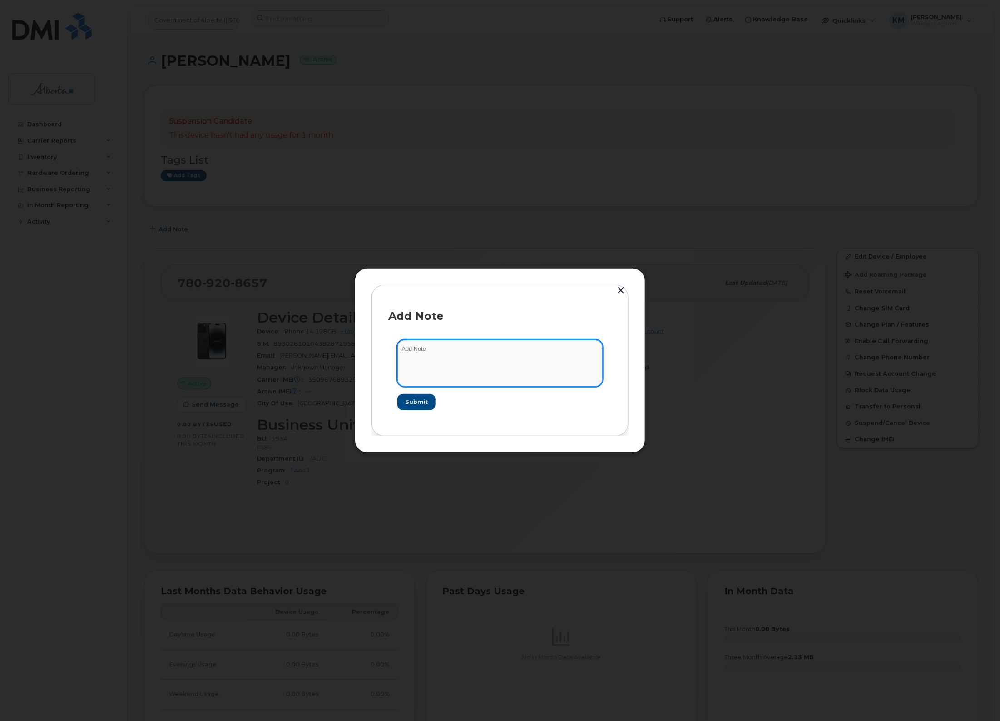
click at [458, 361] on textarea at bounding box center [500, 363] width 205 height 46
click at [502, 348] on textarea "SCTASK0849814 -" at bounding box center [500, 363] width 205 height 46
paste textarea "Device Plan Reassign - (1) 7809208657 iPhone 14 350967689329684 GY492P6LTW Thie…"
type textarea "SCTASK0849814 - Device Plan Reassign - (1) 7809208657 iPhone 14 350967689329684…"
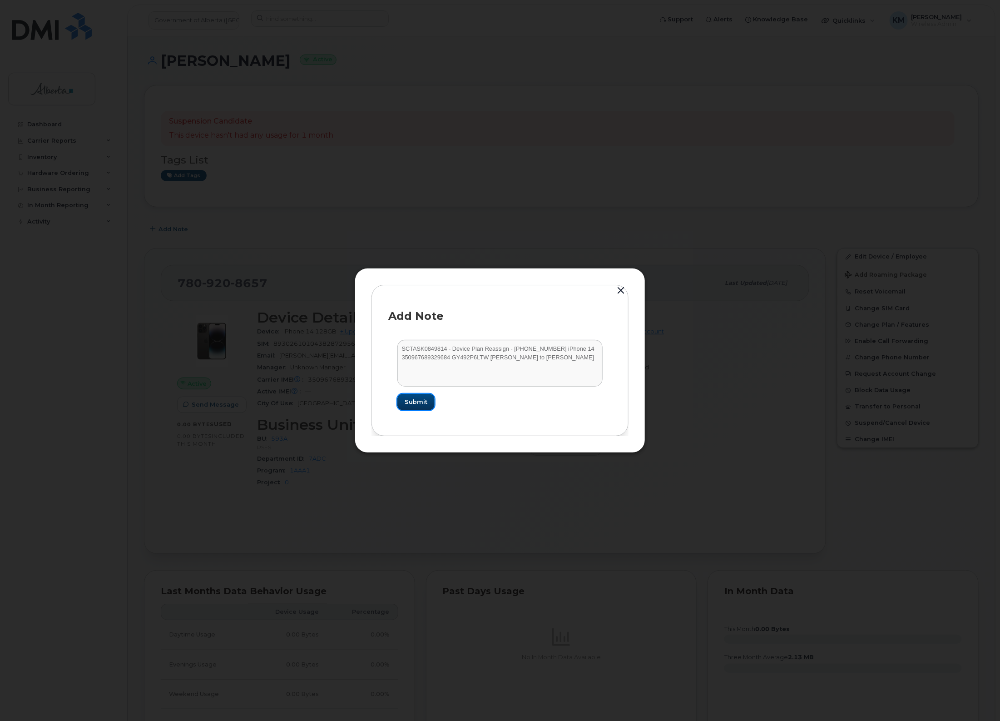
click at [403, 402] on button "Submit" at bounding box center [416, 402] width 37 height 16
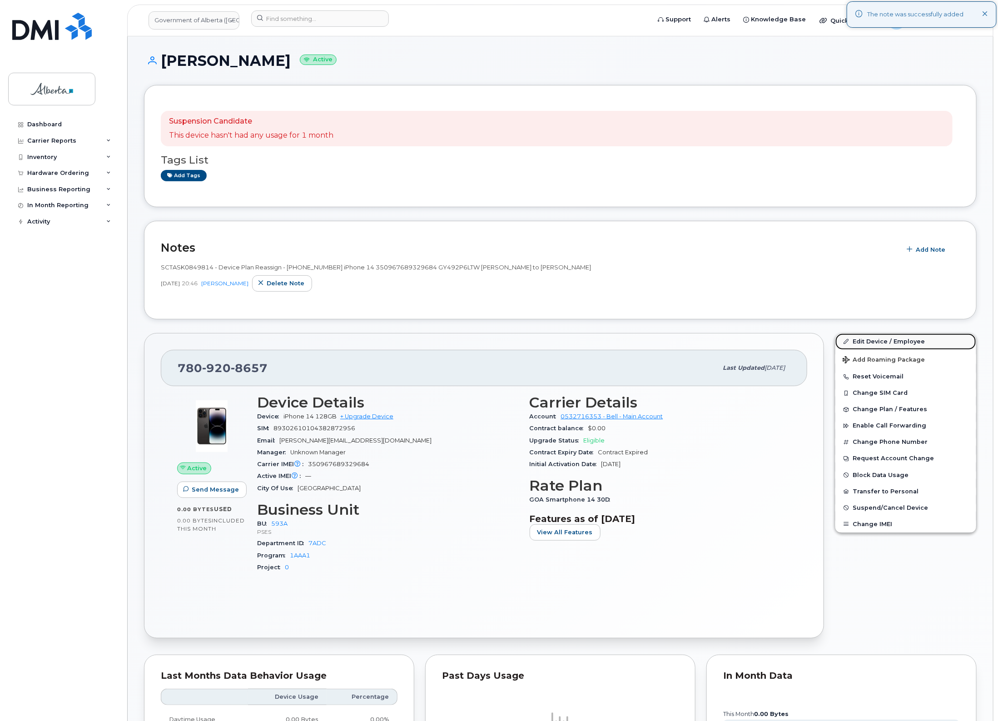
click at [877, 336] on link "Edit Device / Employee" at bounding box center [906, 341] width 141 height 16
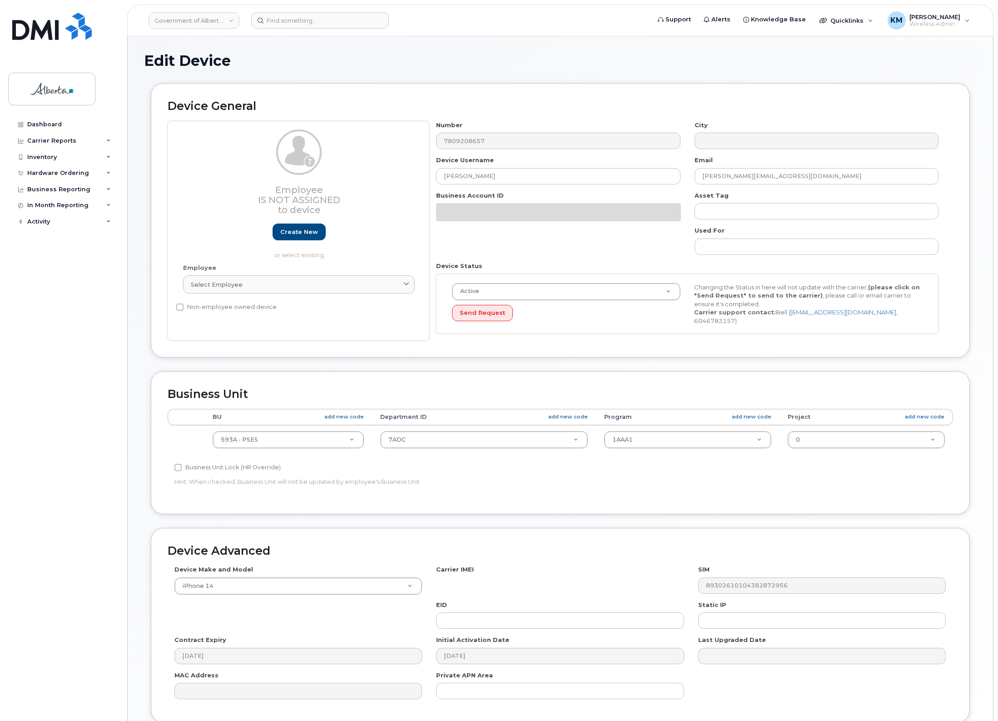
select select "4797682"
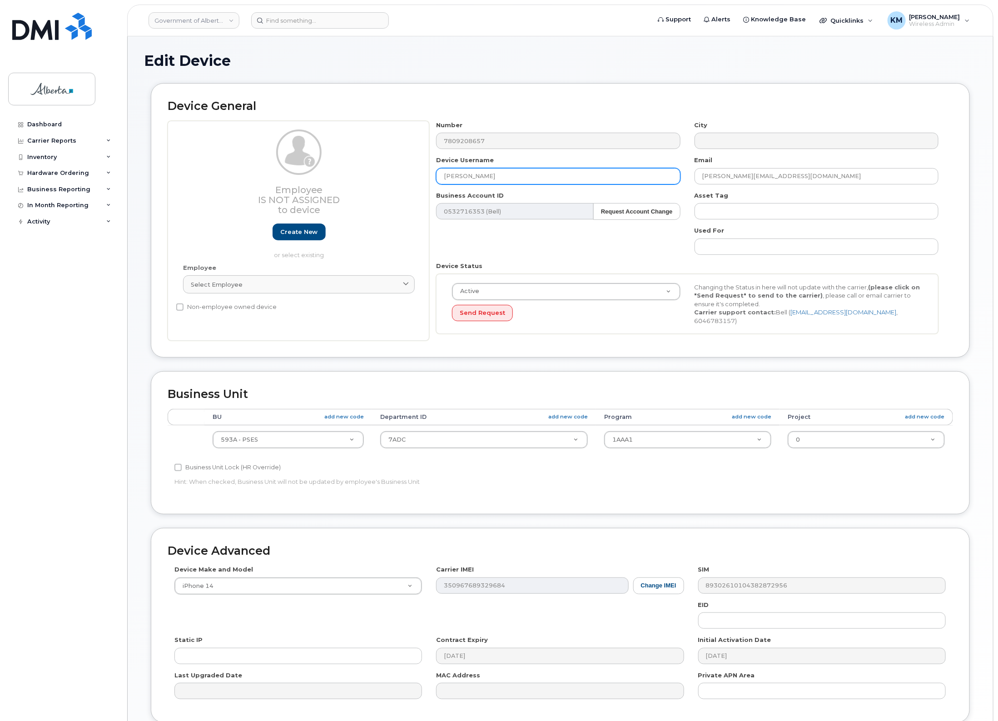
drag, startPoint x: 507, startPoint y: 181, endPoint x: 428, endPoint y: 182, distance: 79.5
click at [405, 184] on div "Employee Is not assigned to device Create new or select existing Employee Selec…" at bounding box center [561, 231] width 786 height 220
paste input "[PERSON_NAME]"
type input "[PERSON_NAME]"
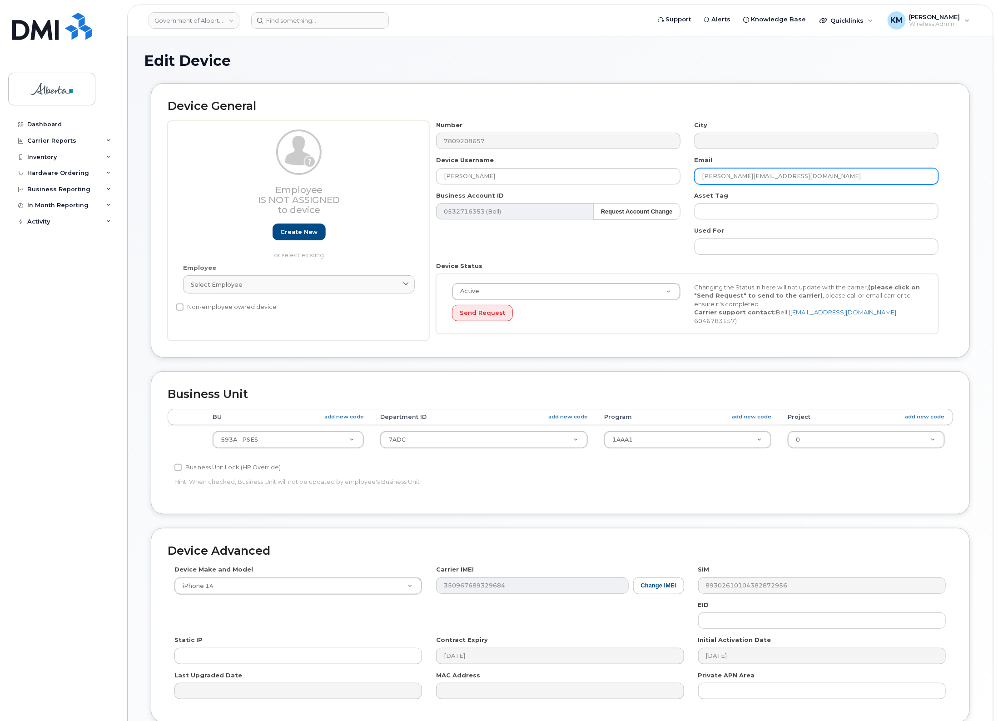
drag, startPoint x: 806, startPoint y: 176, endPoint x: 702, endPoint y: 182, distance: 103.3
click at [702, 182] on input "thierry.ramsamy@gov.ab.ca" at bounding box center [817, 176] width 244 height 16
paste input "eric.erl"
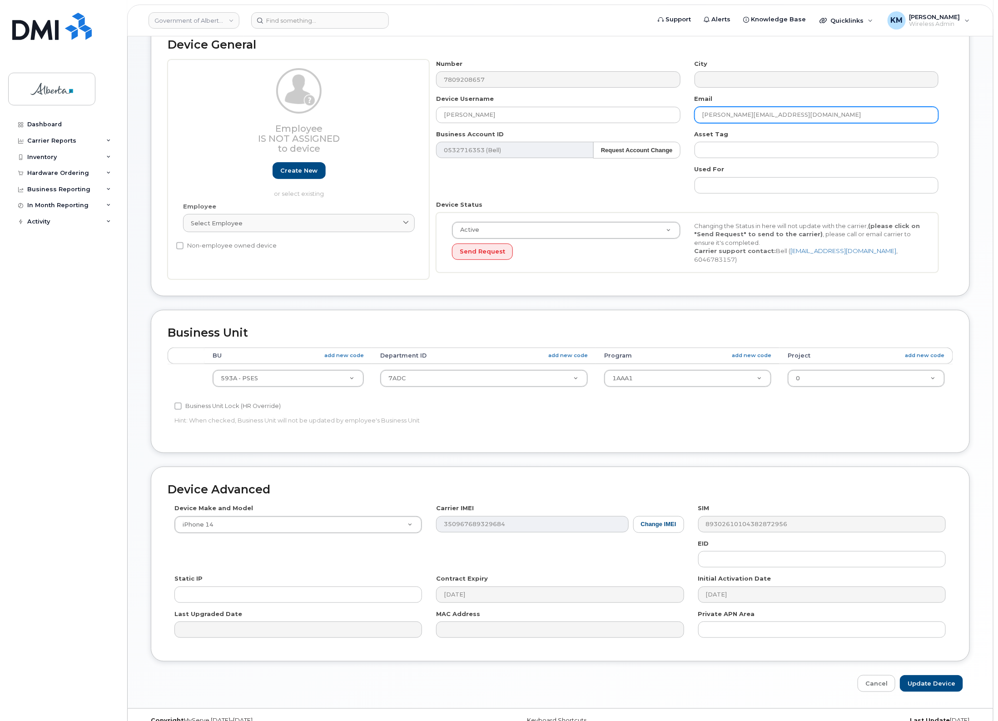
scroll to position [76, 0]
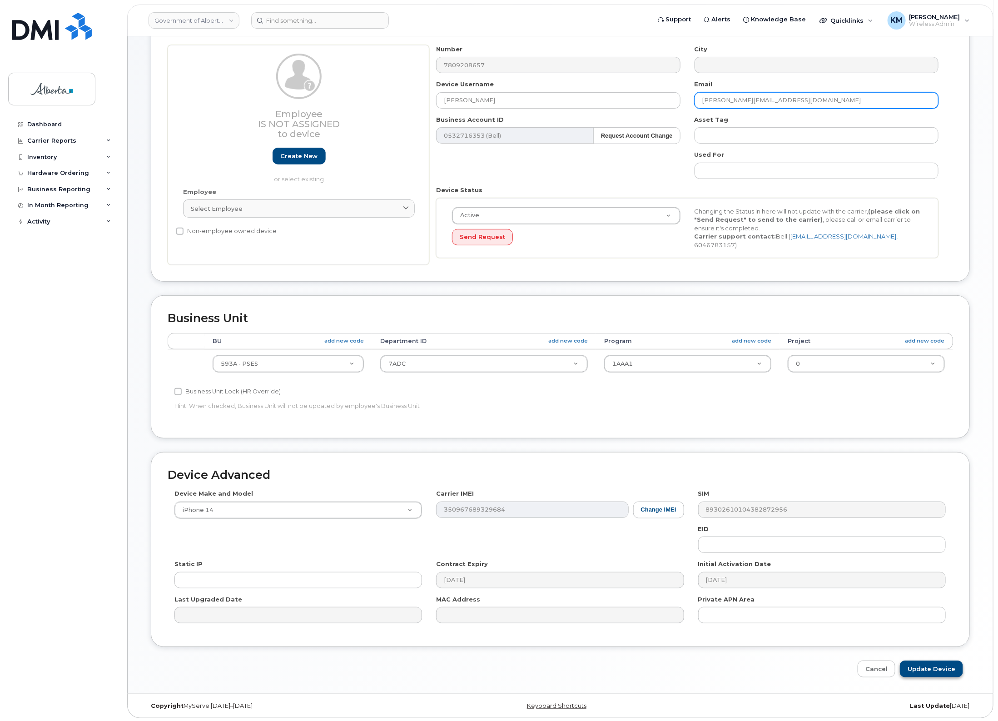
type input "eric.erl@gov.ab.ca"
drag, startPoint x: 946, startPoint y: 671, endPoint x: 868, endPoint y: 662, distance: 79.1
click at [946, 671] on input "Update Device" at bounding box center [931, 669] width 63 height 17
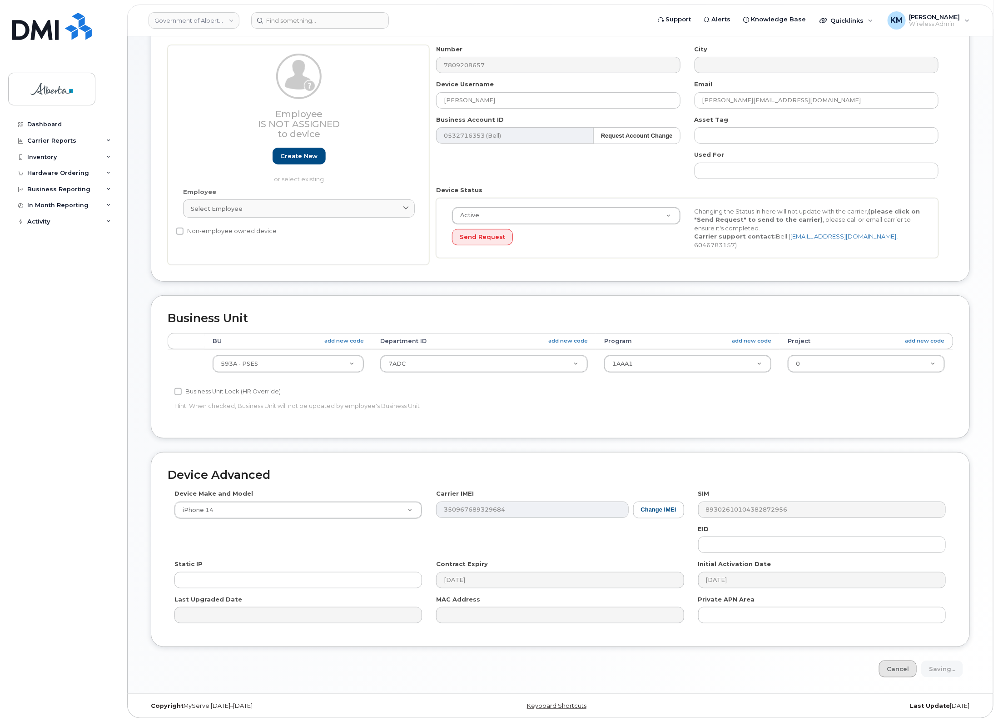
type input "Saving..."
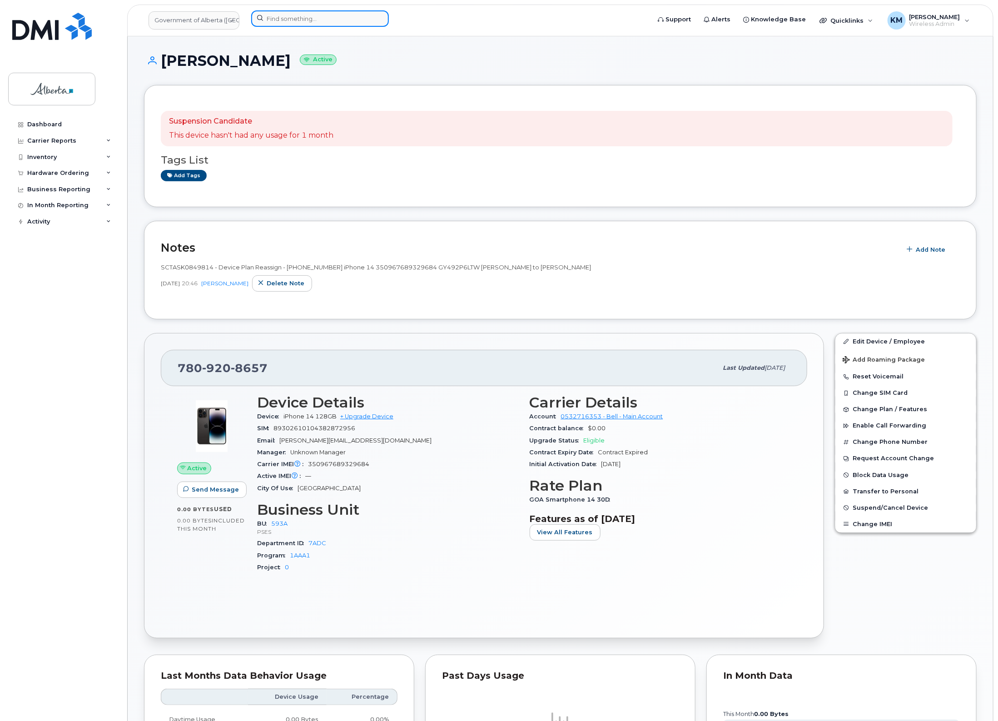
click at [324, 19] on input at bounding box center [320, 18] width 138 height 16
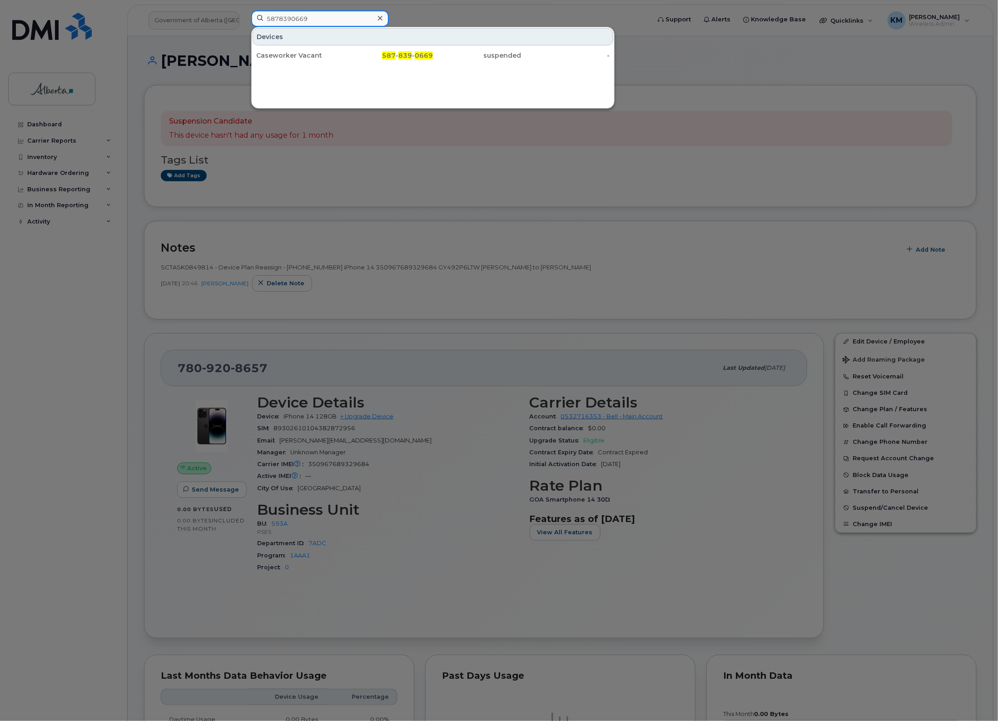
type input "5878390669"
click at [339, 57] on div "Caseworker Vacant" at bounding box center [300, 55] width 89 height 9
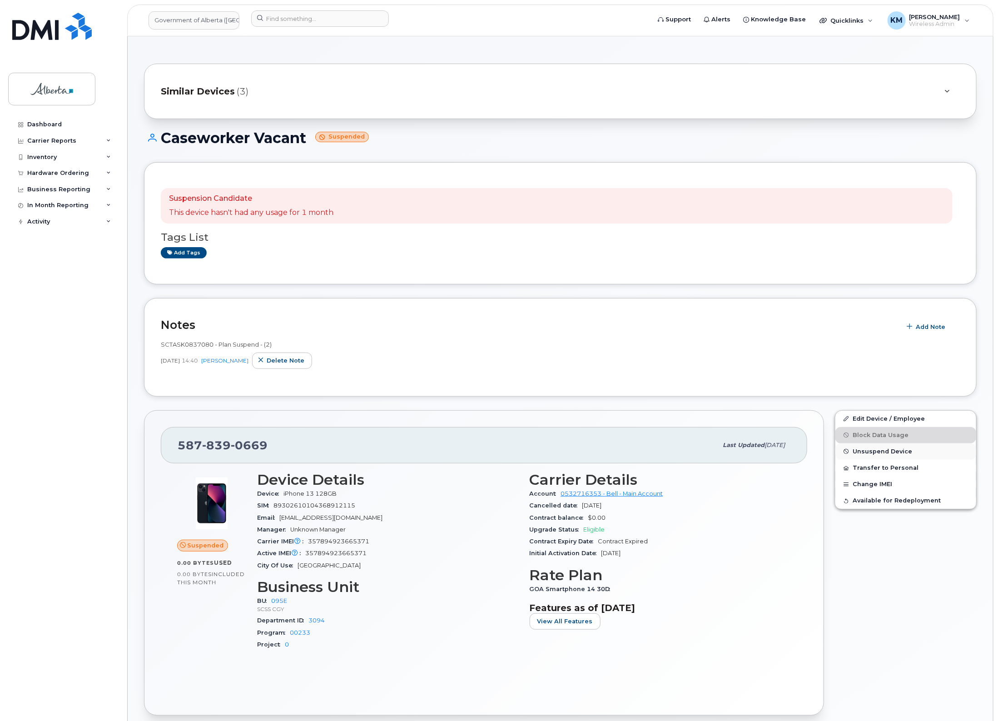
click at [871, 450] on span "Unsuspend Device" at bounding box center [883, 451] width 60 height 7
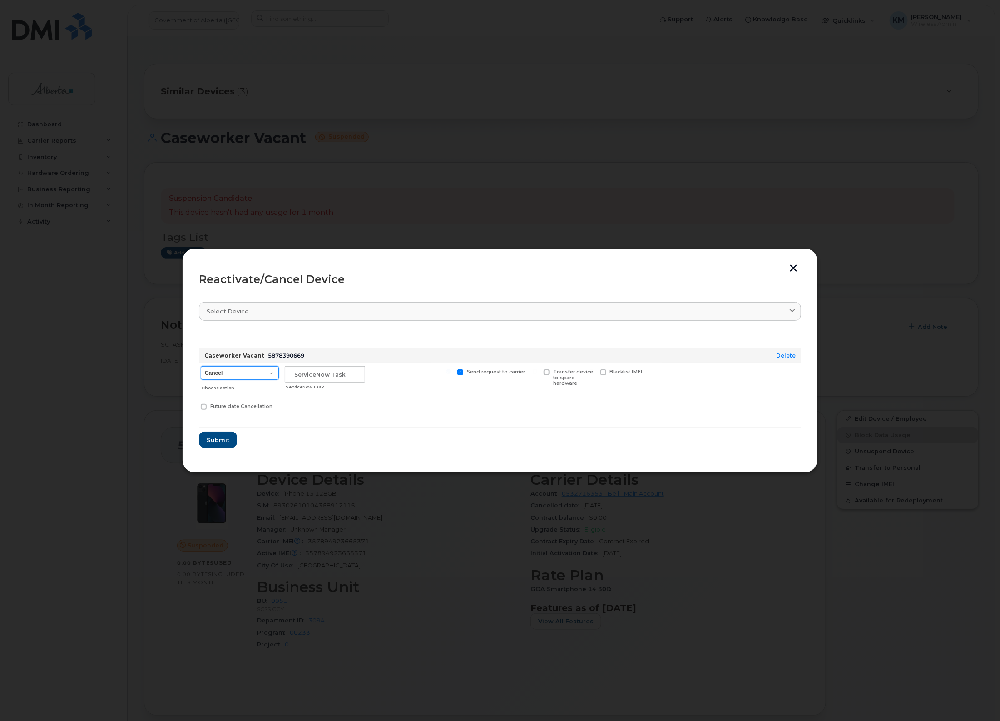
click at [273, 373] on select "Cancel Suspend - Extend Suspension Reactivate" at bounding box center [240, 373] width 78 height 14
select select "[object Object]"
click at [201, 366] on select "Cancel Suspend - Extend Suspension Reactivate" at bounding box center [240, 373] width 78 height 14
click at [305, 375] on input "text" at bounding box center [325, 374] width 80 height 16
type input "SCTASK0848733"
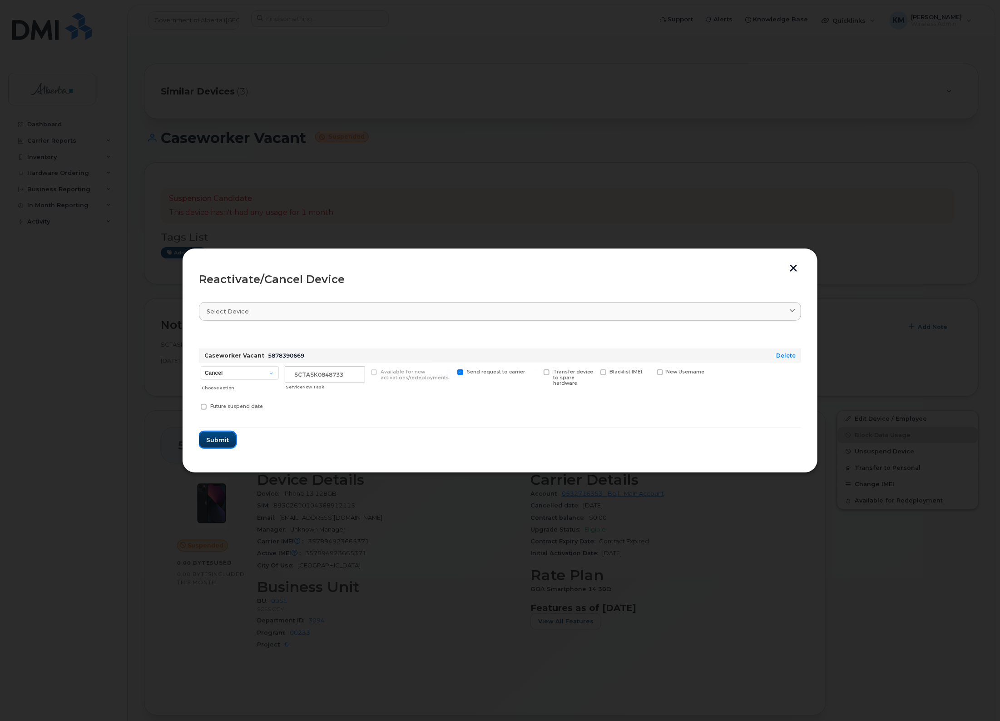
click at [224, 447] on button "Submit" at bounding box center [217, 440] width 37 height 16
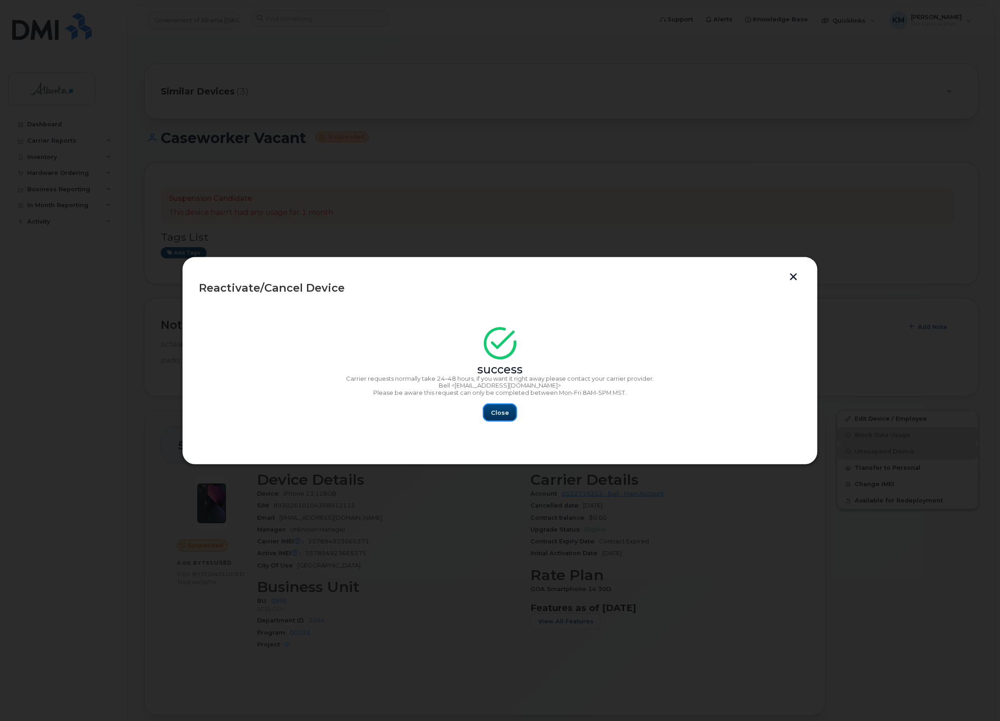
click at [503, 413] on span "Close" at bounding box center [500, 412] width 18 height 9
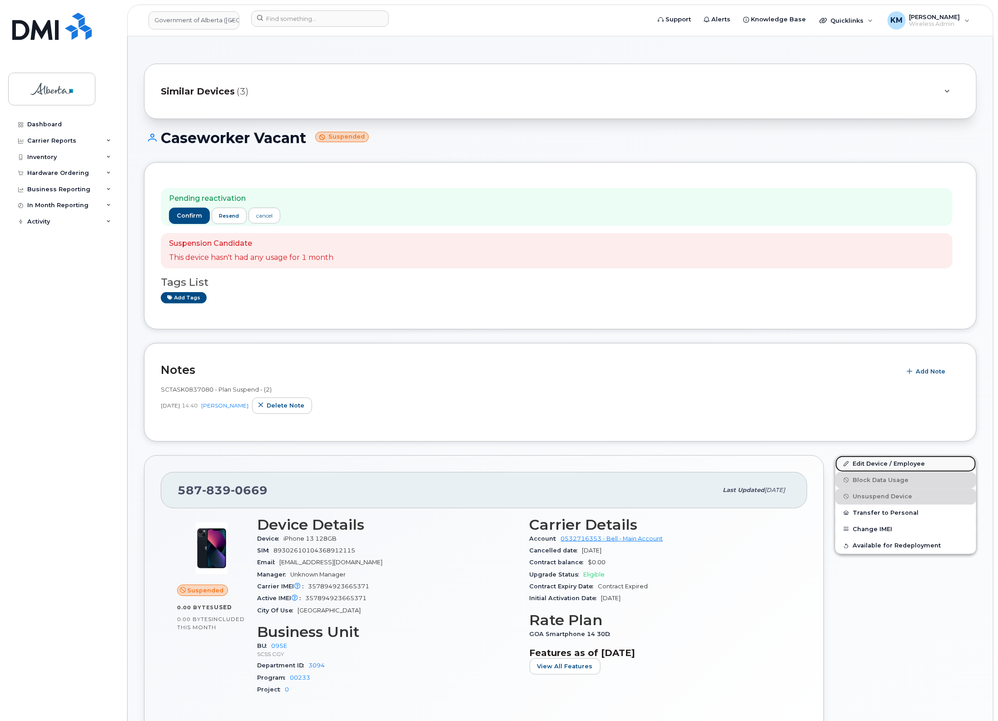
click at [868, 460] on link "Edit Device / Employee" at bounding box center [906, 464] width 141 height 16
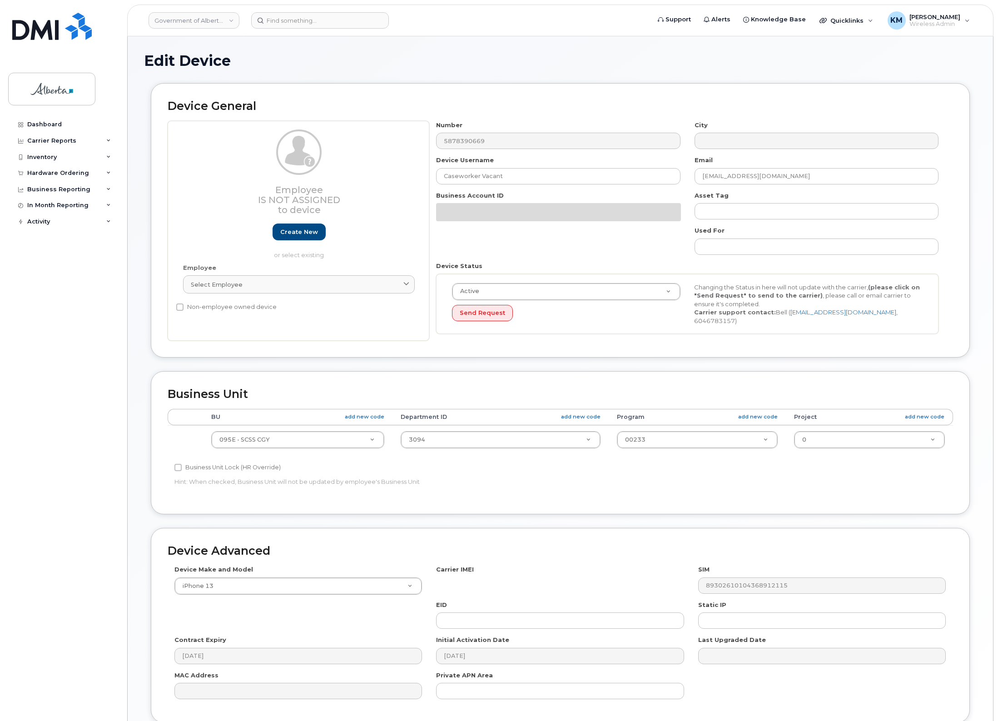
select select "4206362"
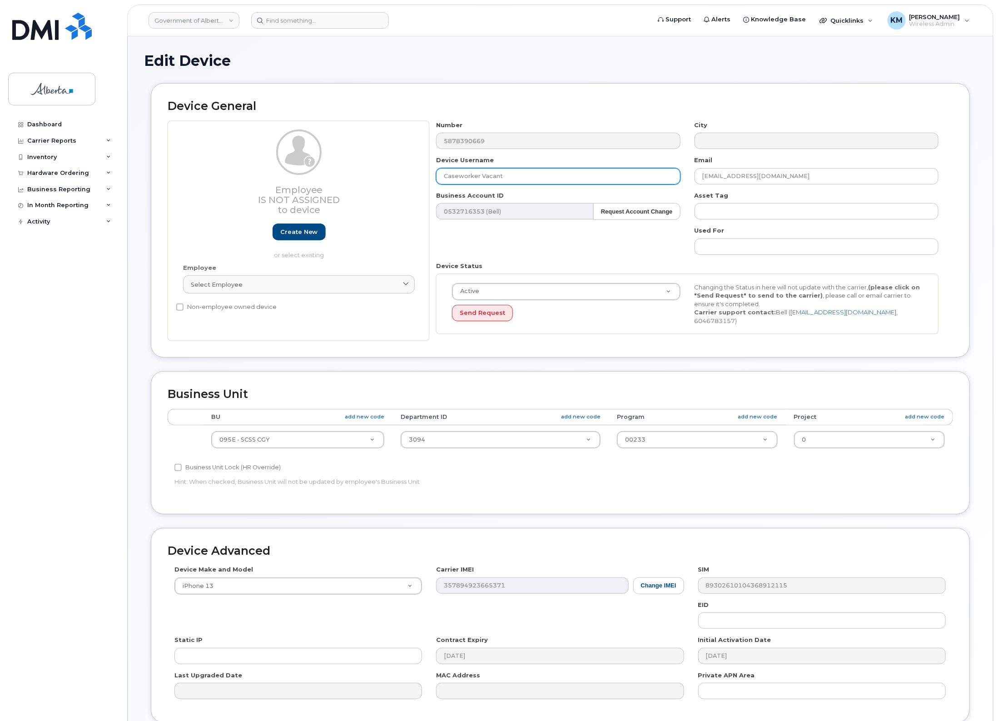
drag, startPoint x: 489, startPoint y: 176, endPoint x: 459, endPoint y: 176, distance: 29.5
click at [435, 180] on div "Device Username Caseworker Vacant" at bounding box center [558, 170] width 258 height 29
paste input "Deby Zambrano"
type input "Deby Zambrano"
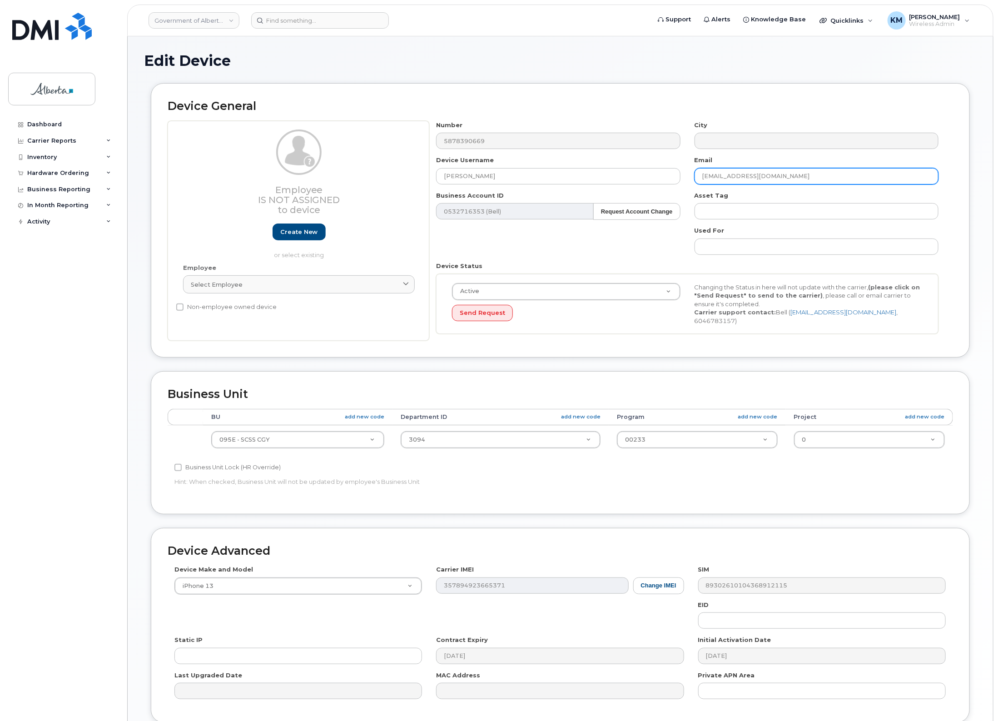
drag, startPoint x: 782, startPoint y: 180, endPoint x: 697, endPoint y: 183, distance: 84.6
click at [697, 183] on input "May.Hung@gov.ab.ca" at bounding box center [817, 176] width 244 height 16
paste input "Deby Zambrano"
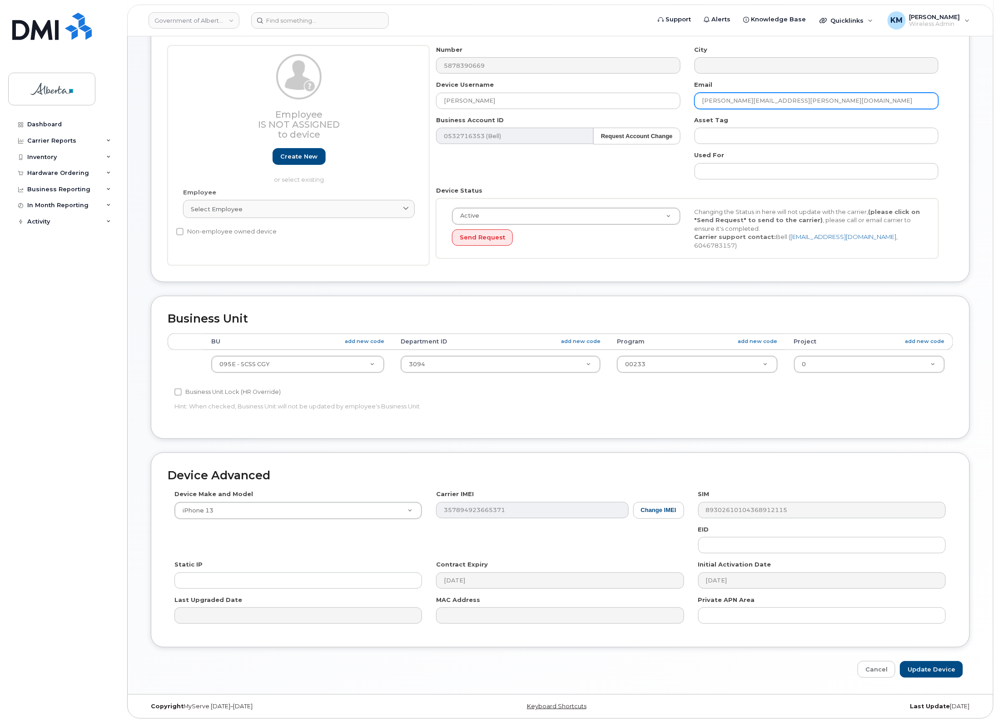
scroll to position [76, 0]
type input "Deby.Zambrano@gov.ab.ca"
click at [935, 661] on input "Update Device" at bounding box center [931, 669] width 63 height 17
type input "Saving..."
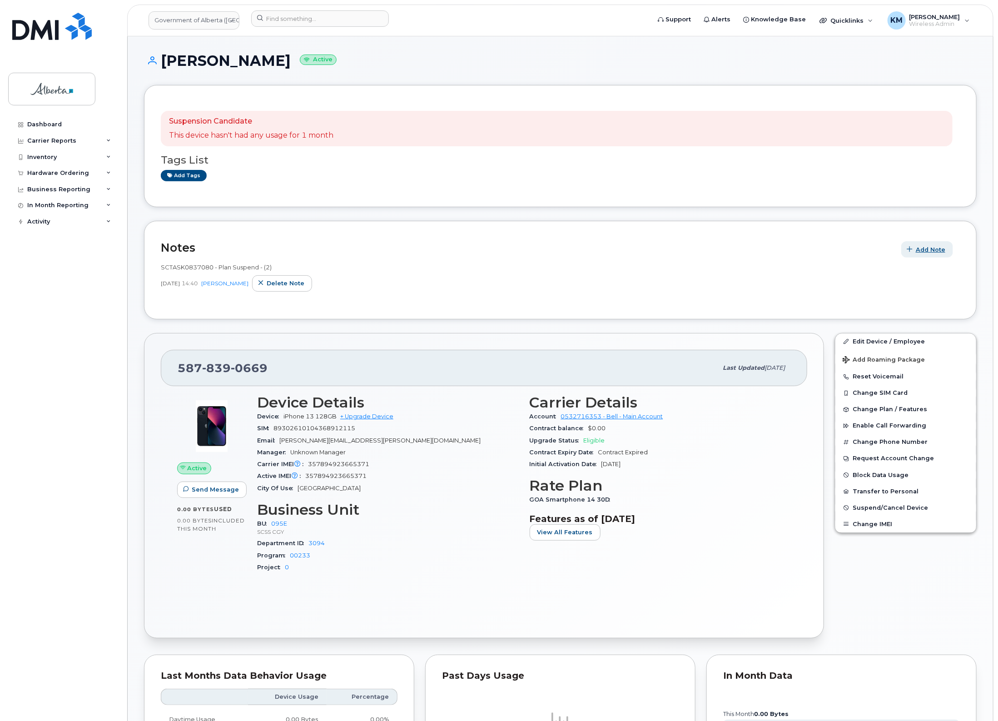
click at [922, 247] on span "Add Note" at bounding box center [931, 249] width 30 height 9
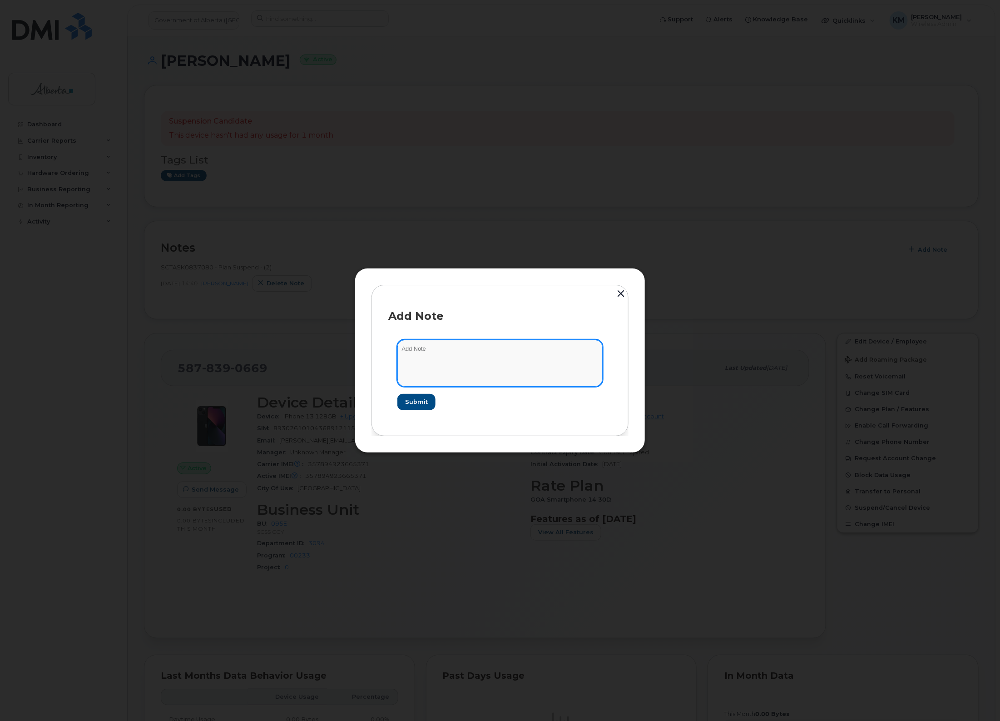
click at [502, 348] on textarea at bounding box center [500, 363] width 205 height 46
click at [484, 346] on textarea "SCTASK0848733 -" at bounding box center [500, 363] width 205 height 46
paste textarea "Device Plan Reassign - (1) 5878390669 iPhone 13 357894923665371 KMV6DG21HW Case…"
type textarea "SCTASK0848733 - Device Plan Reassign - (1) 5878390669 iPhone 13 357894923665371…"
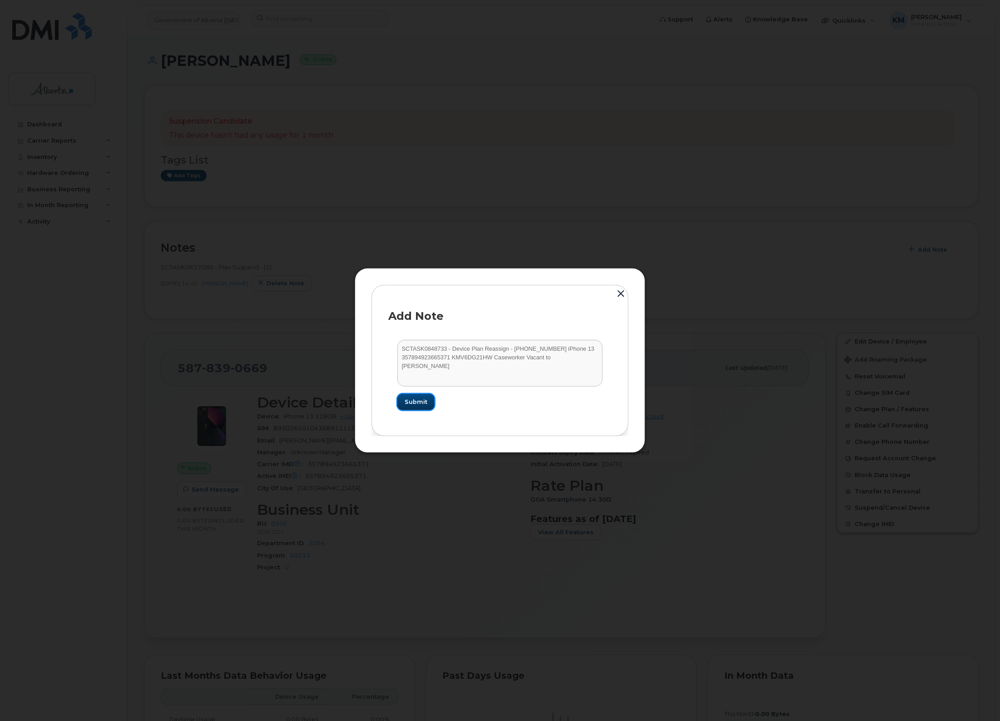
click at [427, 405] on button "Submit" at bounding box center [416, 402] width 37 height 16
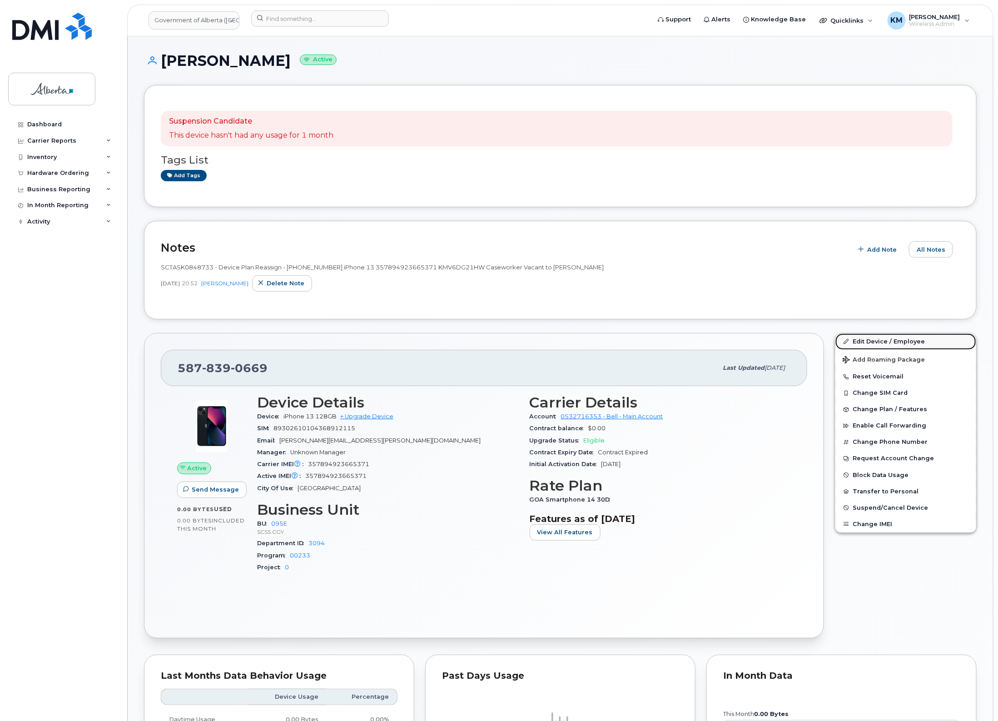
click at [874, 340] on link "Edit Device / Employee" at bounding box center [906, 341] width 141 height 16
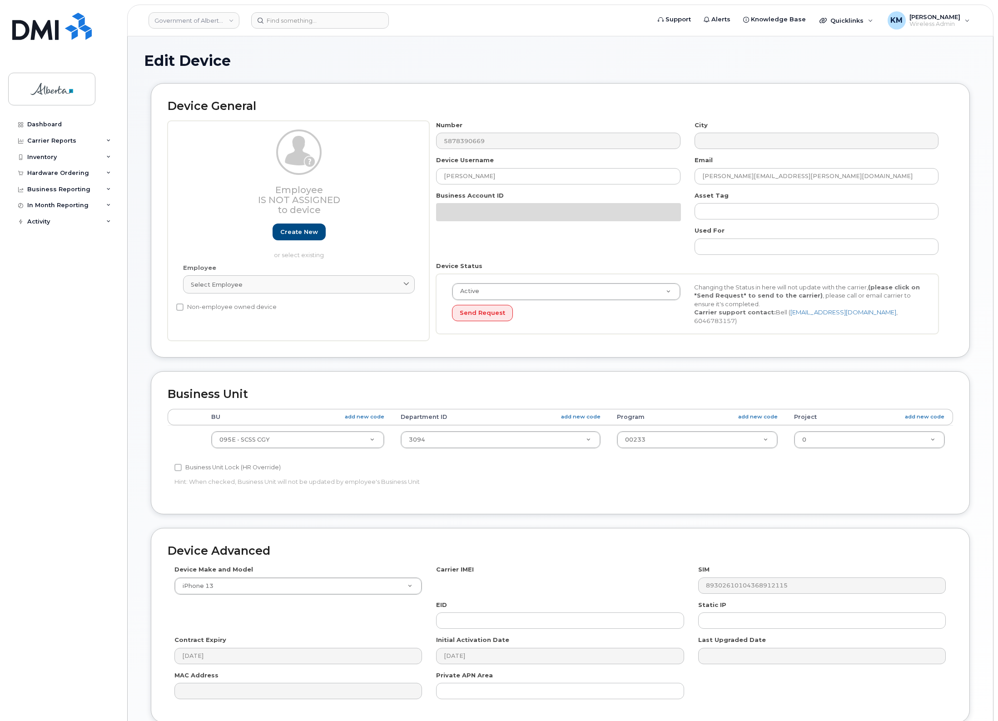
select select "4206362"
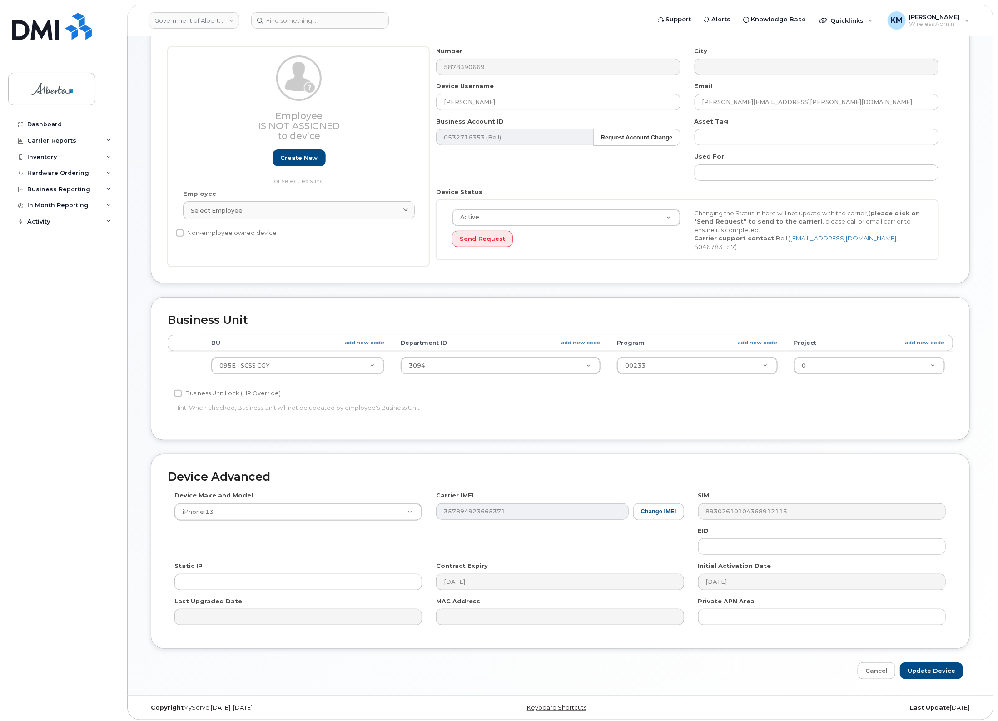
scroll to position [76, 0]
drag, startPoint x: 940, startPoint y: 666, endPoint x: 896, endPoint y: 647, distance: 49.0
click at [940, 666] on input "Update Device" at bounding box center [931, 669] width 63 height 17
type input "Saving..."
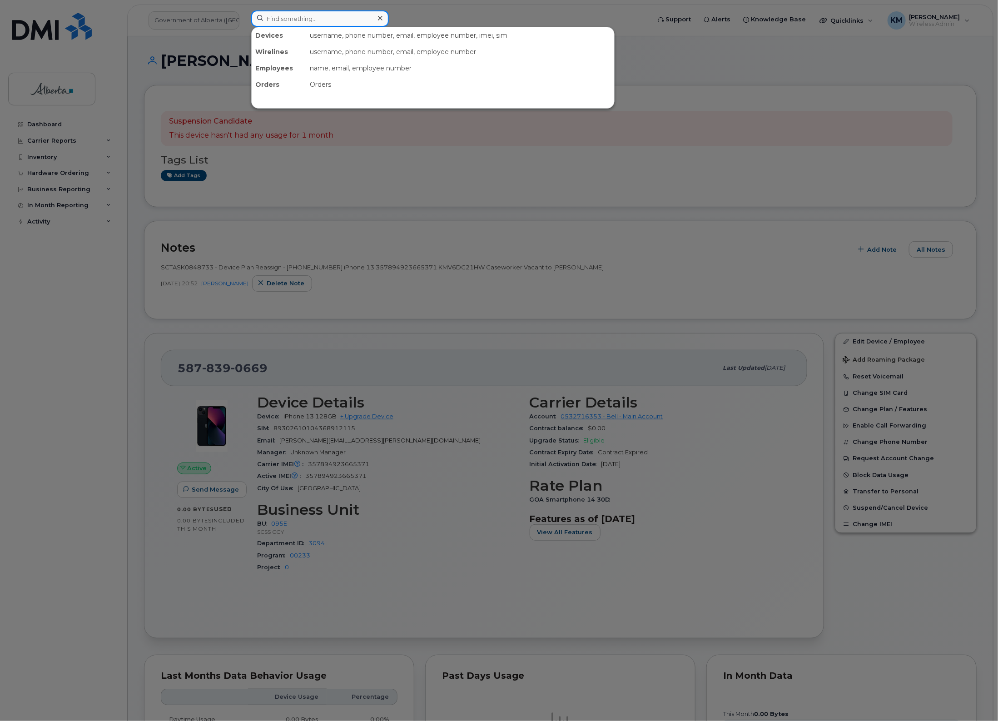
click at [310, 21] on input at bounding box center [320, 18] width 138 height 16
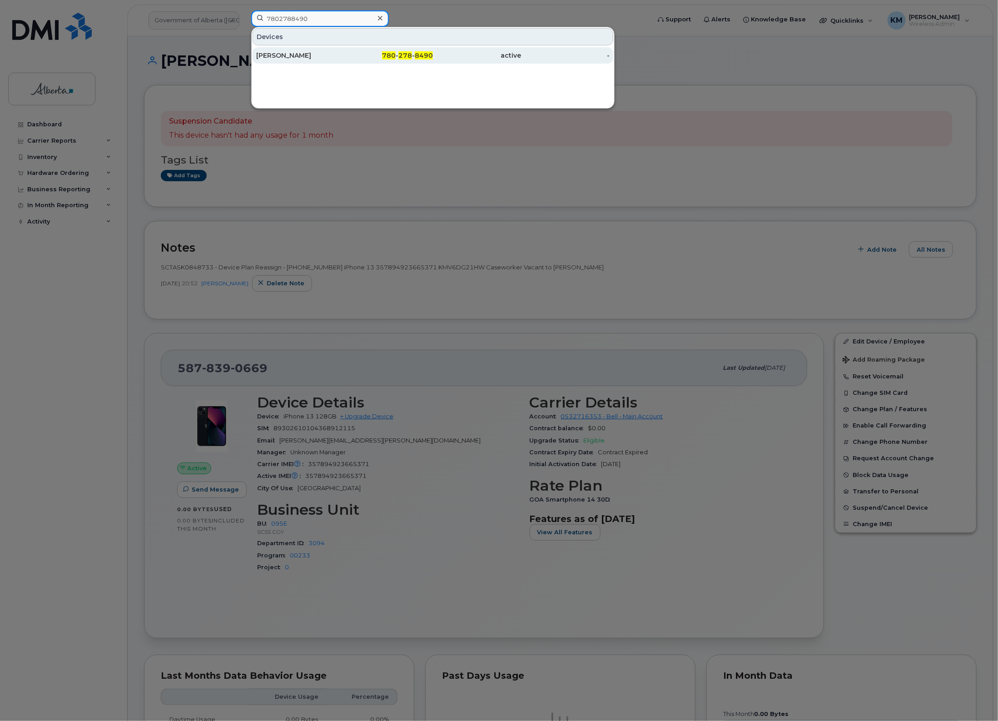
type input "7802788490"
click at [323, 57] on div "[PERSON_NAME]" at bounding box center [300, 55] width 89 height 9
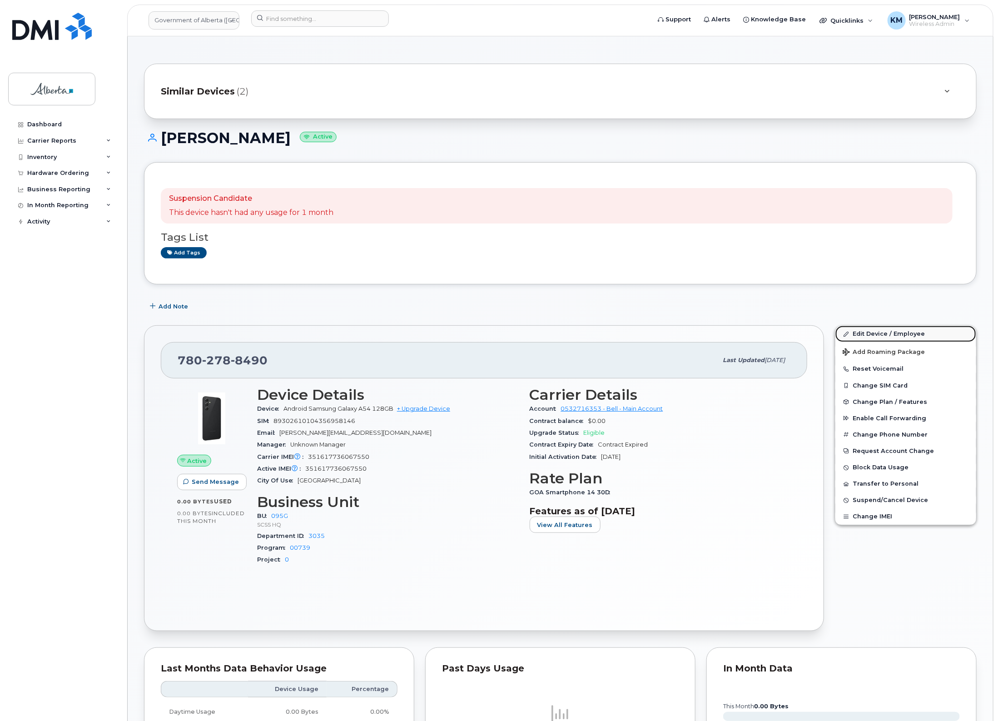
click at [869, 332] on link "Edit Device / Employee" at bounding box center [906, 334] width 141 height 16
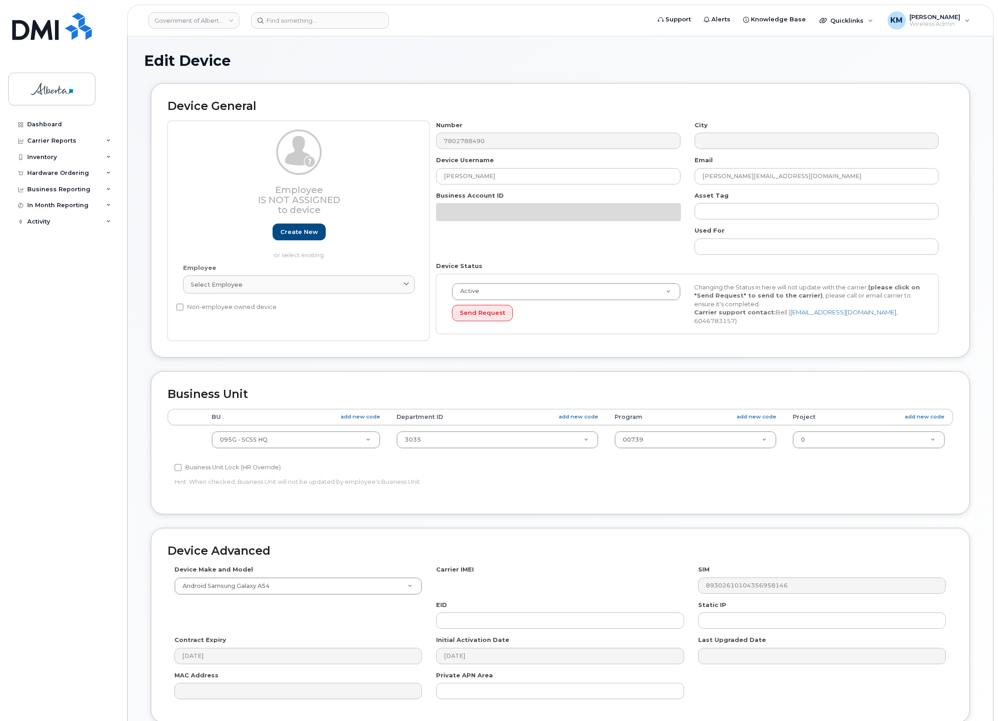
select select "4120333"
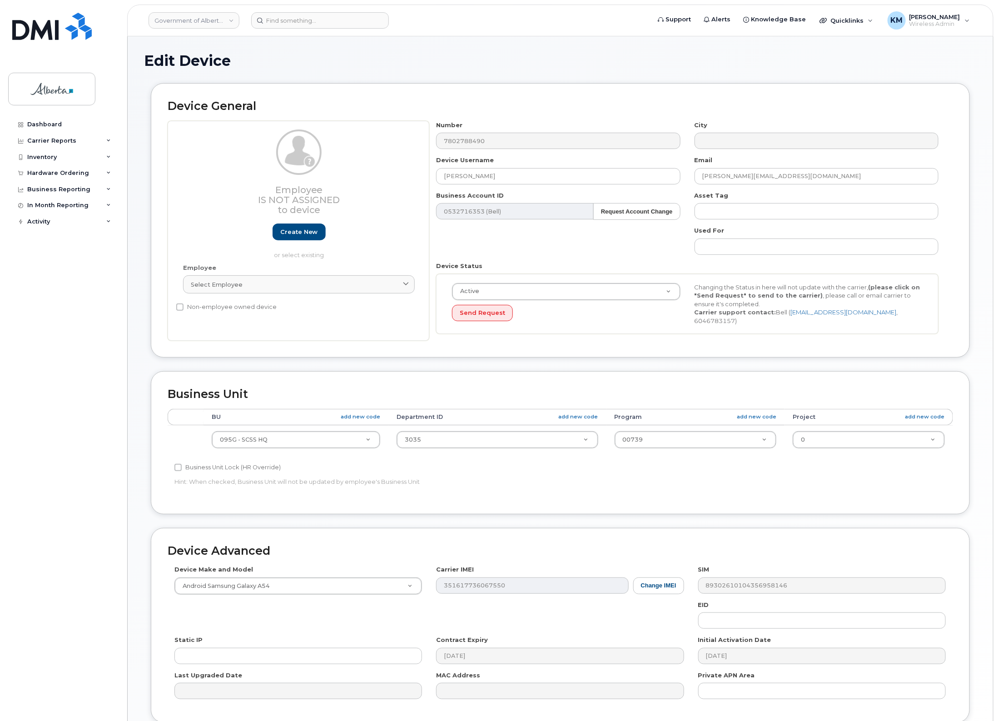
drag, startPoint x: 524, startPoint y: 166, endPoint x: 481, endPoint y: 168, distance: 43.2
click at [481, 168] on div "Device Username Monica Park" at bounding box center [558, 170] width 258 height 29
drag, startPoint x: 489, startPoint y: 173, endPoint x: 415, endPoint y: 174, distance: 74.1
click at [415, 174] on div "Employee Is not assigned to device Create new or select existing Employee Selec…" at bounding box center [561, 231] width 786 height 220
paste input "[PERSON_NAME]"
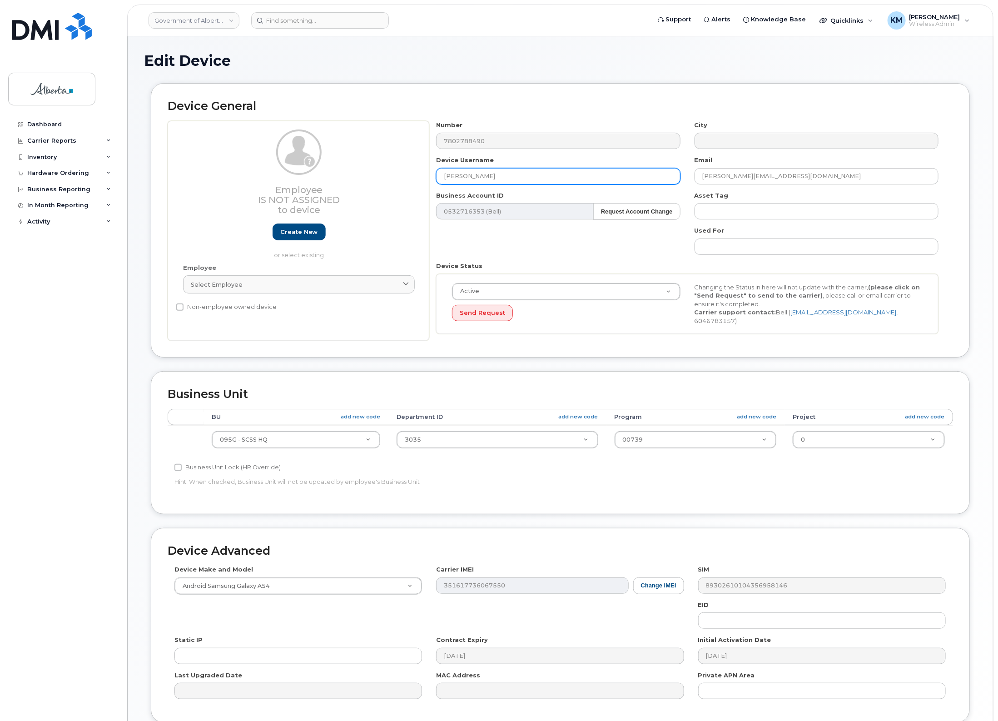
type input "[PERSON_NAME]"
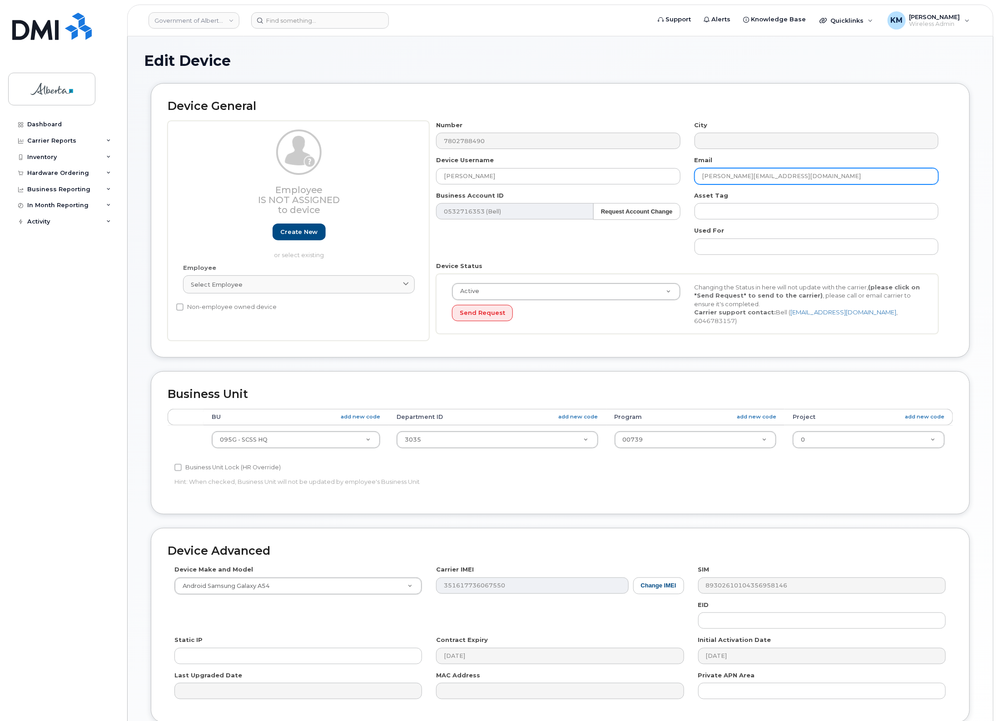
drag, startPoint x: 802, startPoint y: 176, endPoint x: 707, endPoint y: 177, distance: 94.5
click at [665, 177] on div "Number 7802788490 City Device Username Janet Barnes Email Monica.Park@gov.ab.ca…" at bounding box center [687, 231] width 517 height 220
paste input "Janet.Barnes"
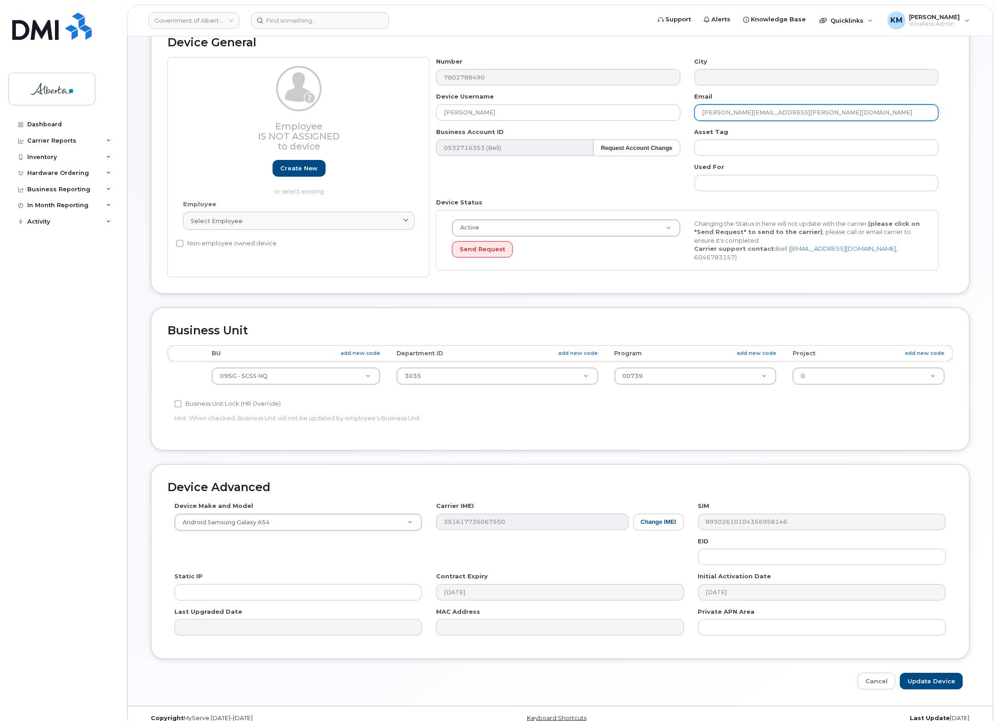
scroll to position [76, 0]
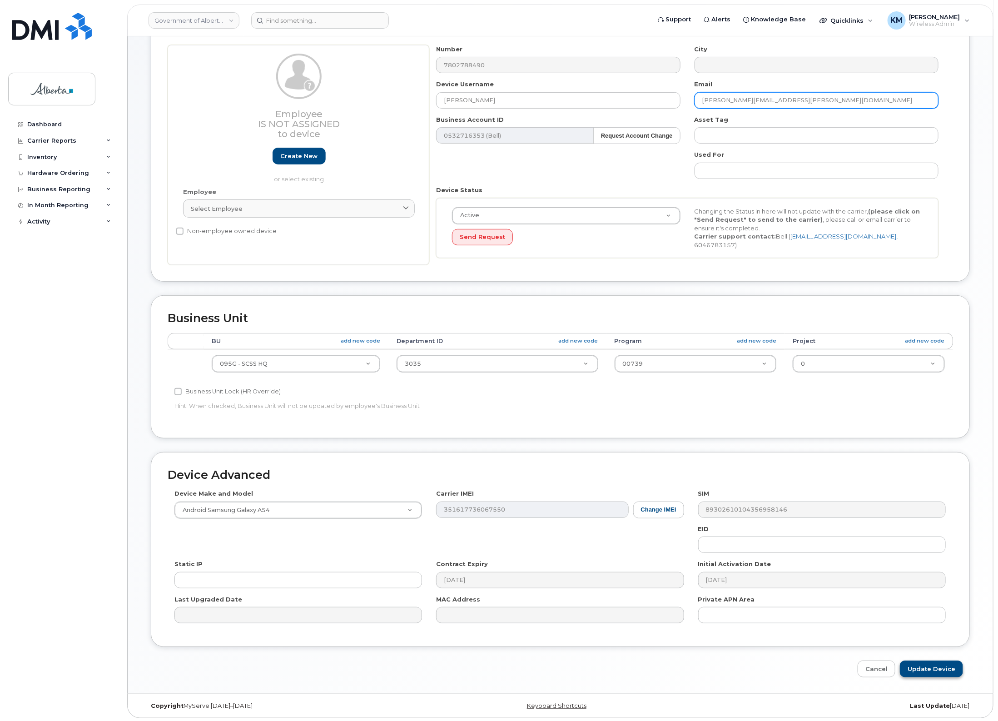
type input "Janet.Barnes@gov.ab.ca"
click at [914, 662] on input "Update Device" at bounding box center [931, 669] width 63 height 17
type input "Saving..."
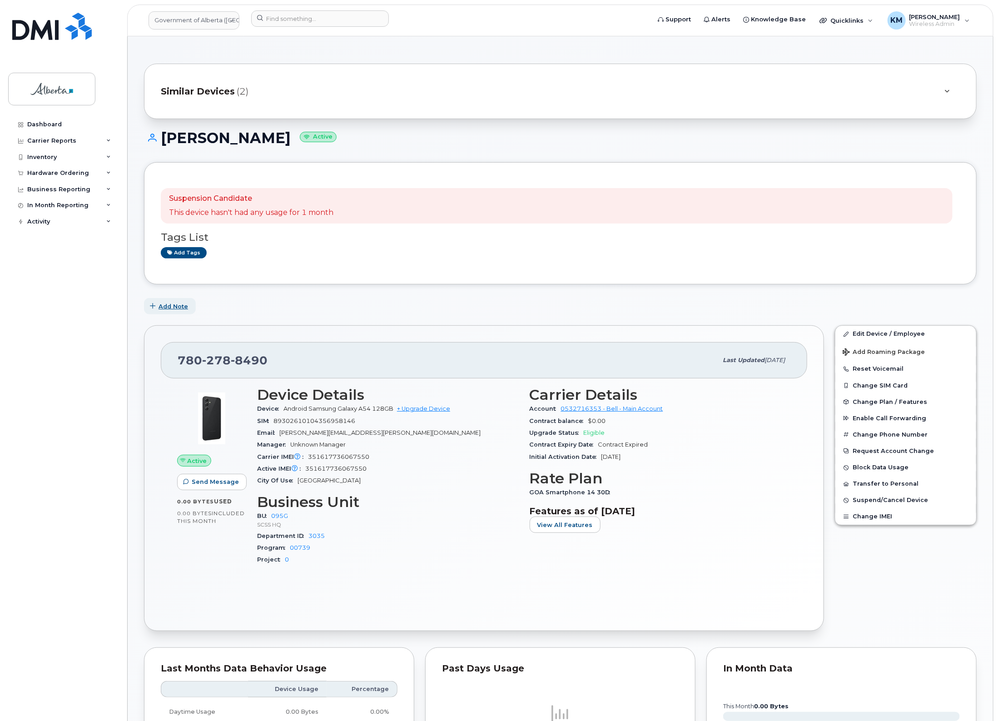
click at [174, 305] on span "Add Note" at bounding box center [174, 306] width 30 height 9
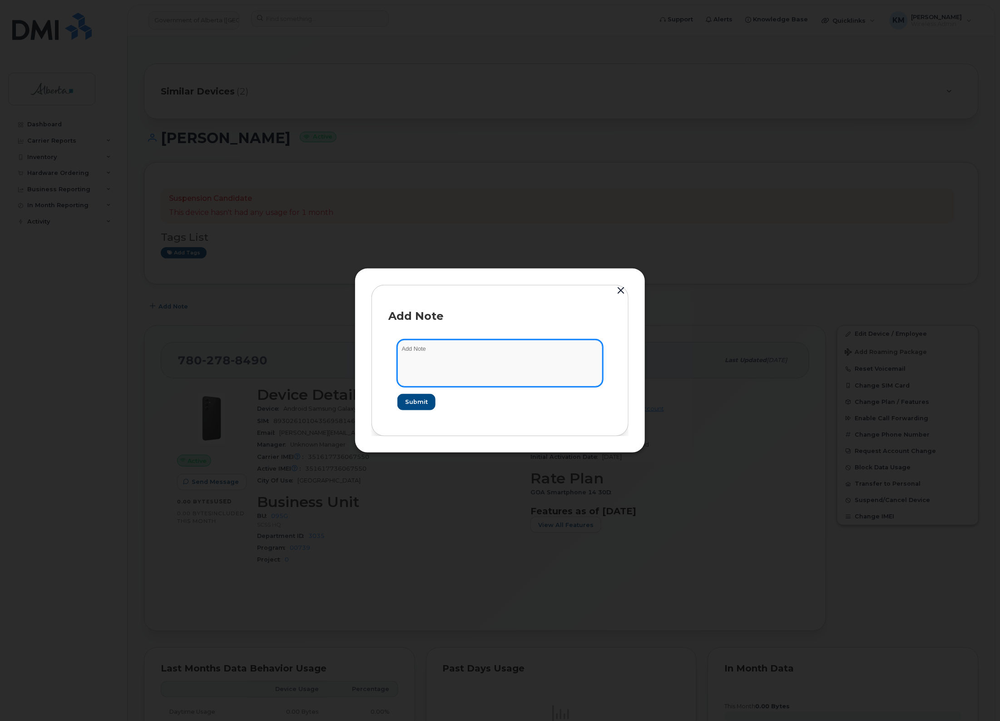
click at [409, 344] on textarea at bounding box center [500, 363] width 205 height 46
click at [481, 350] on textarea "SCTASK0849188 -" at bounding box center [500, 363] width 205 height 46
paste textarea "Device Plan Reassign - [PHONE_NUMBER] Samsung Galaxy A54 351617736067550 RZCW71…"
type textarea "SCTASK0849188 - Device Plan Reassign - [PHONE_NUMBER] Samsung Galaxy A54 351617…"
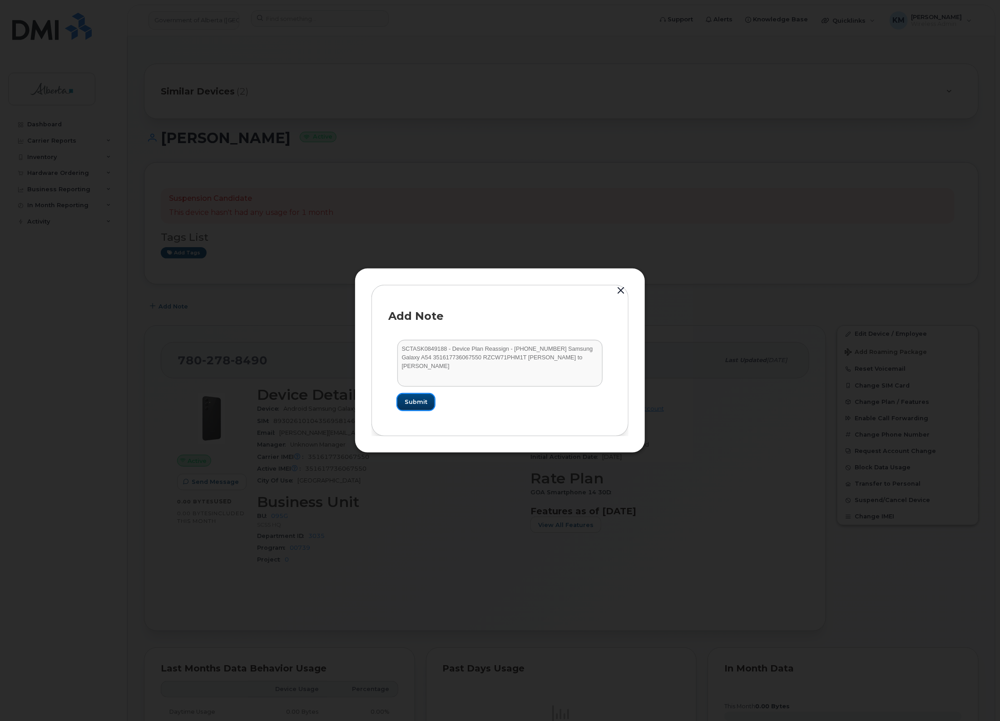
click at [428, 406] on button "Submit" at bounding box center [416, 402] width 37 height 16
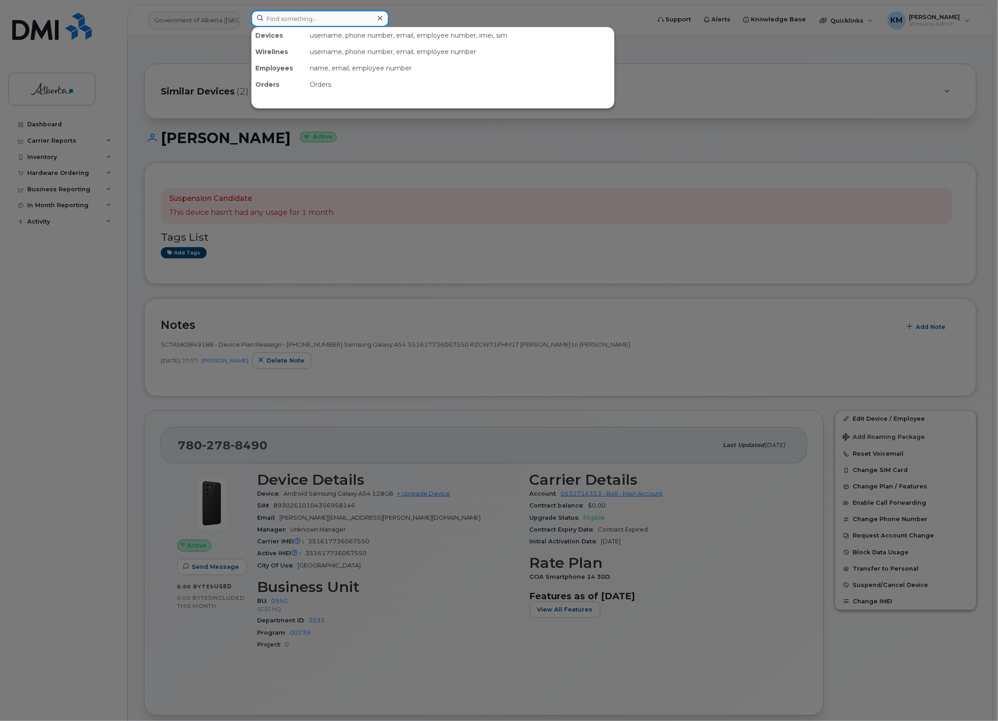
click at [316, 23] on input at bounding box center [320, 18] width 138 height 16
type input "4034621933"
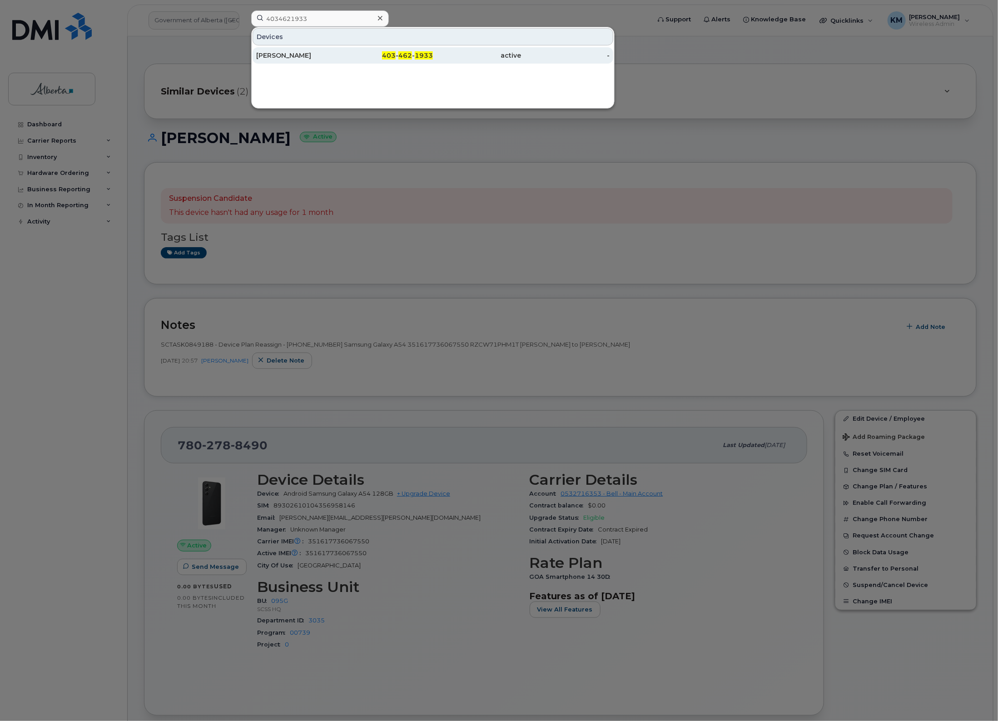
click at [318, 62] on div "[PERSON_NAME]" at bounding box center [300, 55] width 89 height 16
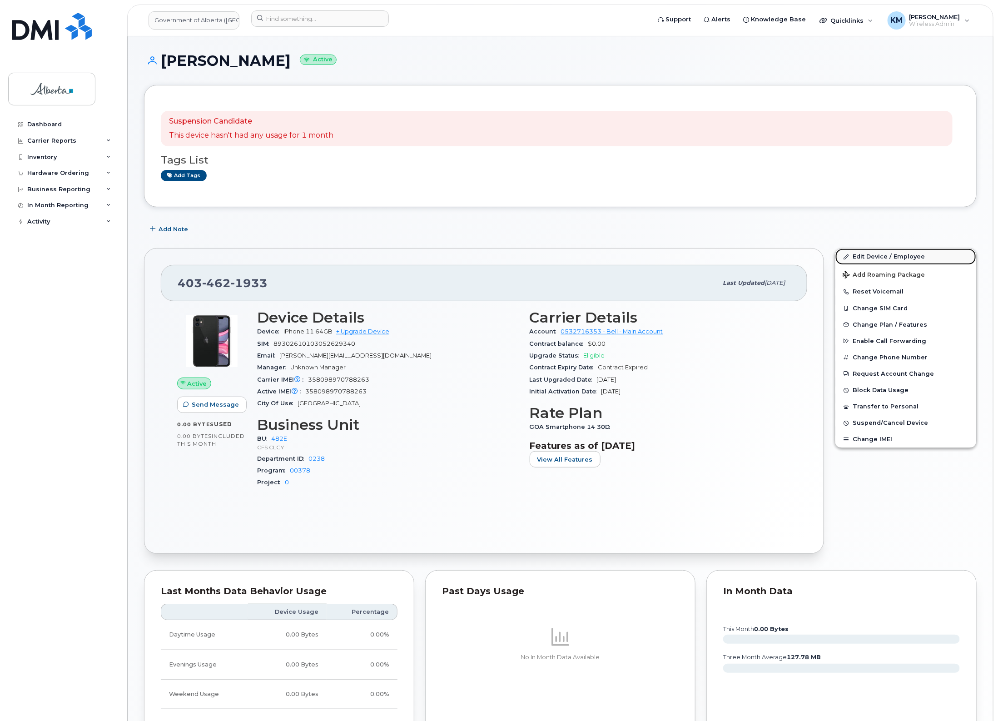
click at [876, 257] on link "Edit Device / Employee" at bounding box center [906, 257] width 141 height 16
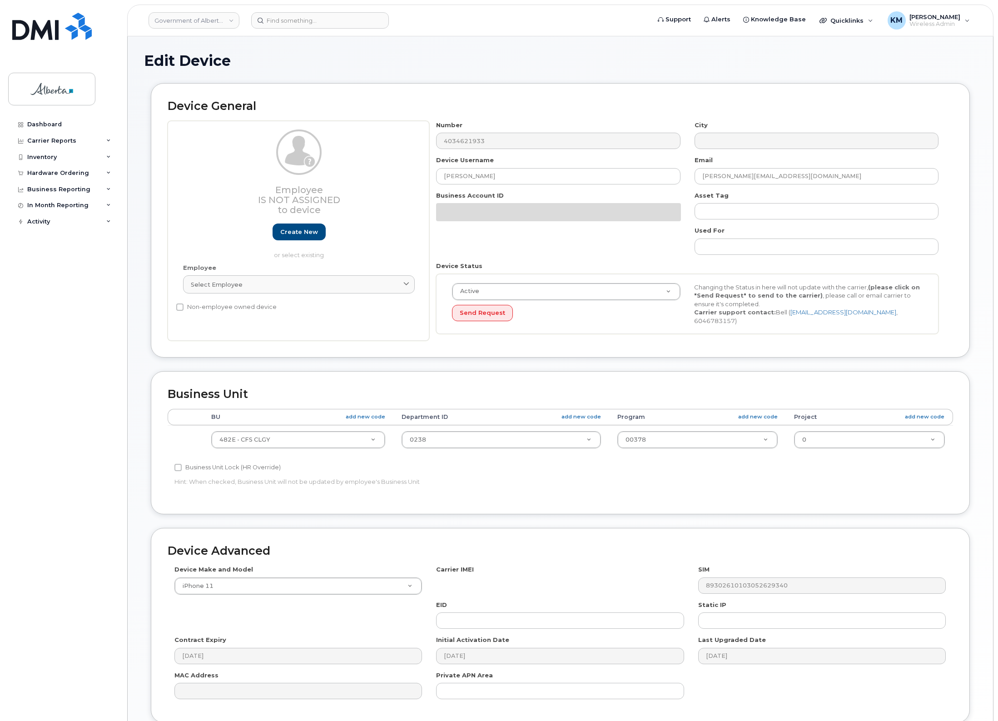
select select "4124490"
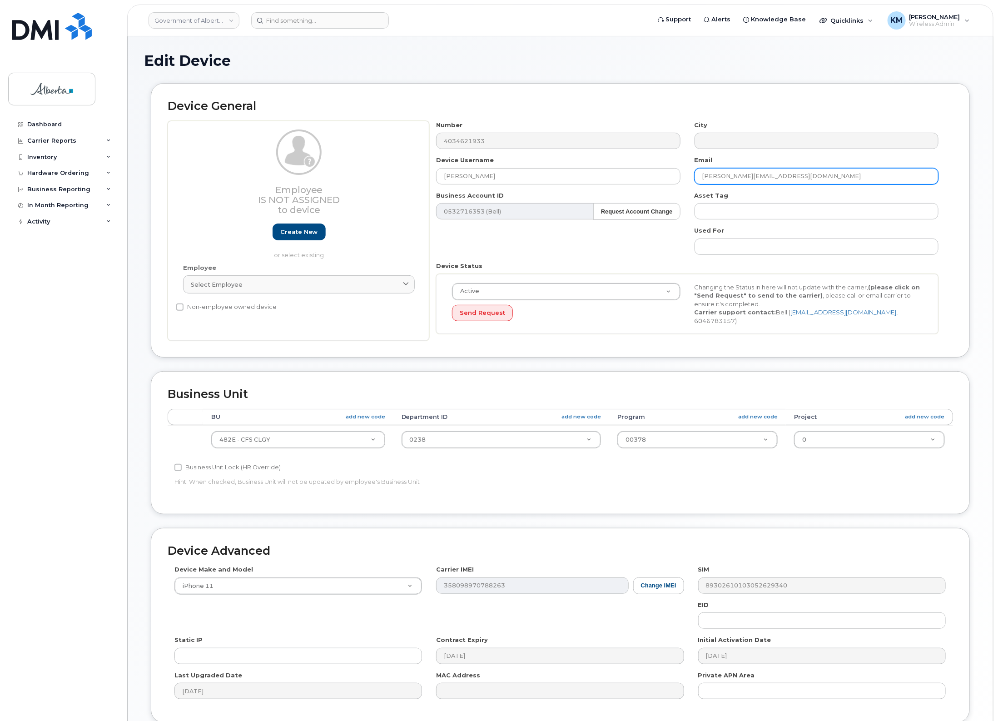
drag, startPoint x: 758, startPoint y: 180, endPoint x: 742, endPoint y: 182, distance: 16.0
click at [675, 183] on div "Number 4034621933 City Device Username [PERSON_NAME] Email [PERSON_NAME][EMAIL_…" at bounding box center [687, 231] width 517 height 220
paste input "Laure.Alvine"
type input "[EMAIL_ADDRESS][DOMAIN_NAME]"
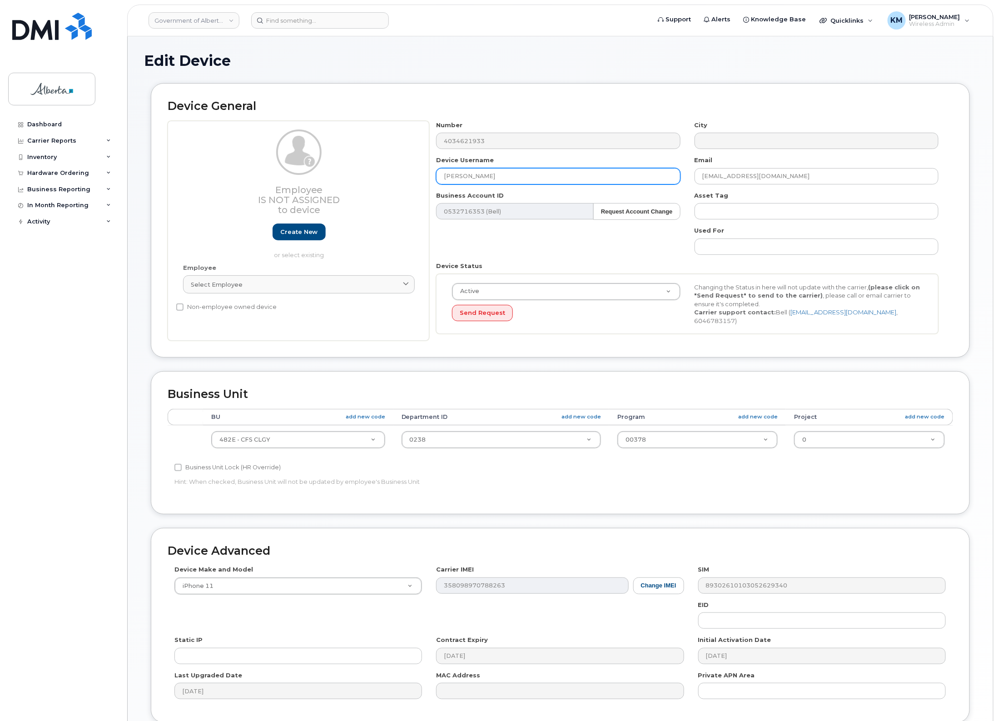
drag, startPoint x: 502, startPoint y: 175, endPoint x: 426, endPoint y: 179, distance: 76.4
click at [426, 179] on div "Employee Is not assigned to device Create new or select existing Employee Selec…" at bounding box center [561, 231] width 786 height 220
type input "K"
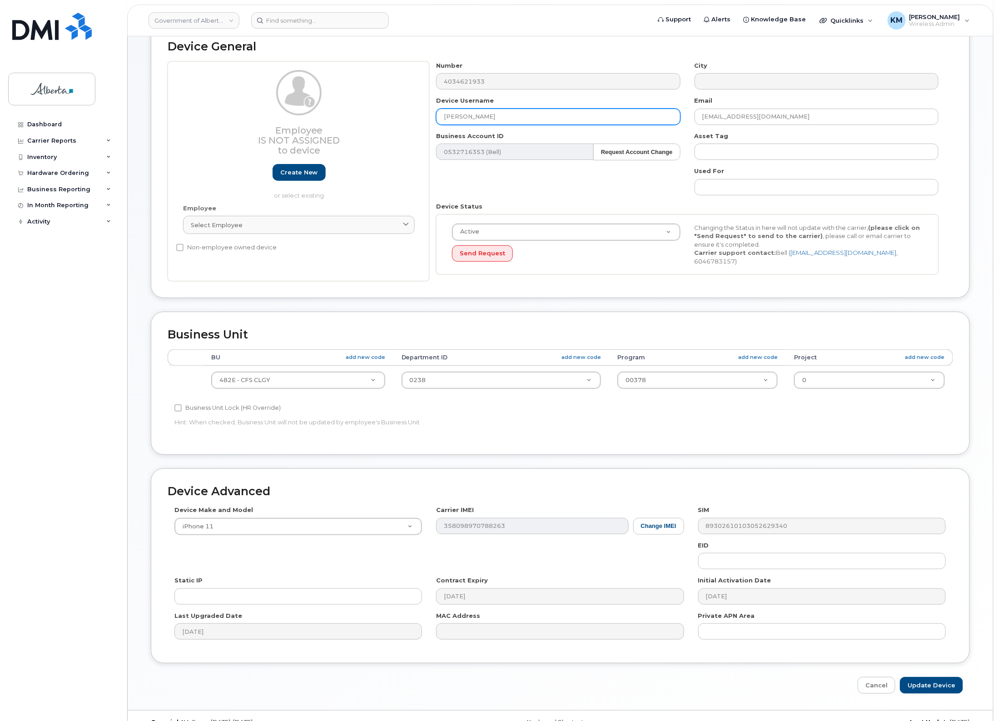
scroll to position [76, 0]
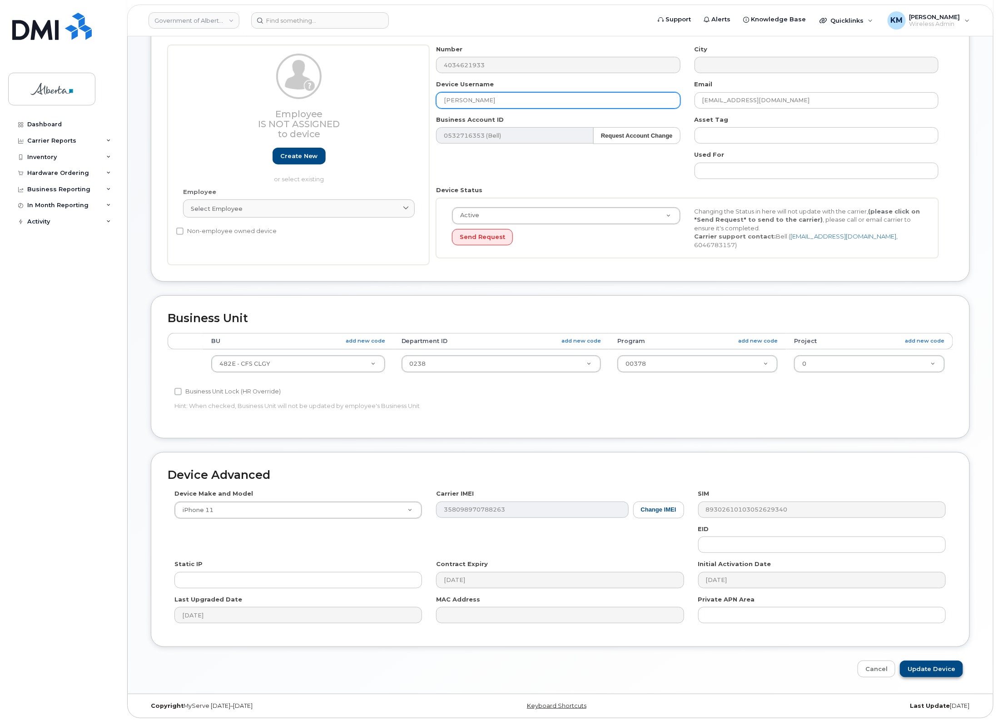
type input "[PERSON_NAME]"
click at [914, 664] on input "Update Device" at bounding box center [931, 669] width 63 height 17
type input "Saving..."
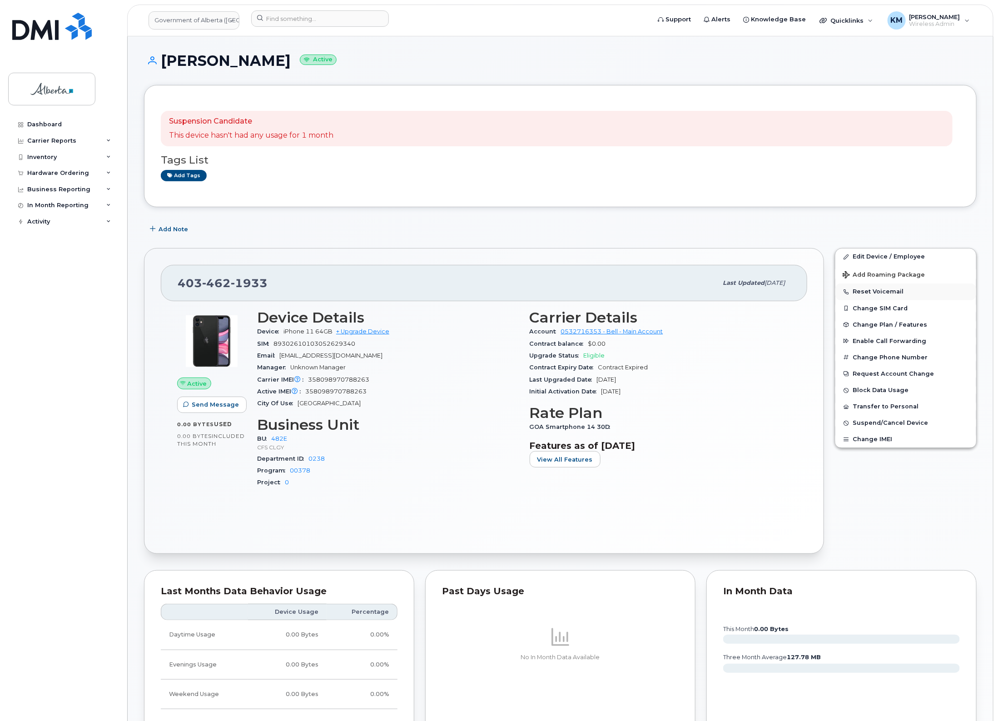
click at [882, 291] on button "Reset Voicemail" at bounding box center [906, 292] width 141 height 16
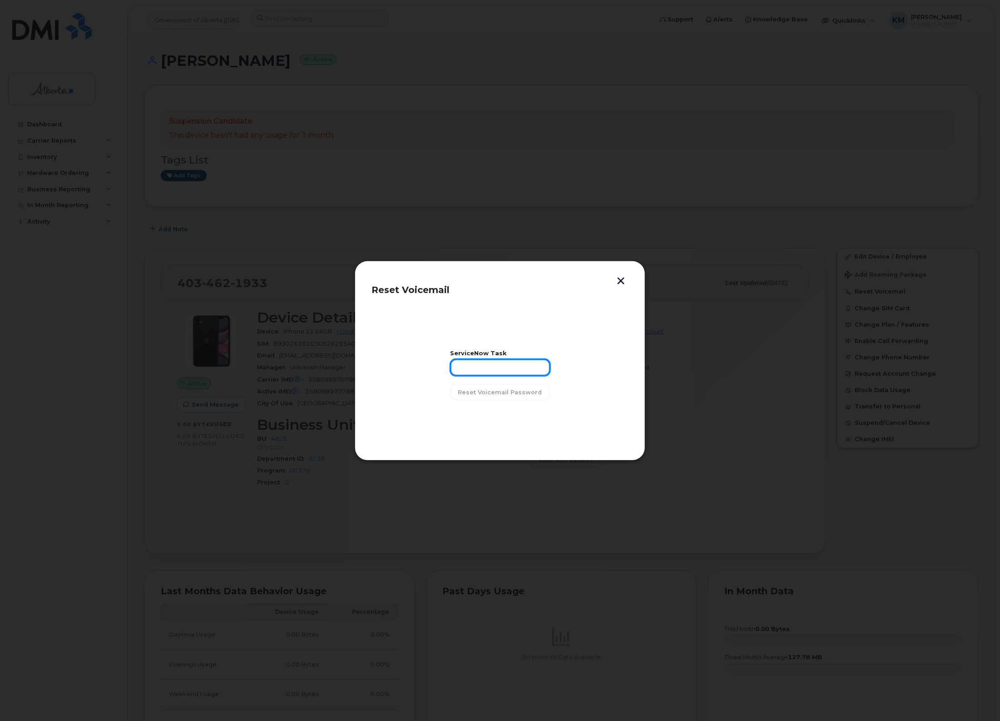
click at [500, 375] on input "text" at bounding box center [501, 367] width 100 height 16
type input "SCTASK0849145"
click at [505, 387] on button "Reset Voicemail Password" at bounding box center [501, 392] width 100 height 16
click at [501, 416] on span "Close" at bounding box center [500, 415] width 18 height 9
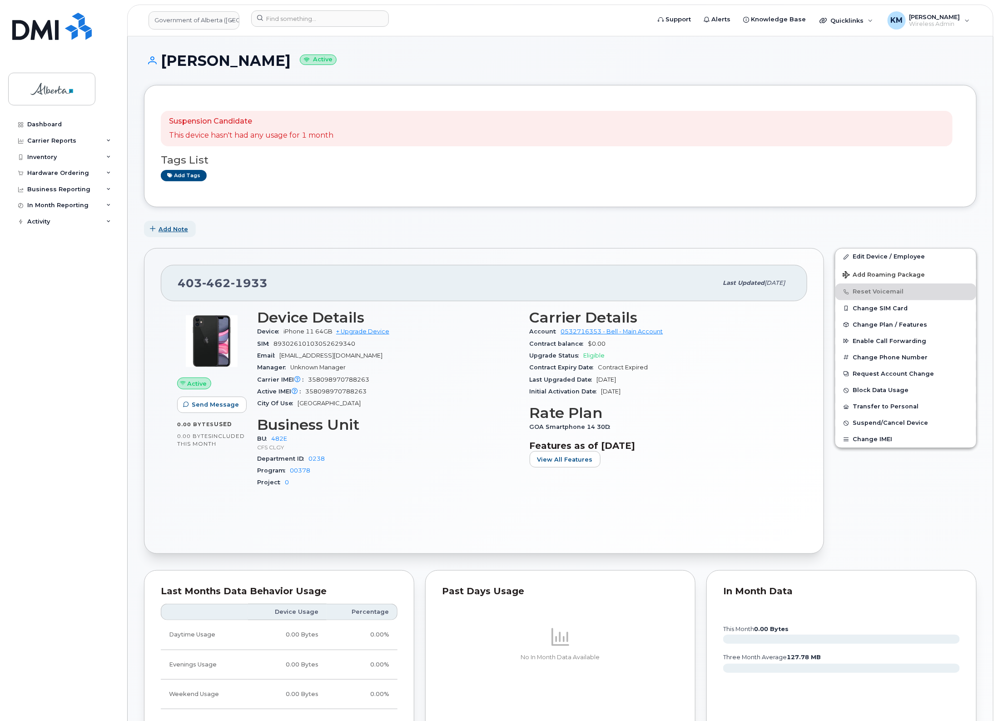
click at [182, 226] on span "Add Note" at bounding box center [174, 229] width 30 height 9
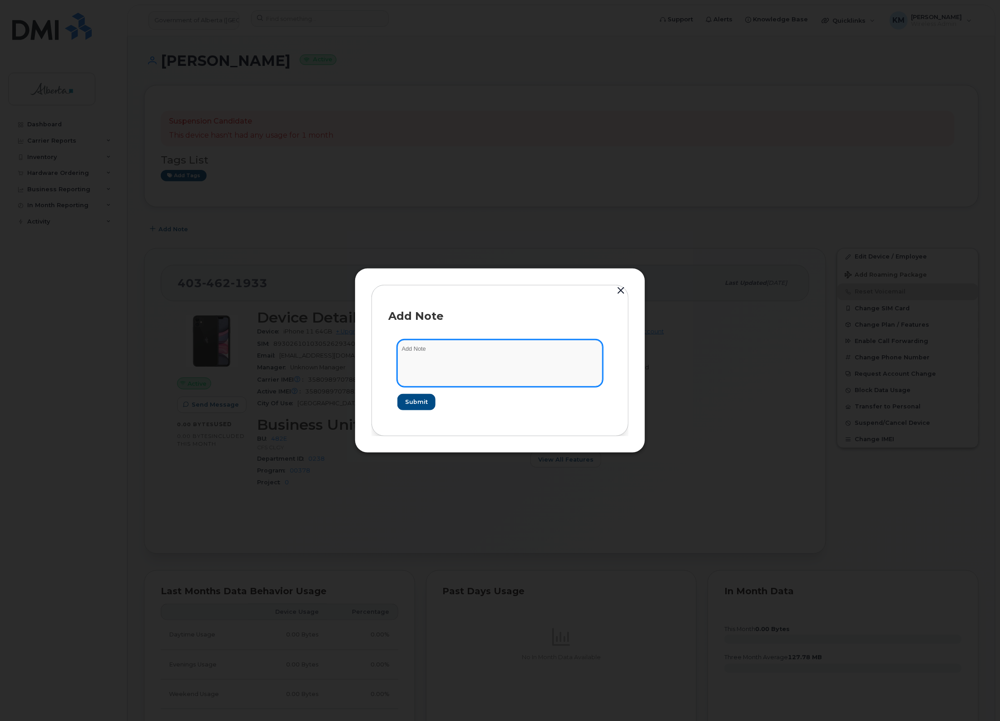
click at [460, 352] on textarea at bounding box center [500, 363] width 205 height 46
type textarea "s"
click at [535, 353] on textarea "SCTASK0849145 -" at bounding box center [500, 363] width 205 height 46
paste textarea "Device Plan Reassign - [PHONE_NUMBER] iPhone 11 358098970788263 FFWGJE6HN72J [P…"
type textarea "SCTASK0849145 - Device Plan Reassign - [PHONE_NUMBER] iPhone 11 358098970788263…"
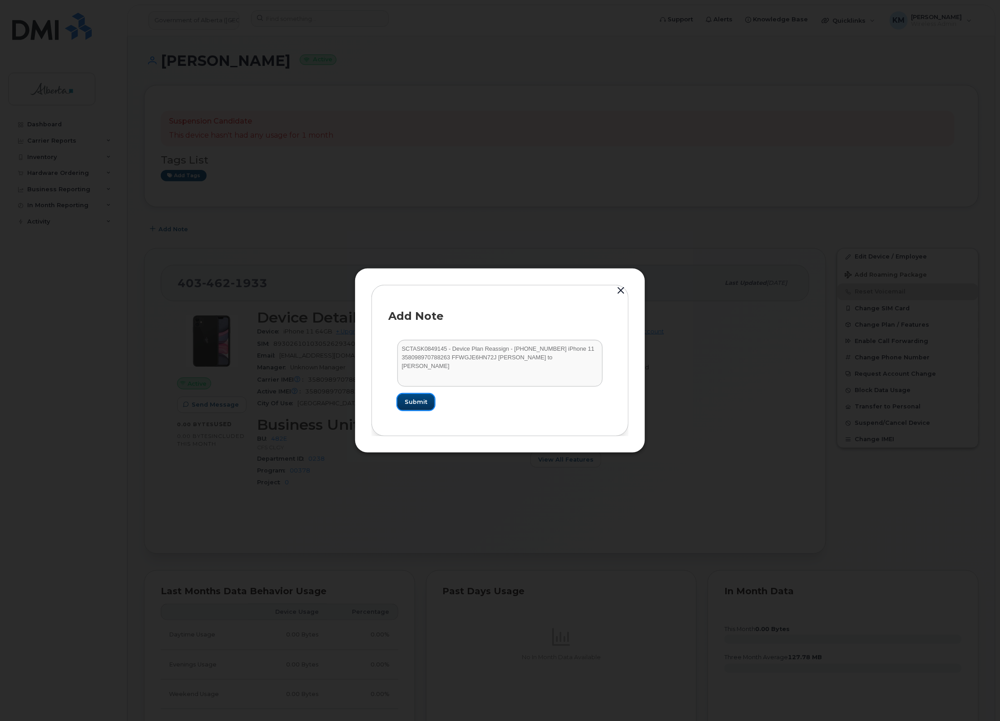
click at [421, 396] on button "Submit" at bounding box center [416, 402] width 37 height 16
